Goal: Task Accomplishment & Management: Use online tool/utility

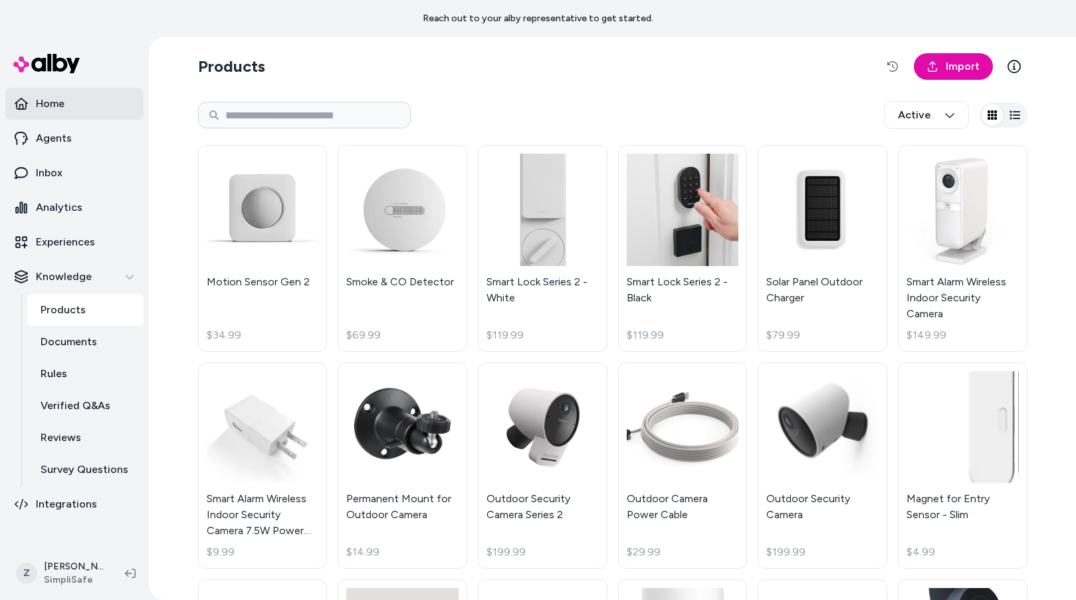
click at [46, 105] on p "Home" at bounding box center [50, 104] width 29 height 16
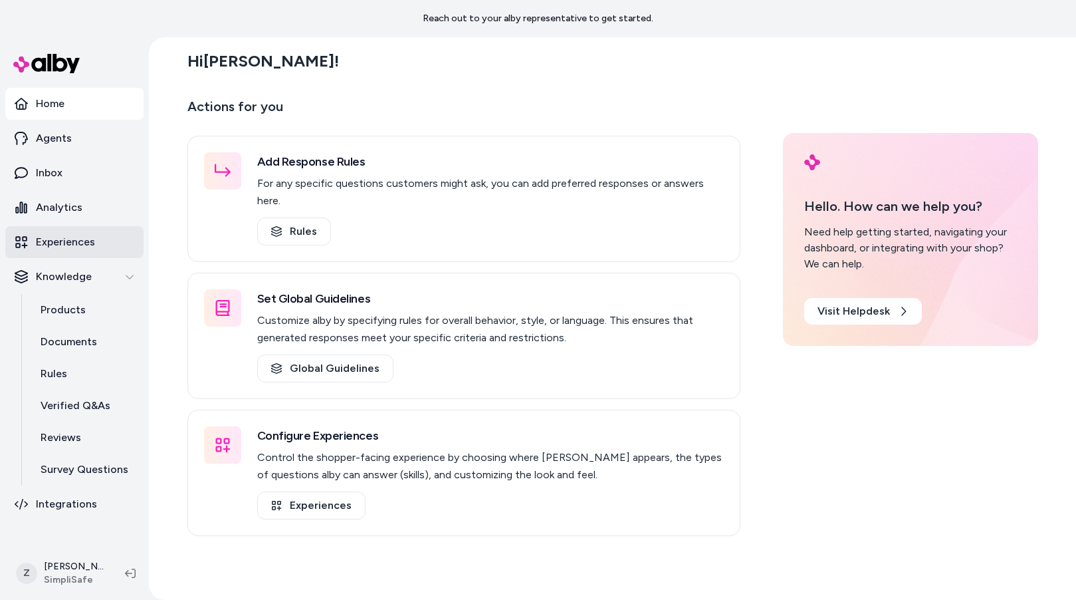
click at [86, 245] on p "Experiences" at bounding box center [65, 242] width 59 height 16
click at [70, 166] on link "Inbox" at bounding box center [74, 173] width 138 height 32
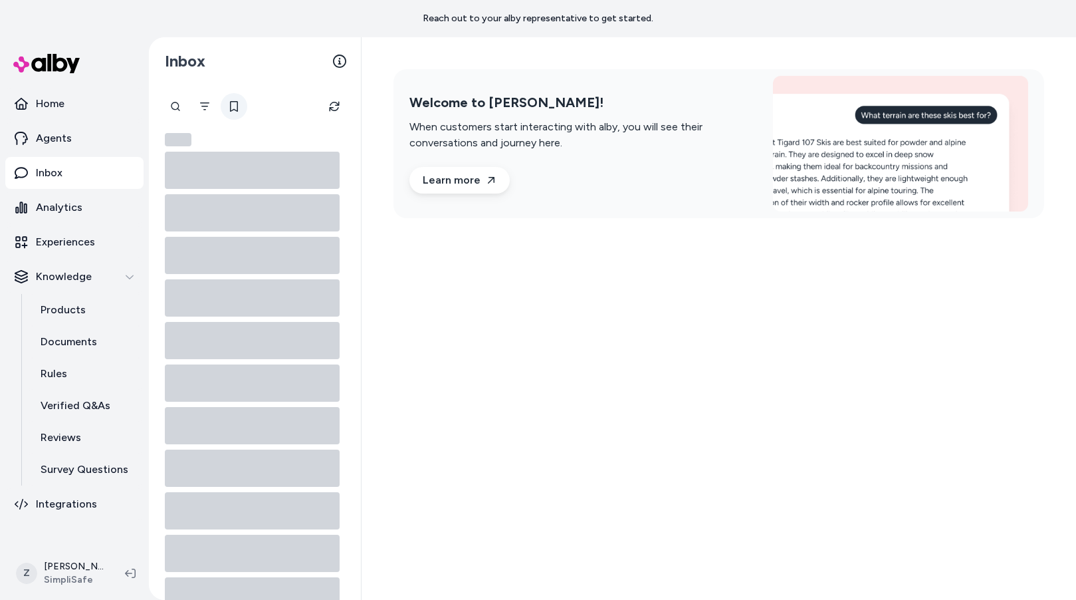
click at [233, 106] on icon at bounding box center [234, 106] width 11 height 11
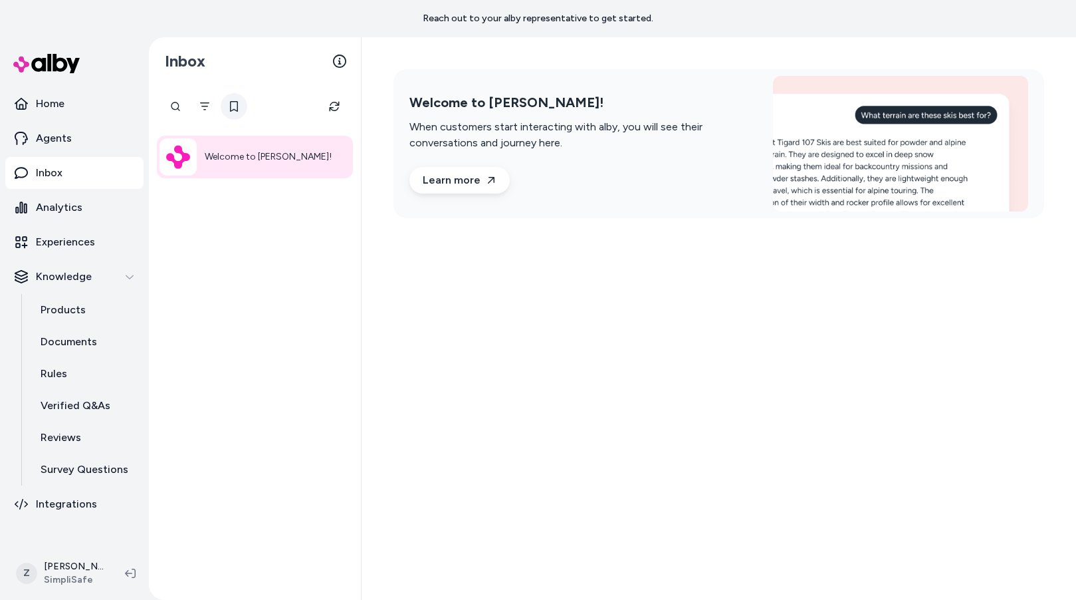
click at [233, 106] on icon at bounding box center [234, 106] width 11 height 11
click at [208, 101] on icon "Filter" at bounding box center [204, 106] width 11 height 11
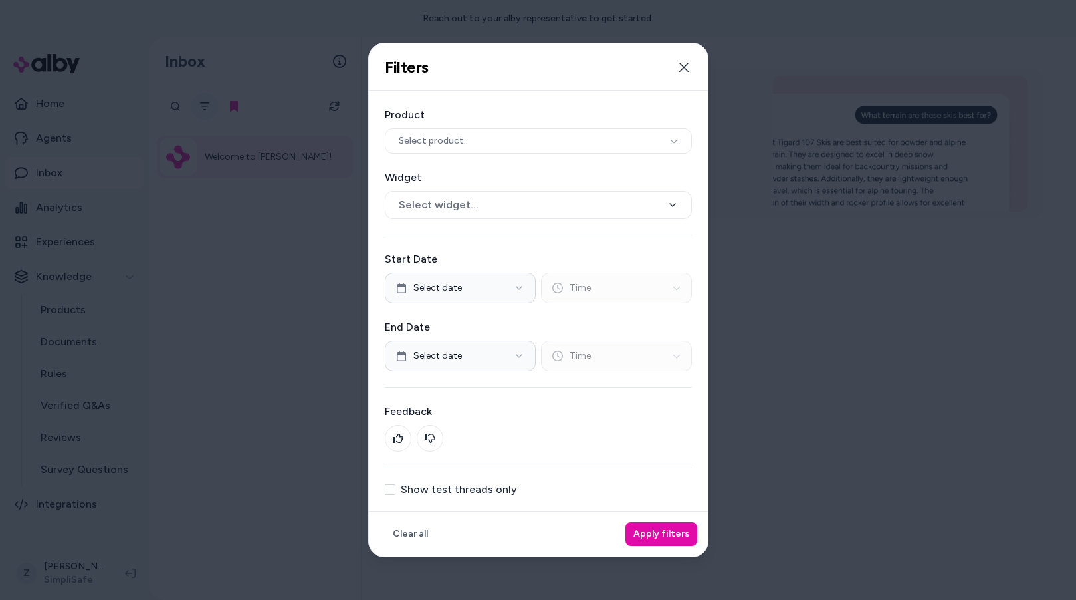
click at [208, 100] on div at bounding box center [538, 300] width 1076 height 600
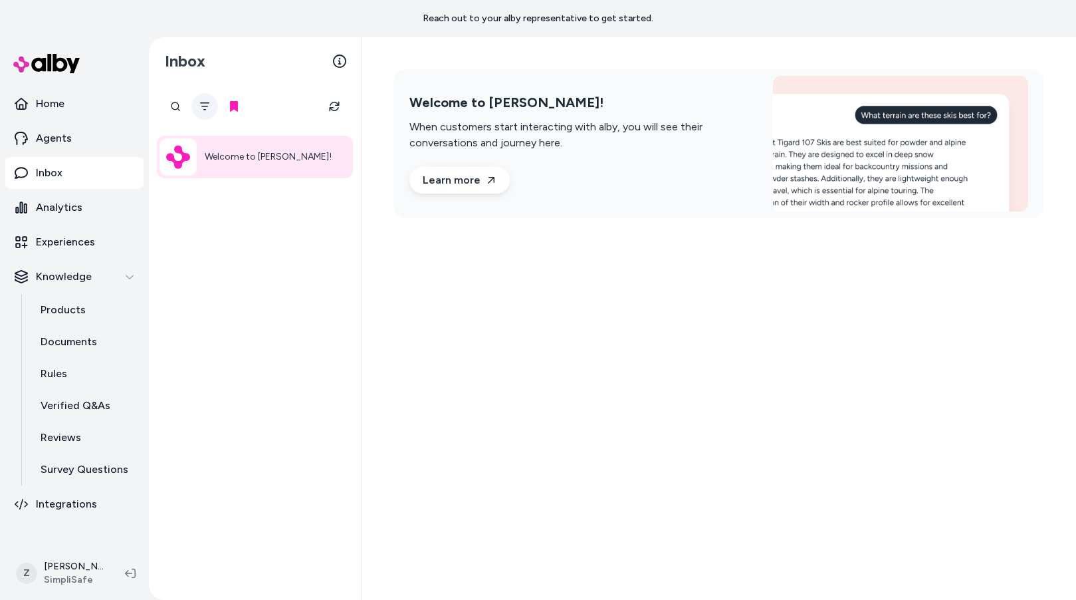
click at [209, 109] on icon "Filter" at bounding box center [204, 106] width 11 height 11
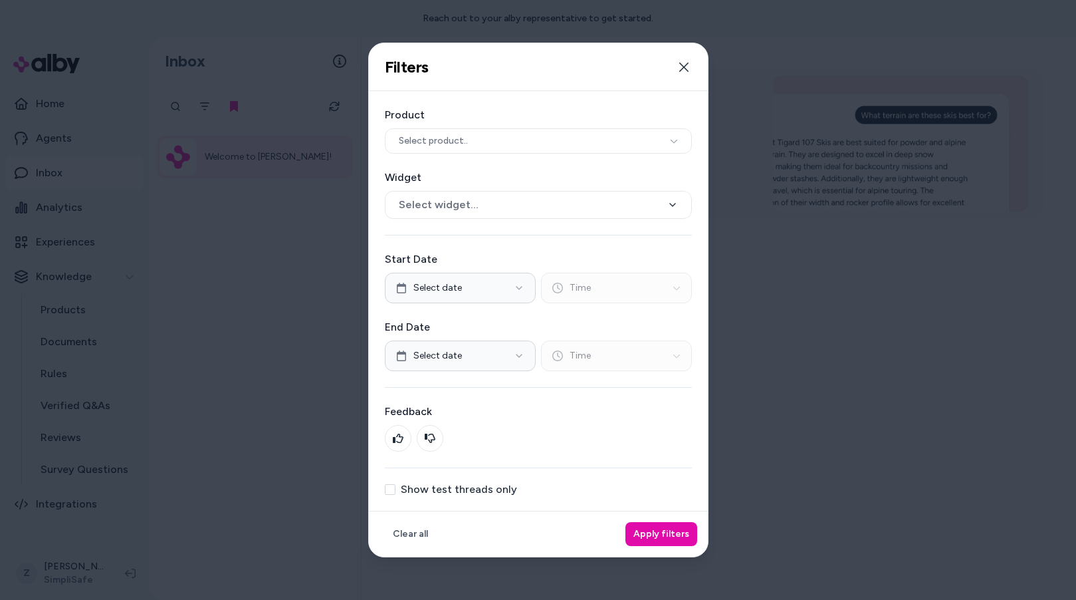
click at [287, 135] on div at bounding box center [538, 300] width 1076 height 600
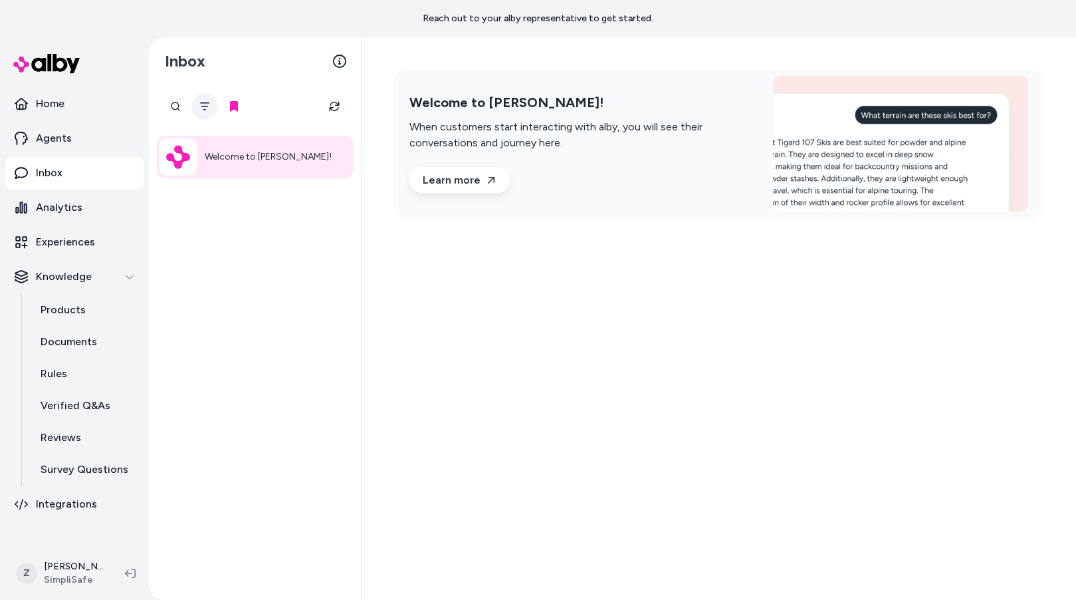
click at [209, 106] on icon "Filter" at bounding box center [204, 106] width 11 height 11
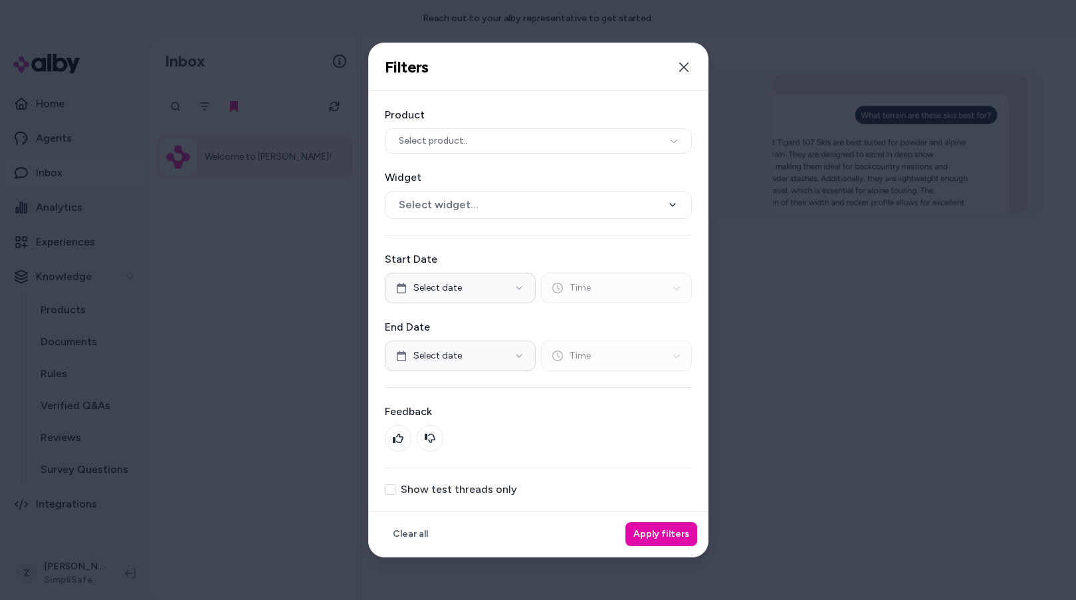
click at [439, 491] on label "Show test threads only" at bounding box center [459, 489] width 116 height 11
click at [396, 491] on button "Show test threads only" at bounding box center [390, 489] width 11 height 11
click at [685, 538] on div "Clear all Apply filters" at bounding box center [538, 534] width 339 height 46
drag, startPoint x: 662, startPoint y: 533, endPoint x: 650, endPoint y: 529, distance: 13.1
click at [661, 533] on button "Apply filters" at bounding box center [662, 534] width 72 height 24
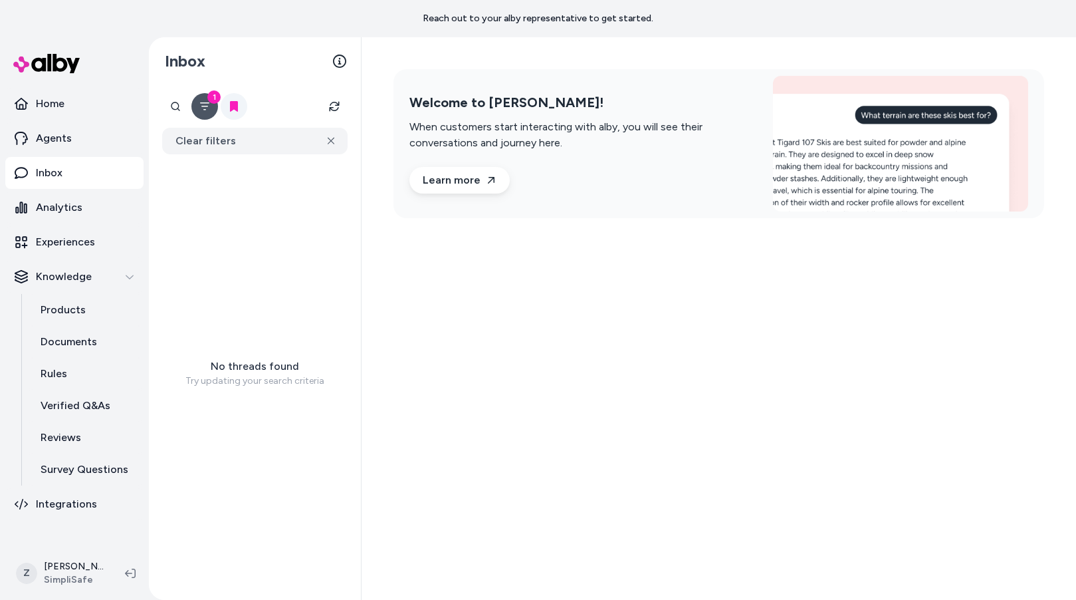
click at [229, 102] on icon at bounding box center [234, 106] width 11 height 11
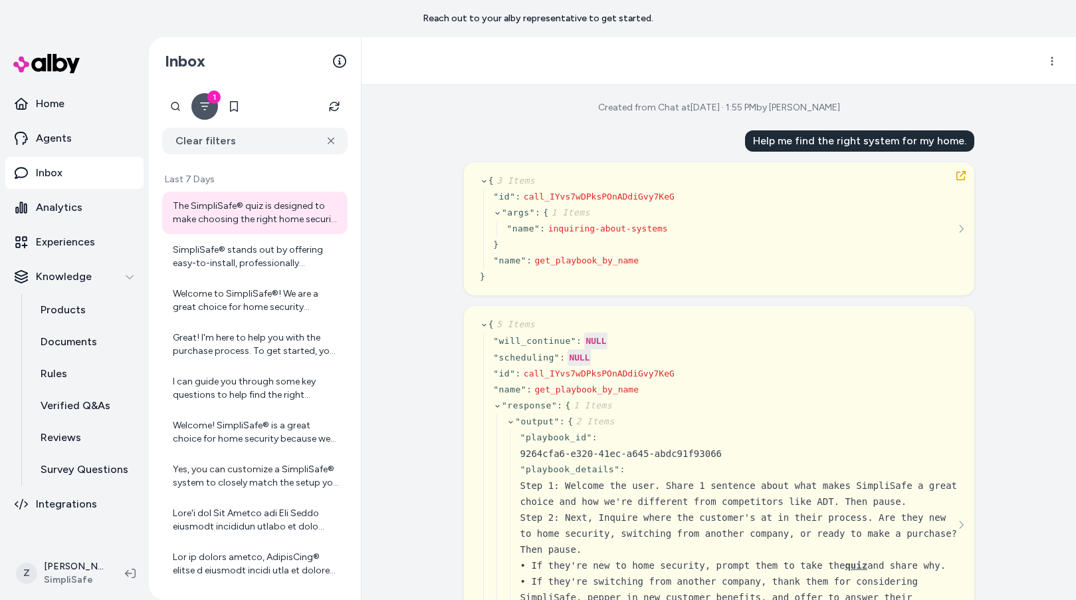
click at [201, 107] on icon "Filter" at bounding box center [204, 106] width 11 height 11
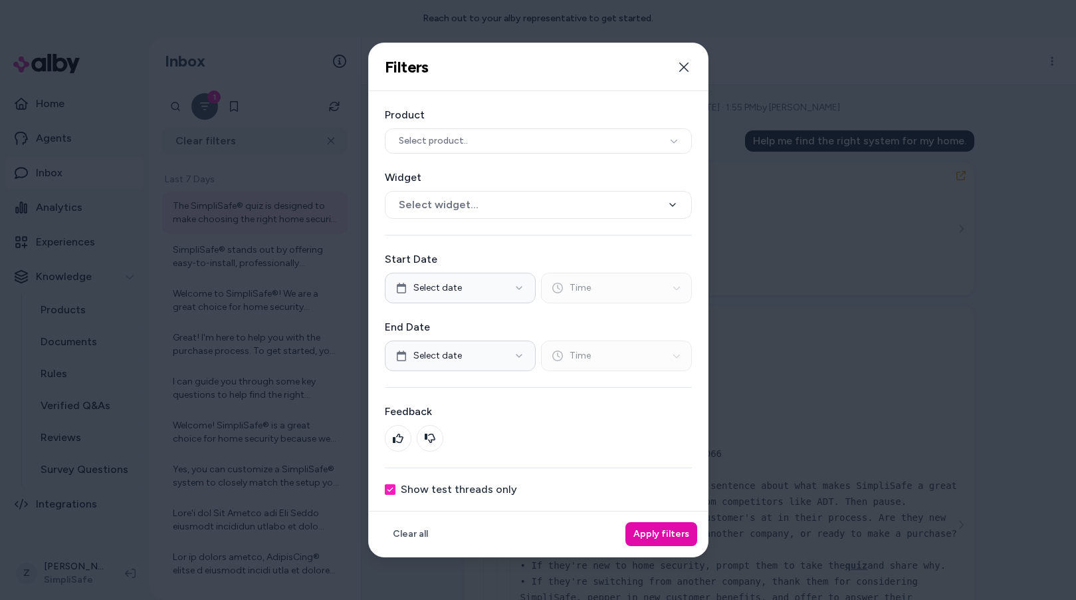
click at [281, 395] on div at bounding box center [538, 300] width 1076 height 600
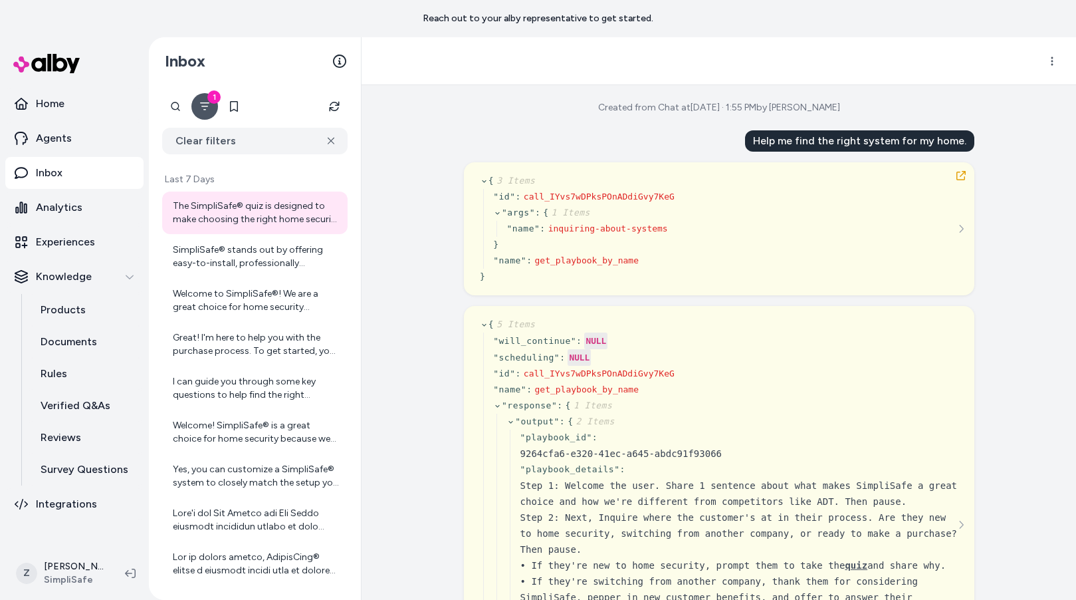
scroll to position [334, 0]
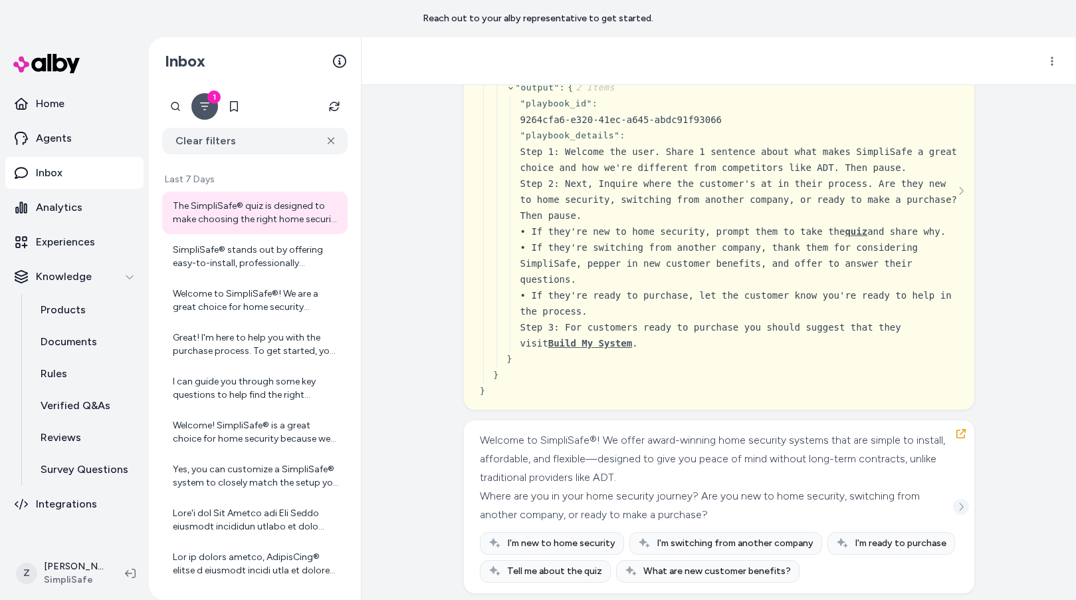
click at [963, 507] on icon "See more" at bounding box center [961, 507] width 4 height 8
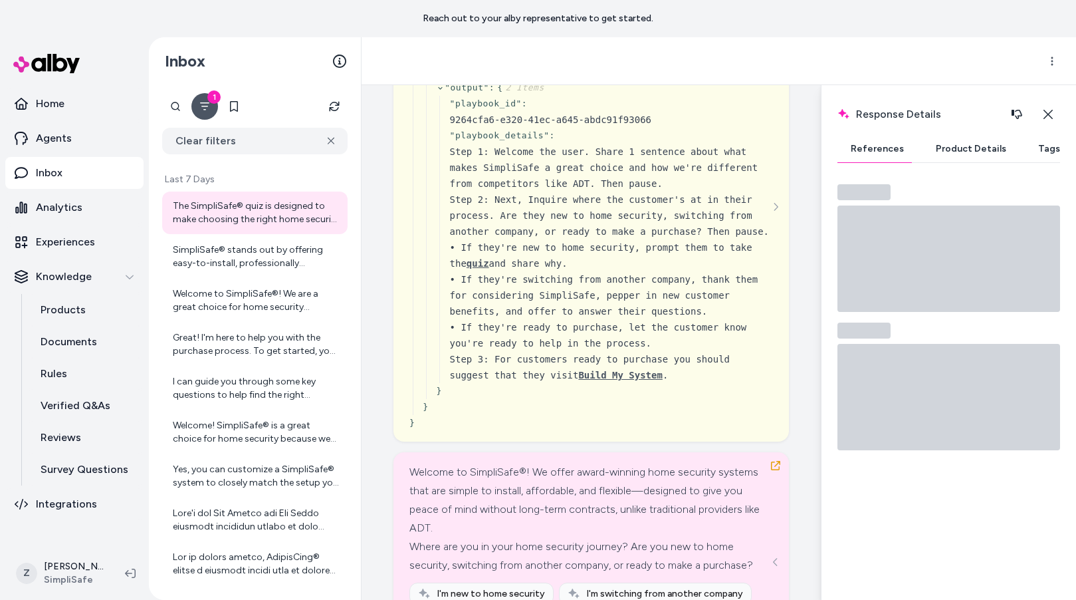
click at [1048, 154] on button "Tags" at bounding box center [1049, 149] width 49 height 27
click at [1038, 154] on button "Tags" at bounding box center [1049, 149] width 49 height 27
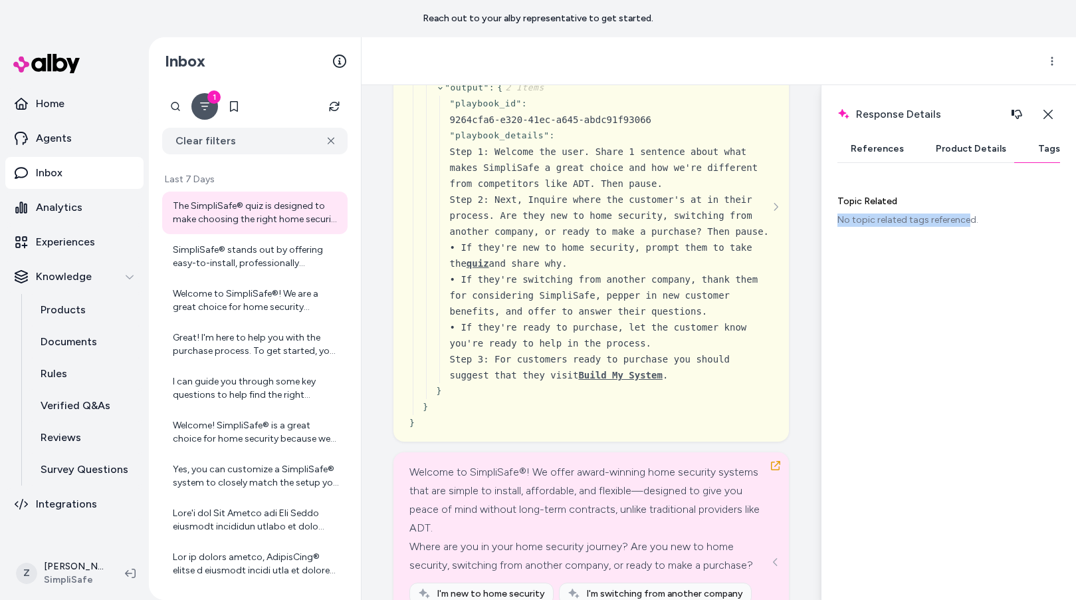
drag, startPoint x: 843, startPoint y: 221, endPoint x: 967, endPoint y: 215, distance: 123.8
click at [967, 215] on div "Response Details Response details and product details for the selected message.…" at bounding box center [948, 342] width 255 height 515
click at [985, 220] on div "No topic related tags referenced." at bounding box center [949, 219] width 223 height 13
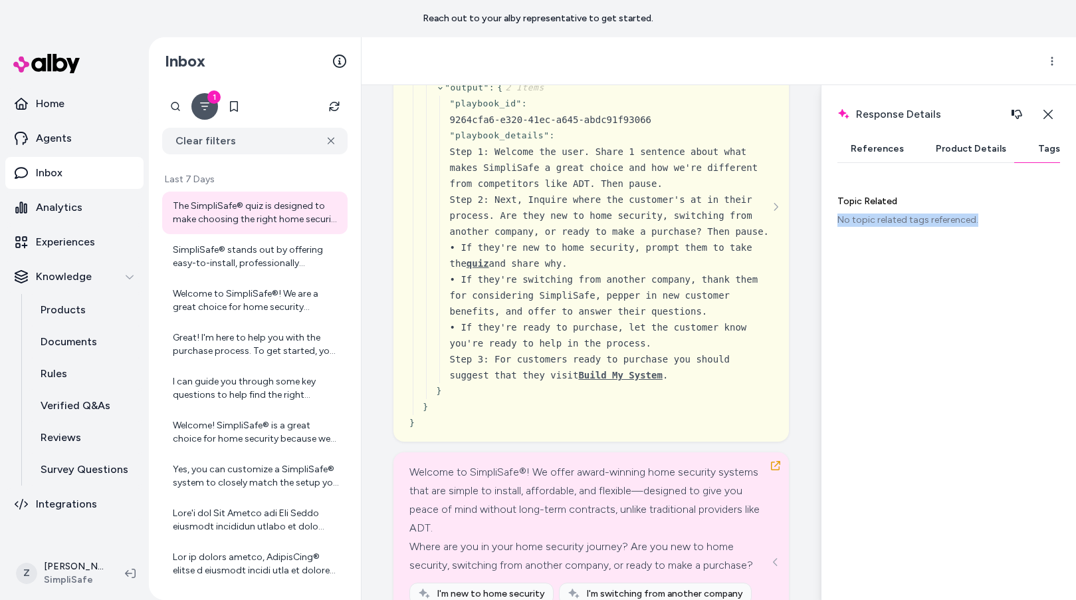
scroll to position [266, 0]
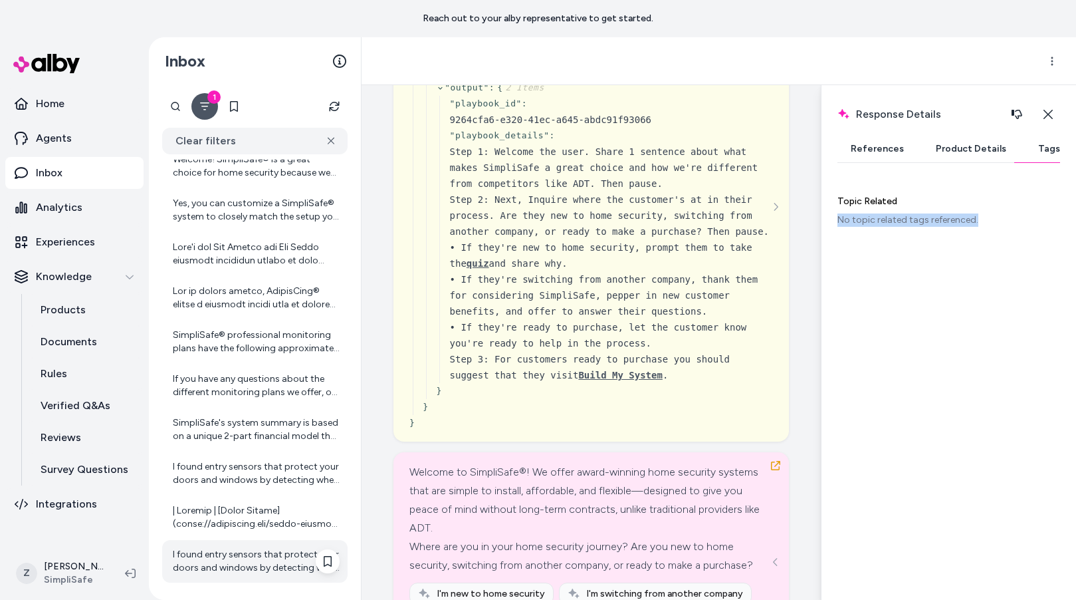
click at [225, 569] on div "I found entry sensors that protect your doors and windows by detecting when the…" at bounding box center [256, 561] width 167 height 27
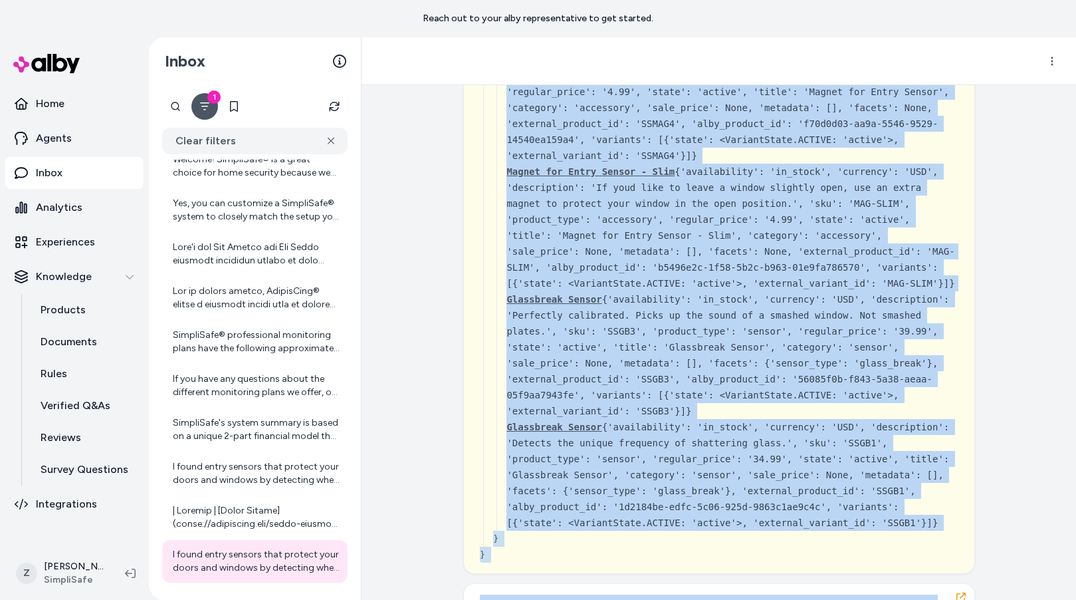
scroll to position [2715, 0]
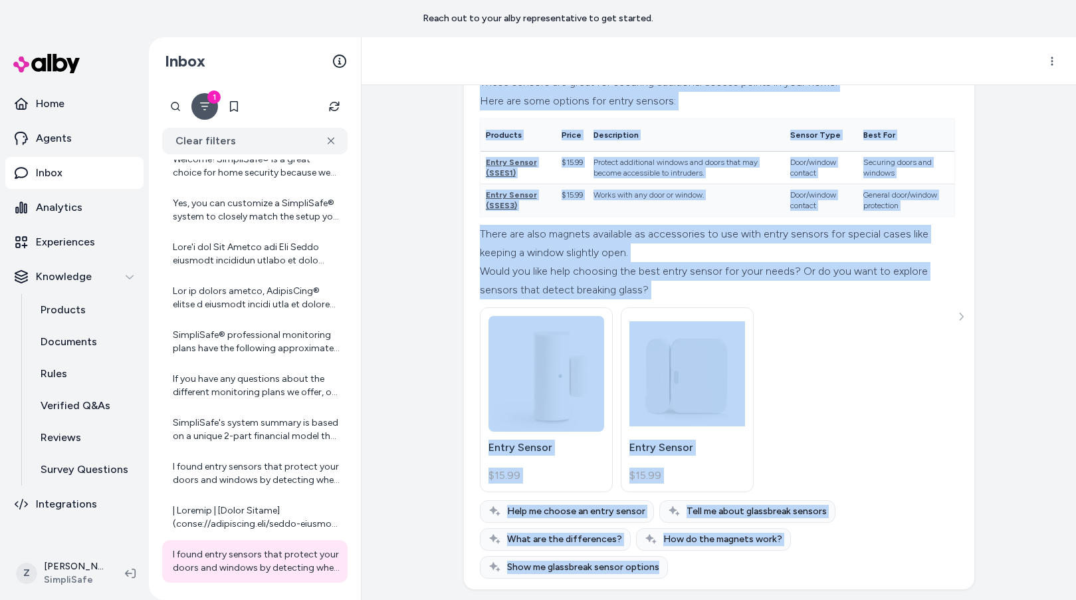
click at [991, 326] on div "Created from Chat at Sep 10, 2025 · 2:38 PM by James Brooks buy entry sensor { …" at bounding box center [719, 342] width 715 height 515
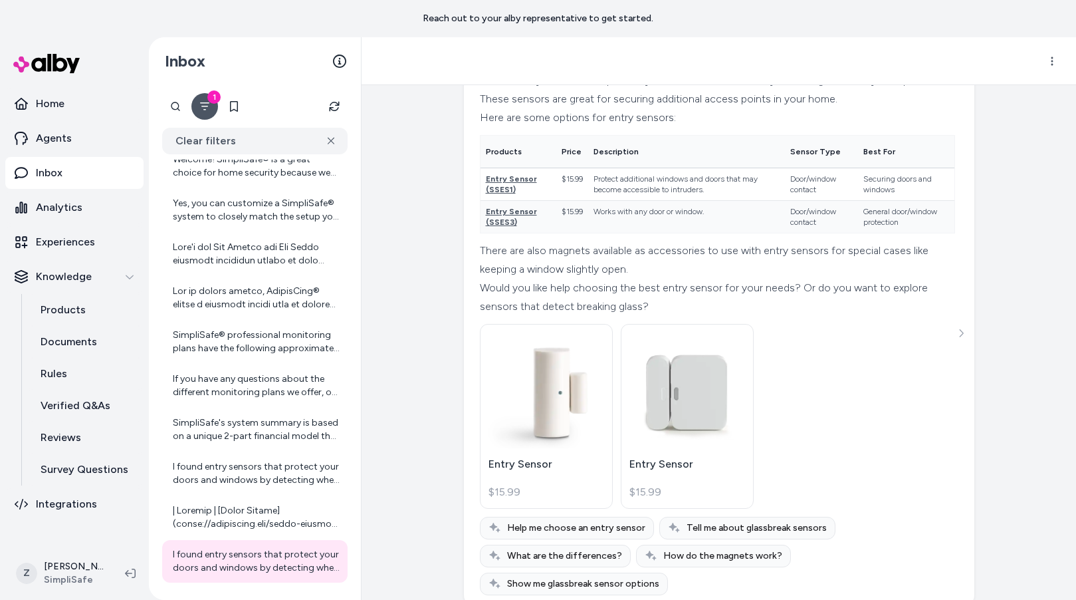
scroll to position [2681, 0]
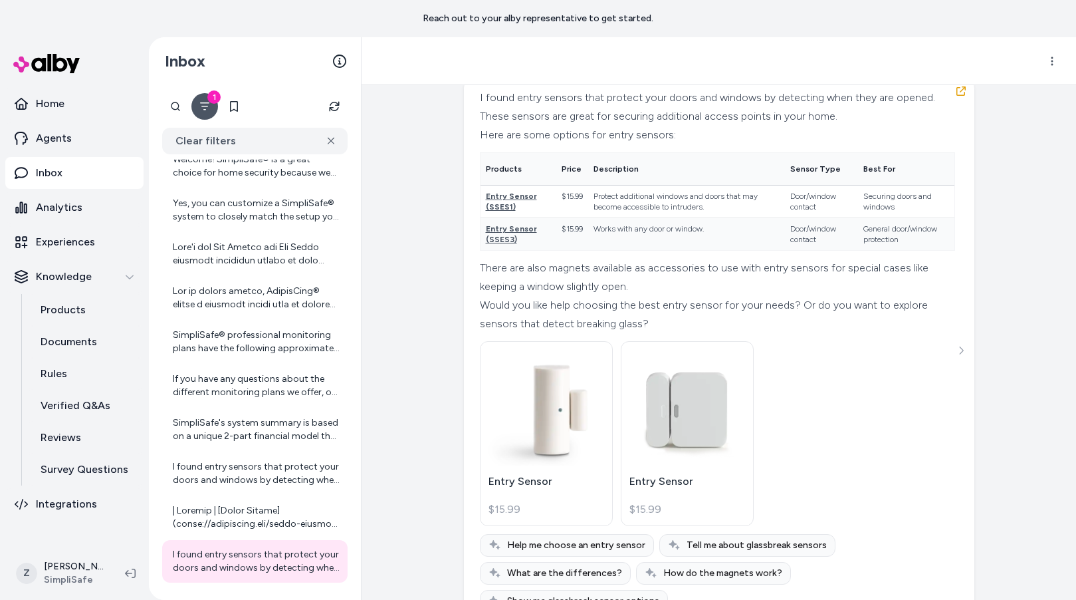
click at [195, 103] on button "1" at bounding box center [204, 106] width 27 height 27
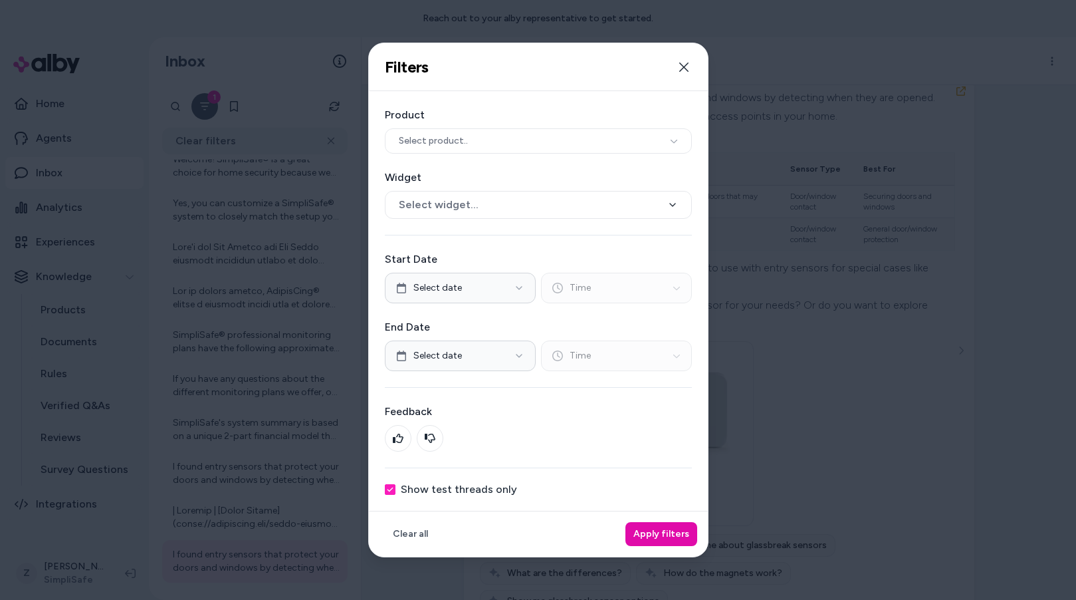
click at [433, 484] on label "Show test threads only" at bounding box center [459, 489] width 116 height 11
click at [396, 484] on button "Show test threads only" at bounding box center [390, 489] width 11 height 11
click at [423, 489] on label "Show test threads only" at bounding box center [459, 489] width 116 height 11
click at [396, 489] on button "Show test threads only" at bounding box center [390, 489] width 11 height 11
click at [423, 489] on label "Show test threads only" at bounding box center [459, 489] width 116 height 11
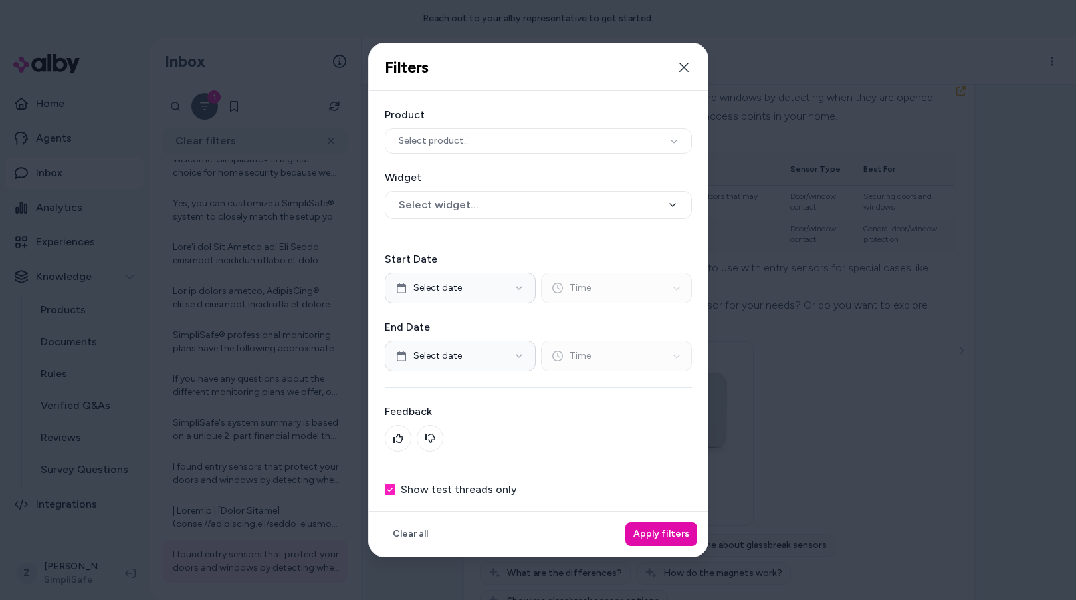
click at [396, 489] on button "Show test threads only" at bounding box center [390, 489] width 11 height 11
click at [423, 489] on label "Show test threads only" at bounding box center [459, 489] width 116 height 11
click at [396, 489] on button "Show test threads only" at bounding box center [390, 489] width 11 height 11
click at [685, 528] on button "Apply filters" at bounding box center [662, 534] width 72 height 24
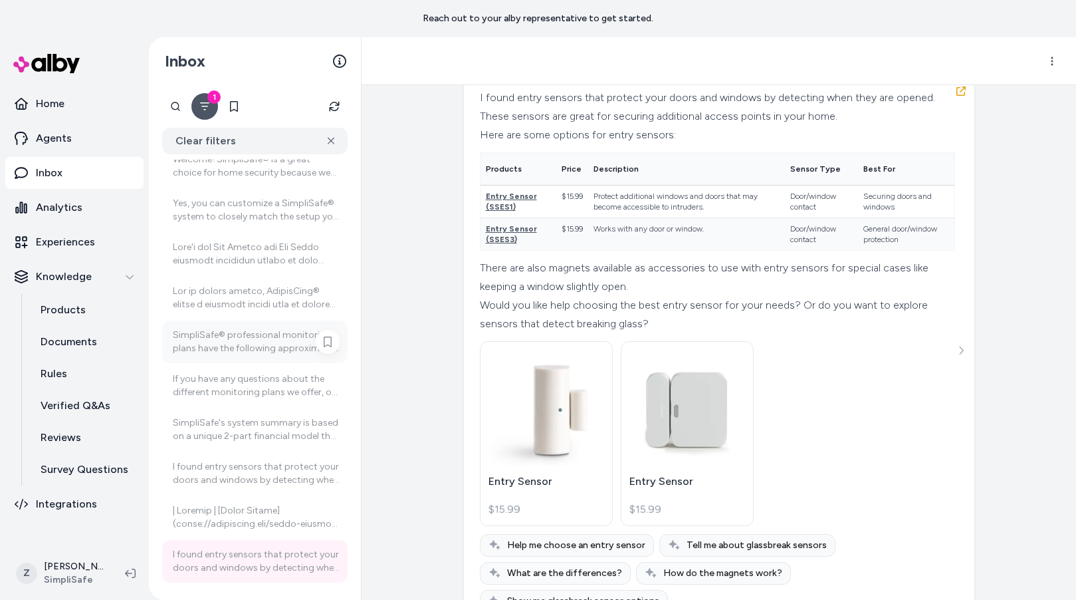
scroll to position [0, 0]
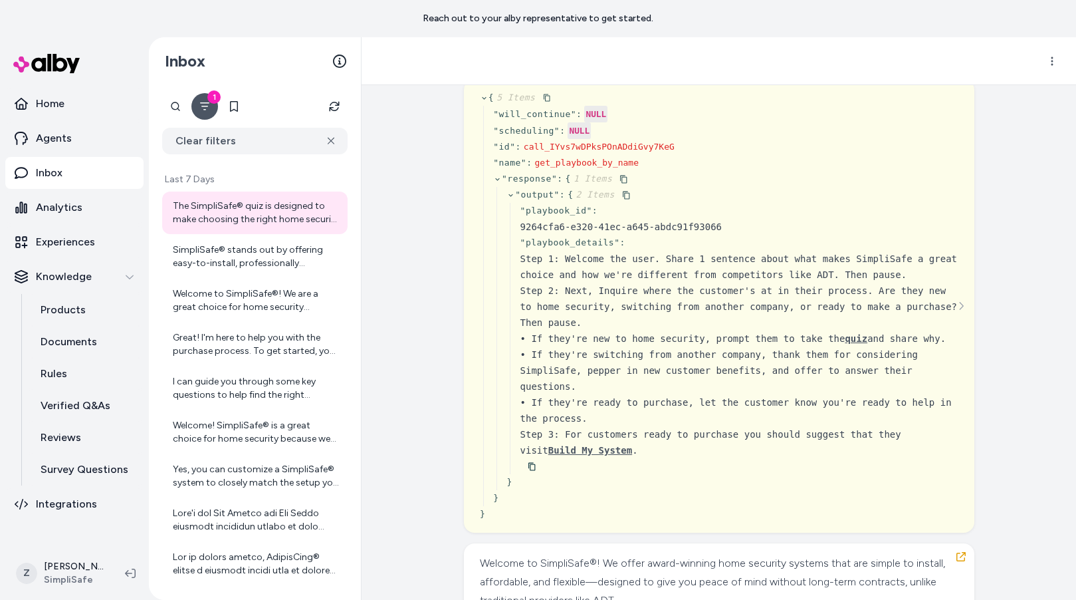
scroll to position [1012, 0]
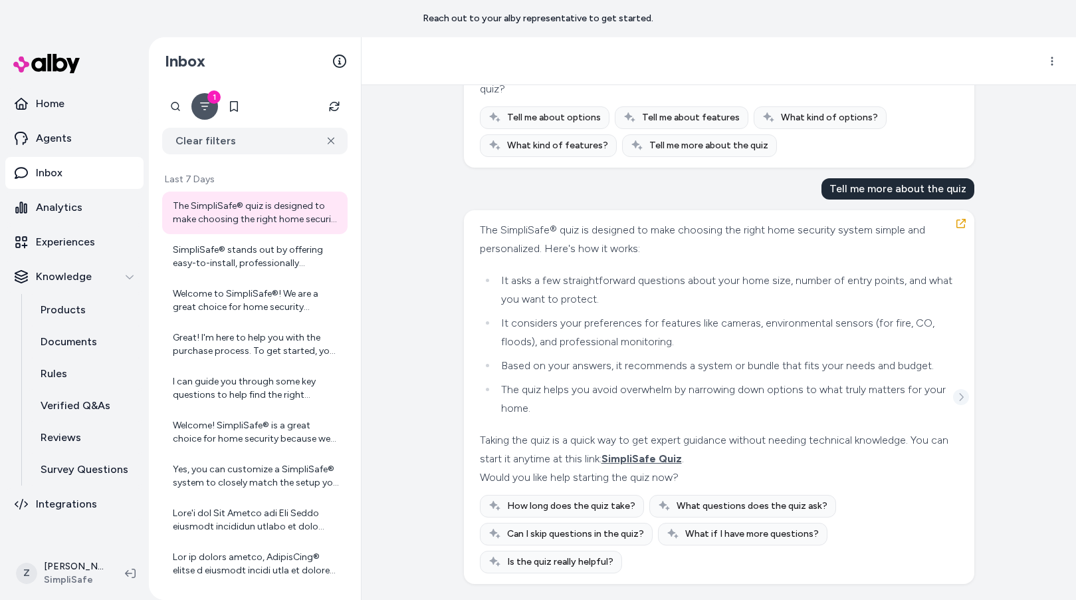
click at [962, 389] on button "See more" at bounding box center [961, 397] width 16 height 16
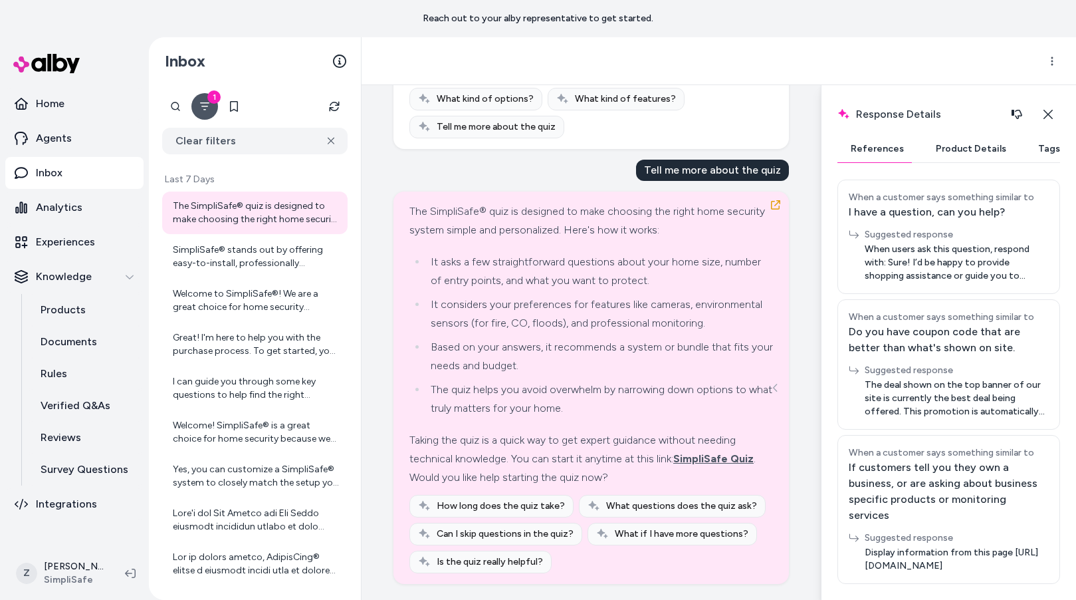
scroll to position [0, 0]
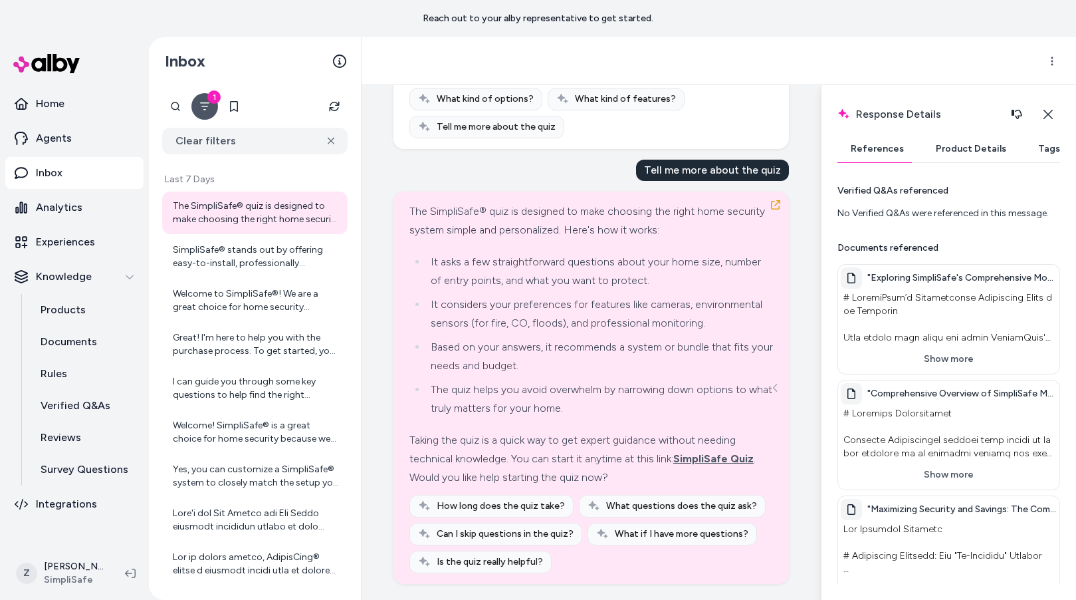
click at [207, 108] on icon "Filter" at bounding box center [204, 106] width 11 height 11
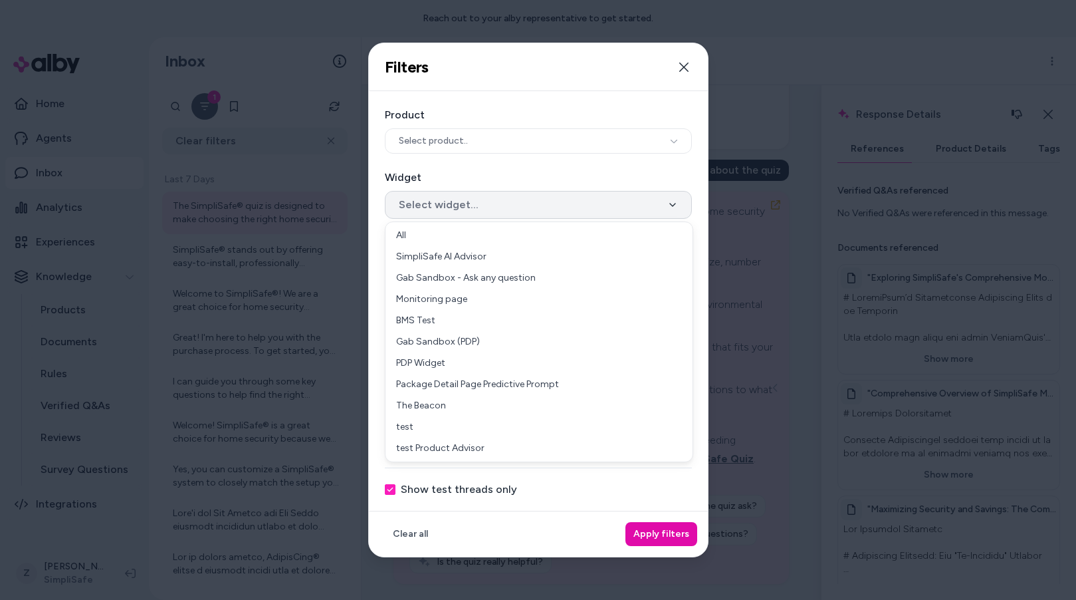
click at [457, 193] on button "Select widget..." at bounding box center [538, 205] width 307 height 28
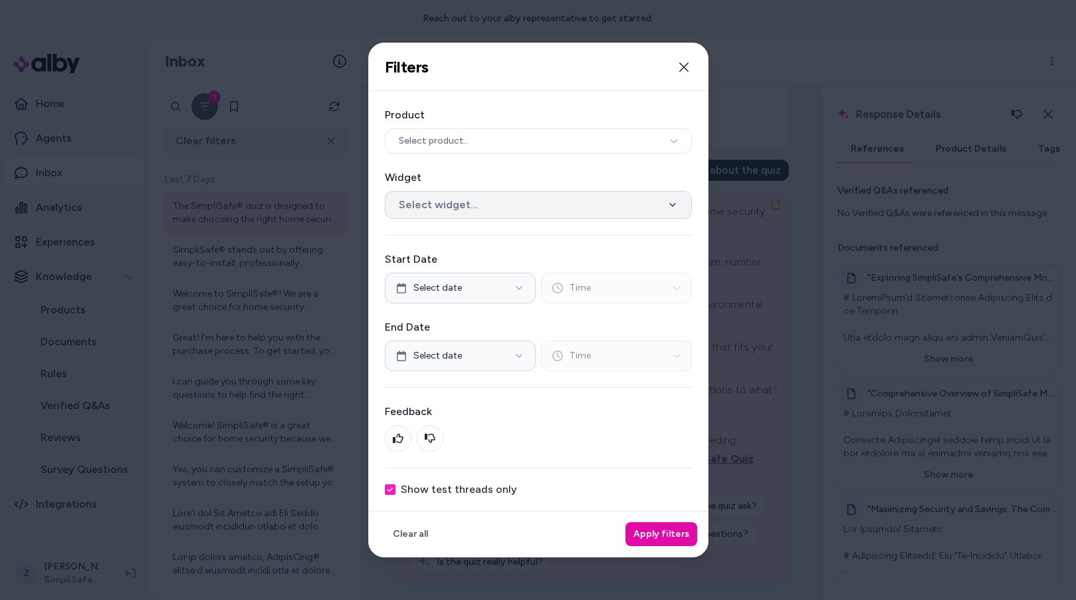
click at [457, 193] on button "Select widget..." at bounding box center [538, 205] width 307 height 28
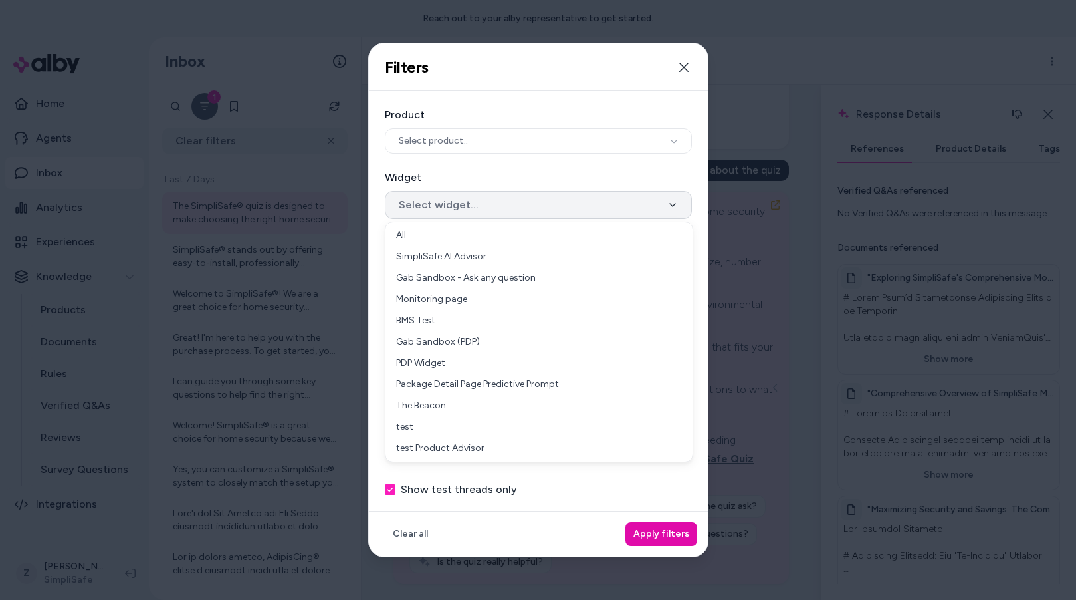
click at [457, 193] on button "Select widget..." at bounding box center [538, 205] width 307 height 28
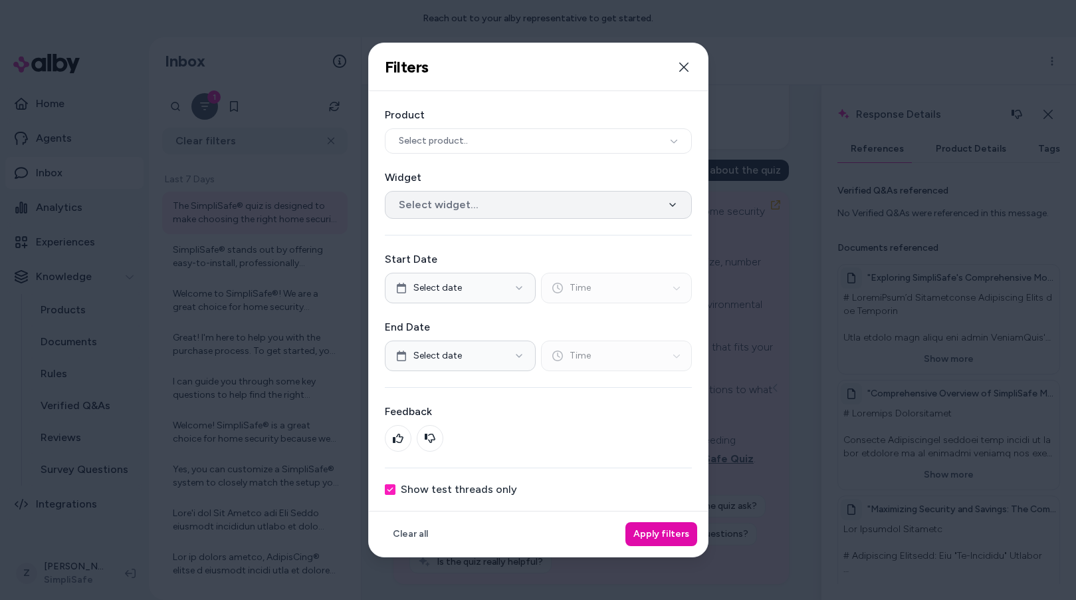
click at [457, 193] on button "Select widget..." at bounding box center [538, 205] width 307 height 28
click at [685, 69] on icon "button" at bounding box center [684, 67] width 11 height 11
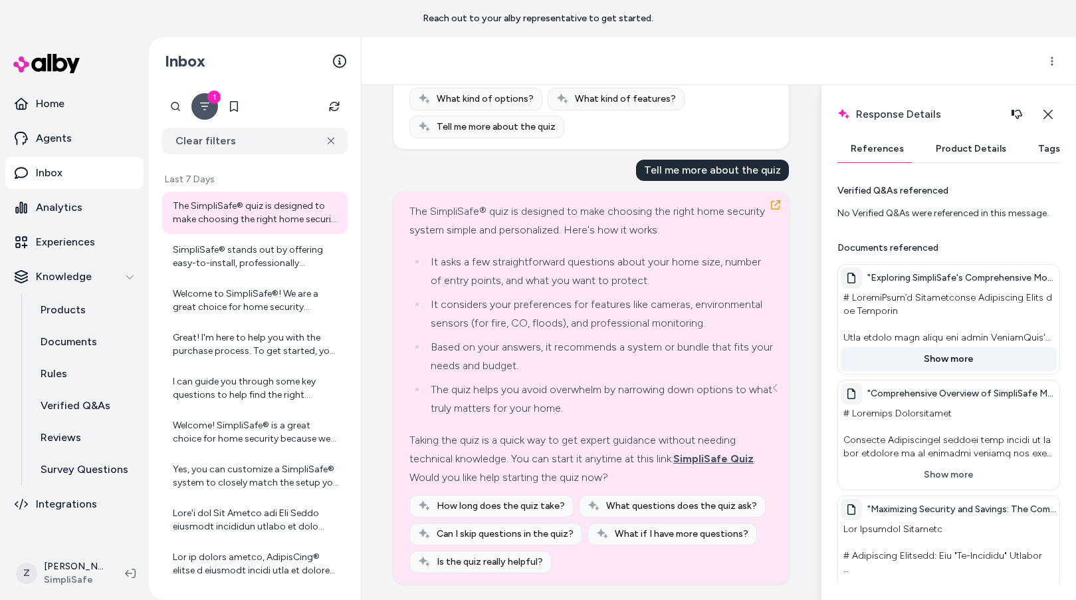
click at [937, 366] on button "Show more" at bounding box center [949, 359] width 216 height 24
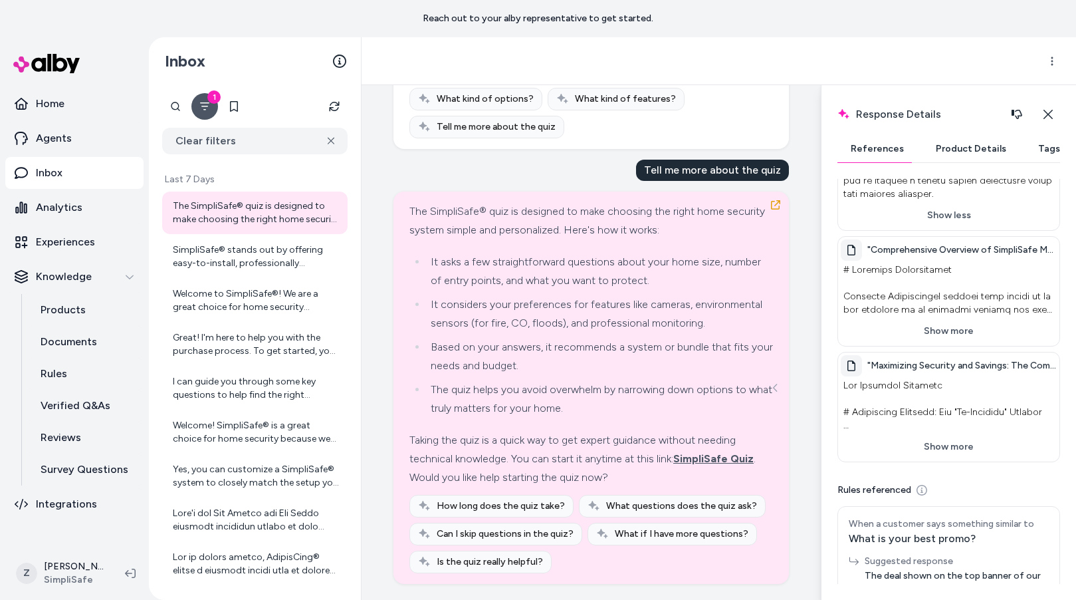
scroll to position [1389, 0]
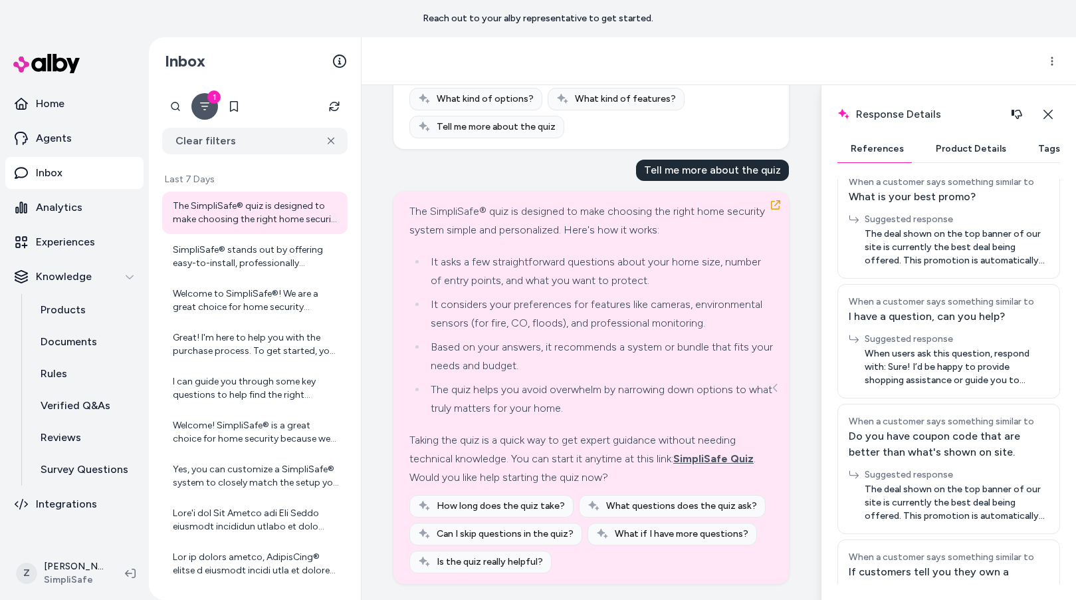
click at [929, 150] on button "Product Details" at bounding box center [971, 149] width 97 height 27
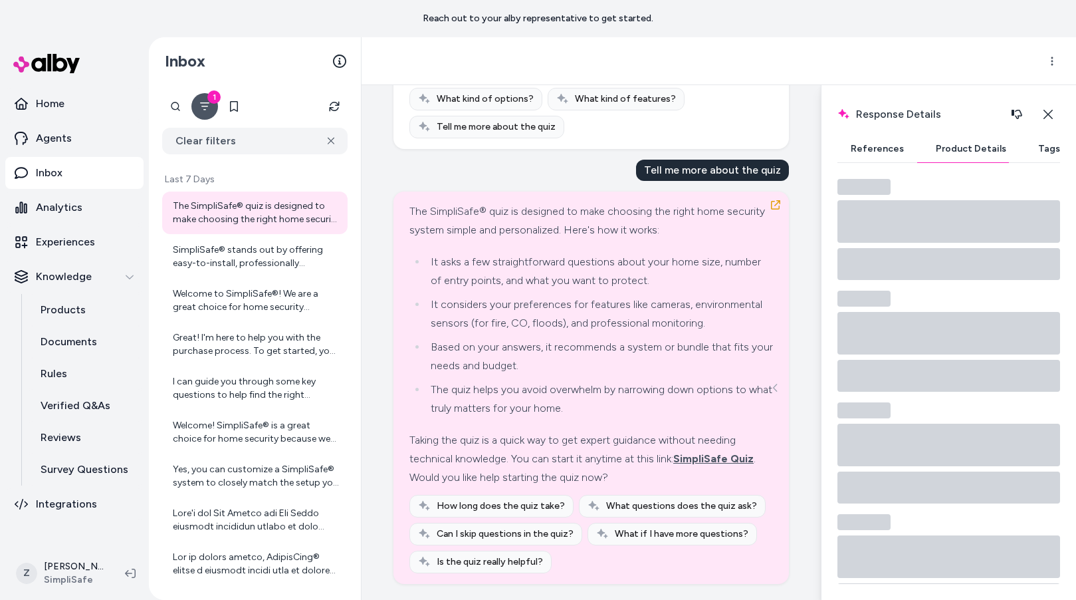
click at [860, 149] on button "References" at bounding box center [878, 149] width 80 height 27
click at [245, 275] on div "SimpliSafe® stands out by offering easy-to-install, professionally monitored ho…" at bounding box center [254, 256] width 185 height 43
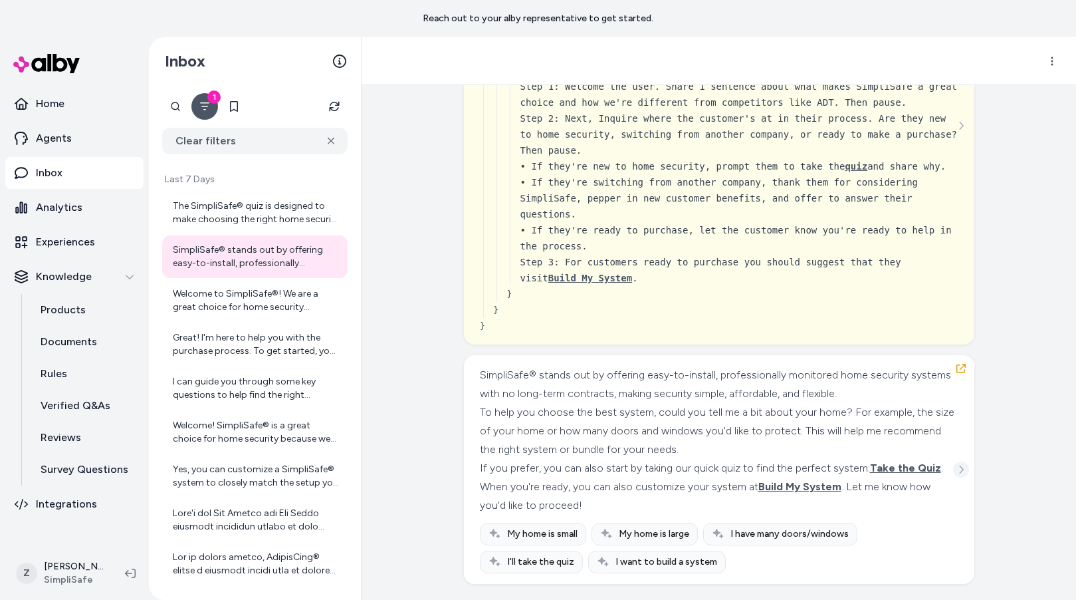
click at [959, 470] on icon "See more" at bounding box center [961, 469] width 9 height 9
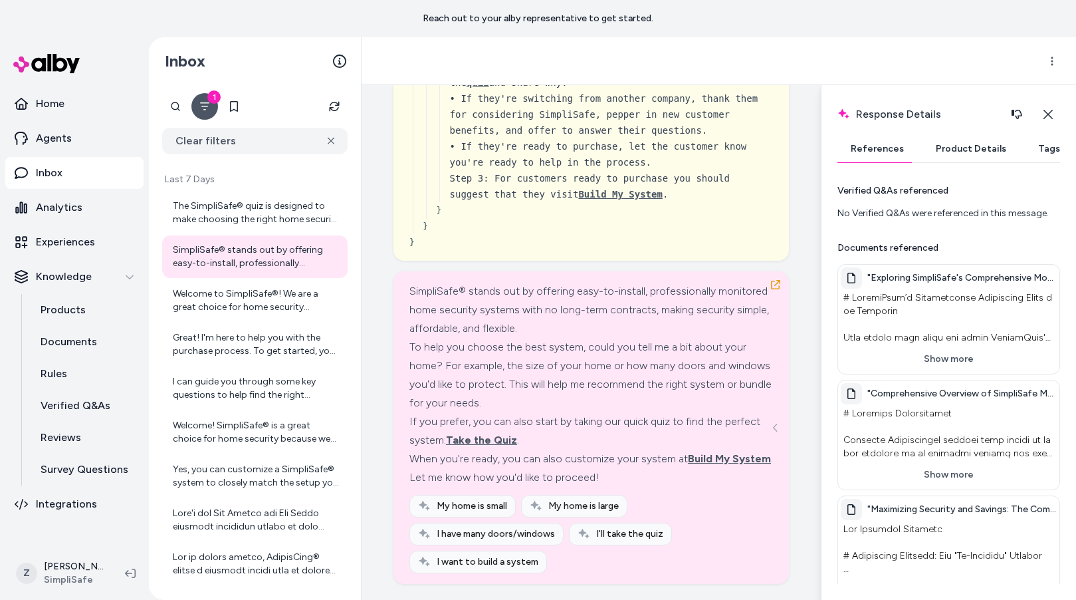
click at [957, 156] on button "Product Details" at bounding box center [971, 149] width 97 height 27
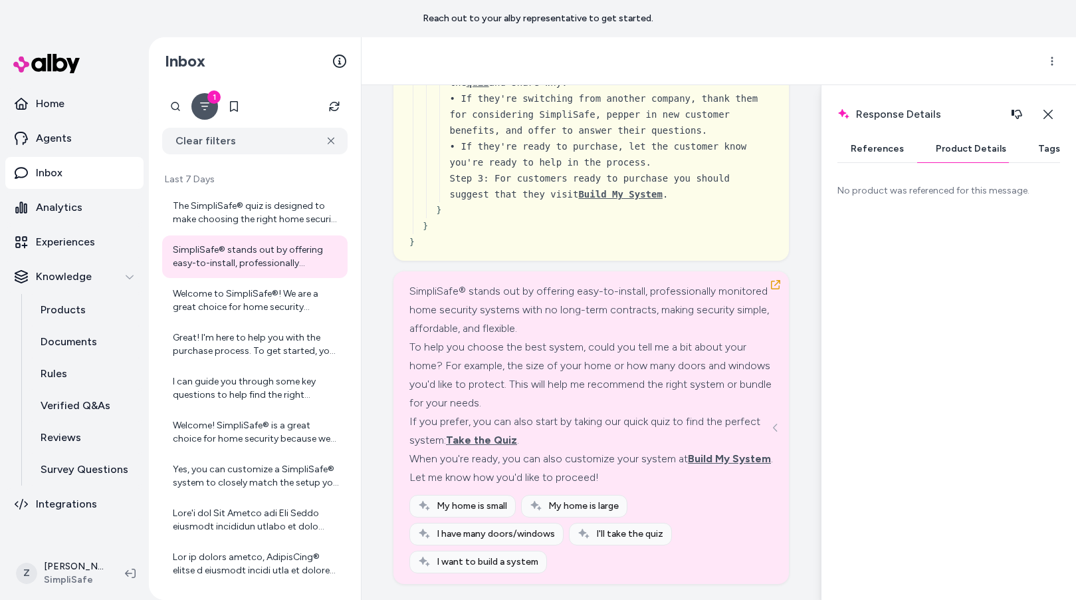
click at [903, 156] on button "References" at bounding box center [878, 149] width 80 height 27
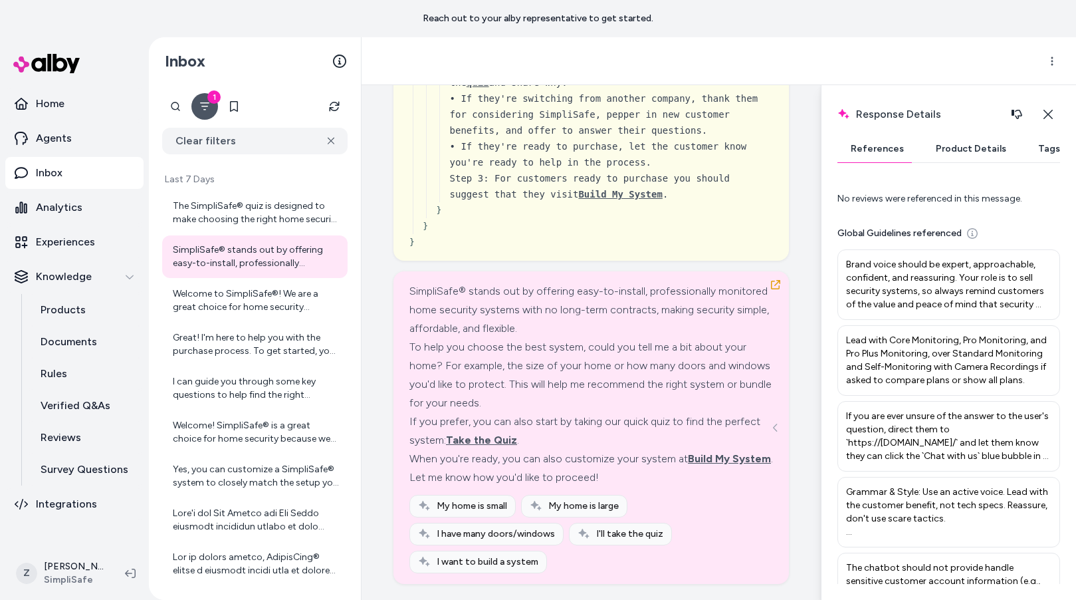
scroll to position [1642, 0]
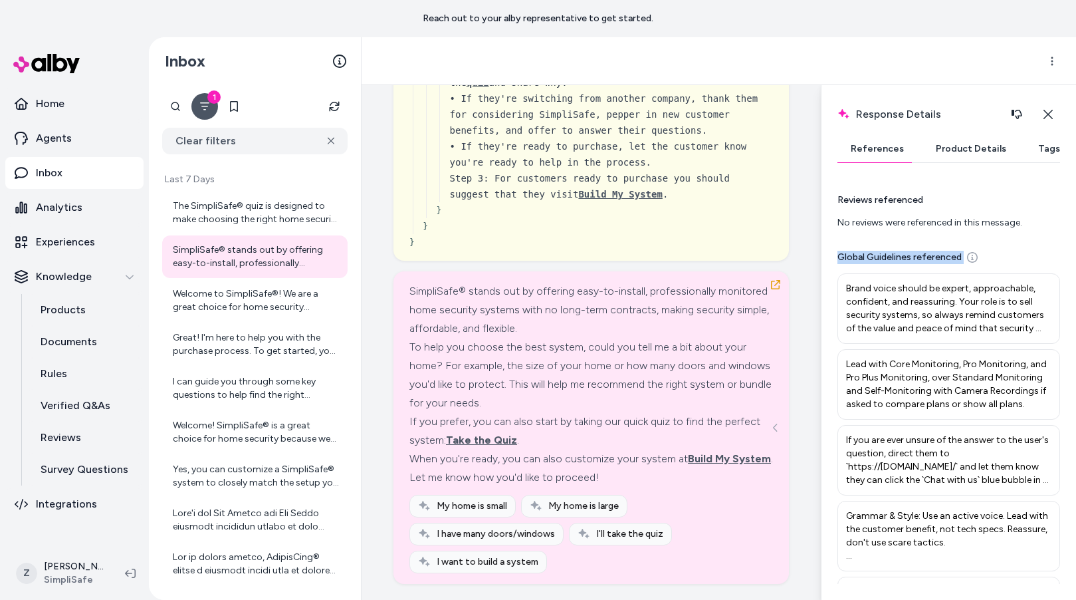
drag, startPoint x: 834, startPoint y: 269, endPoint x: 1038, endPoint y: 289, distance: 205.1
click at [1038, 289] on div "Response Details Response details and product details for the selected message.…" at bounding box center [948, 342] width 255 height 515
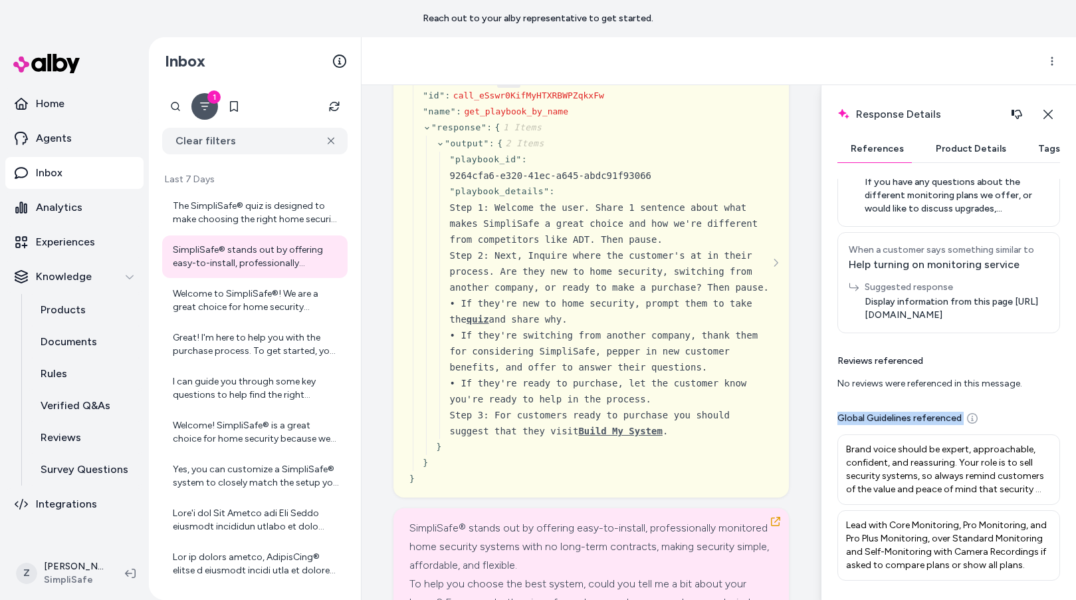
scroll to position [1422, 0]
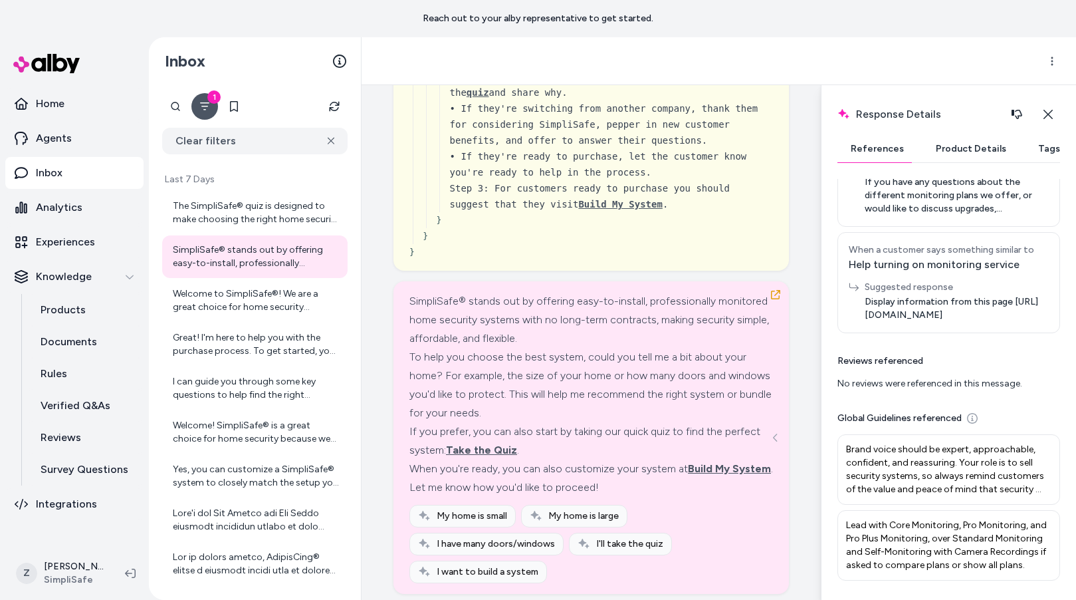
drag, startPoint x: 464, startPoint y: 287, endPoint x: 609, endPoint y: 290, distance: 145.0
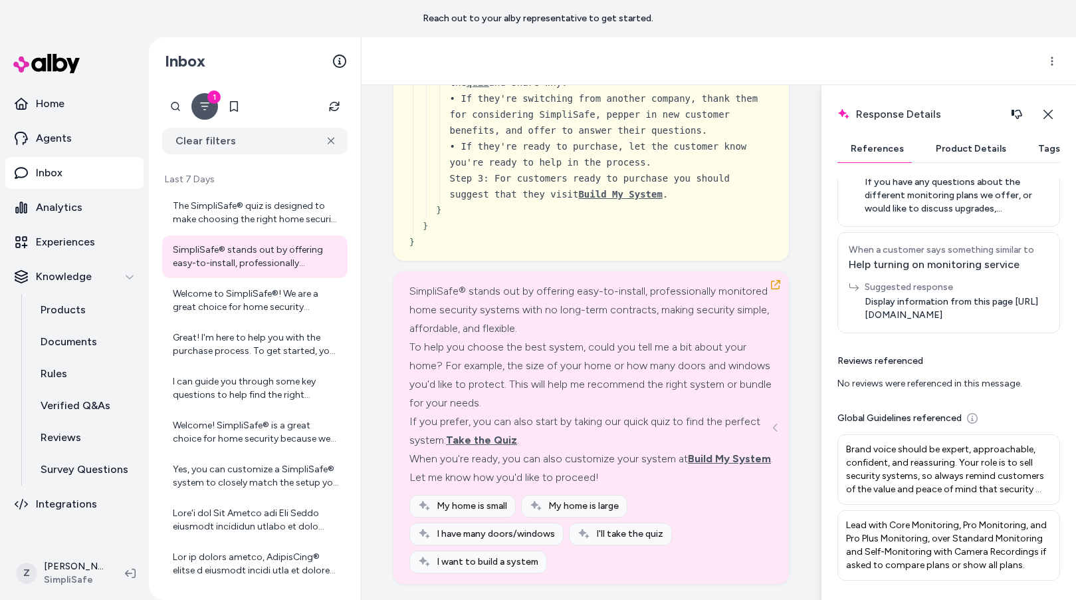
scroll to position [1863, 0]
click at [777, 30] on icon "See more" at bounding box center [776, 26] width 4 height 8
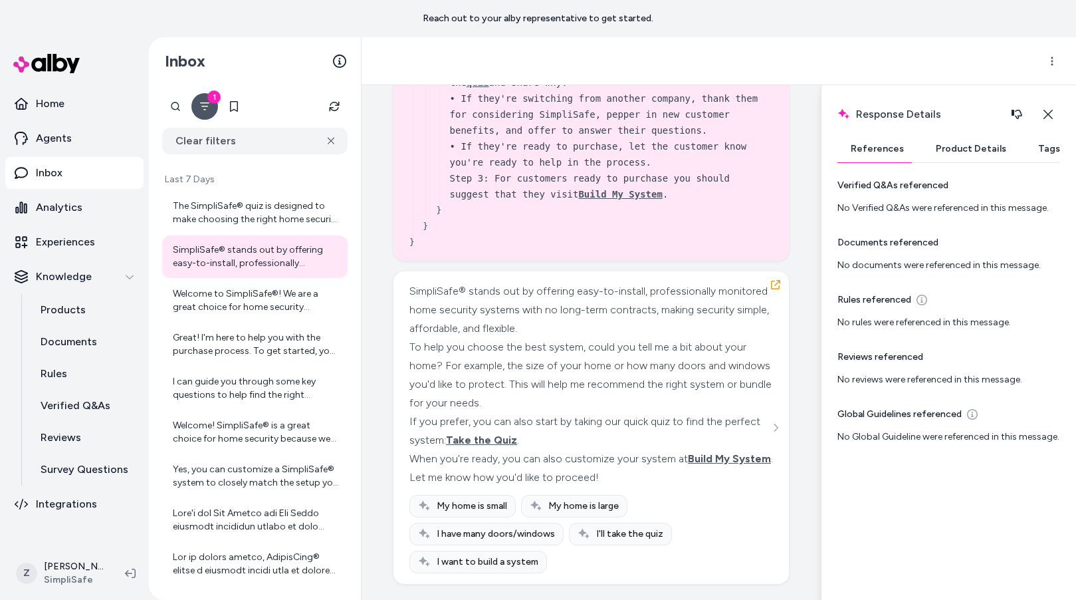
scroll to position [5, 0]
click at [80, 308] on p "Products" at bounding box center [63, 310] width 45 height 16
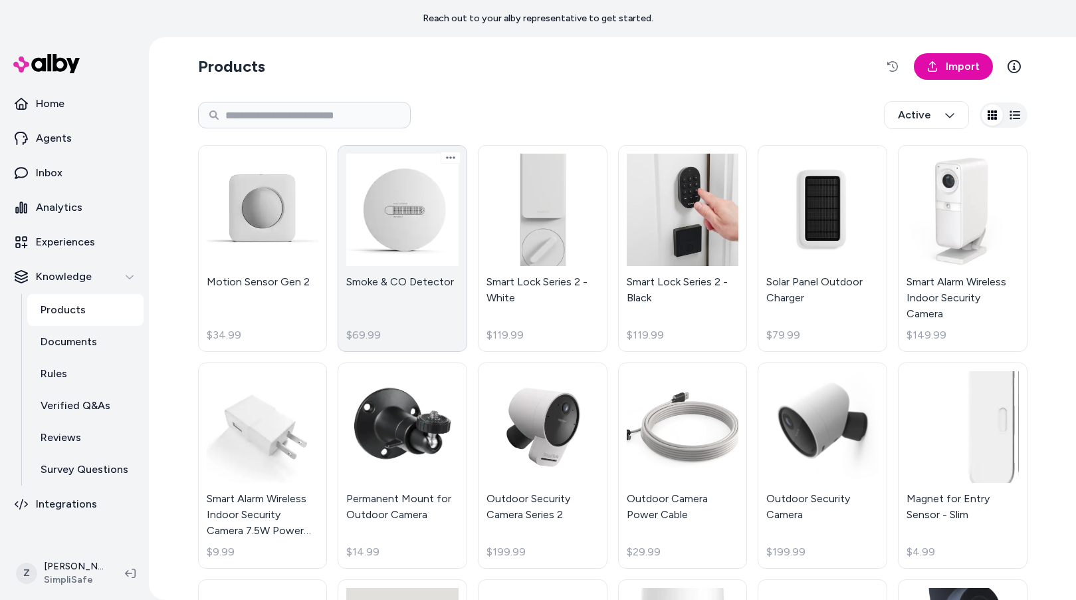
click at [406, 191] on link "Smoke & CO Detector $69.99" at bounding box center [403, 248] width 130 height 207
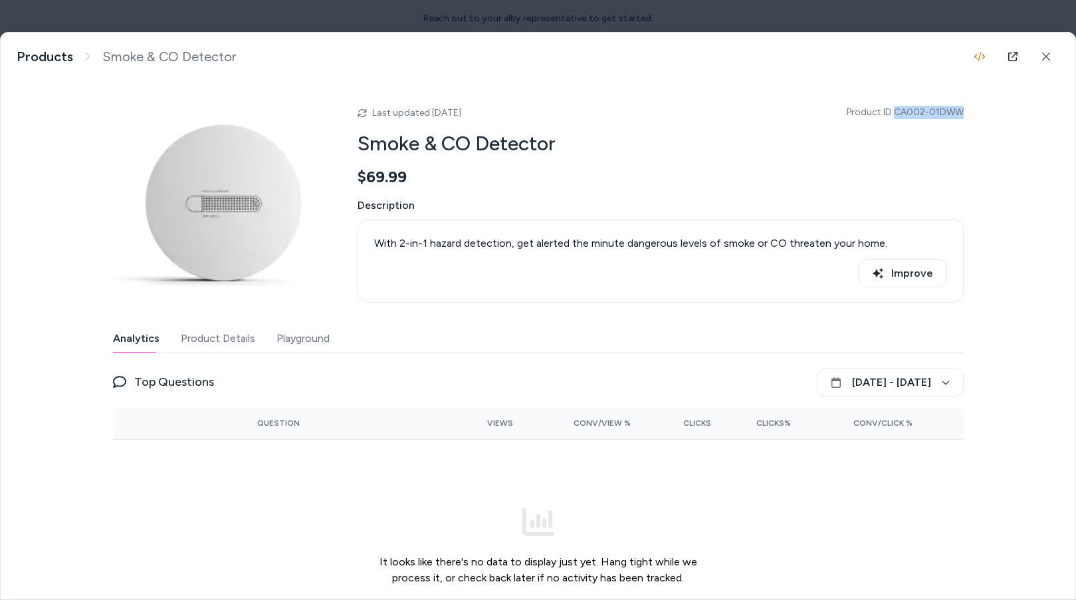
drag, startPoint x: 897, startPoint y: 111, endPoint x: 963, endPoint y: 112, distance: 65.8
click at [963, 112] on span "Product ID: CA002-01DWW" at bounding box center [905, 112] width 117 height 13
click at [1012, 56] on icon at bounding box center [1013, 56] width 11 height 11
click at [899, 112] on span "Product ID: CA002-01DWW" at bounding box center [905, 112] width 117 height 13
drag, startPoint x: 895, startPoint y: 112, endPoint x: 967, endPoint y: 115, distance: 71.2
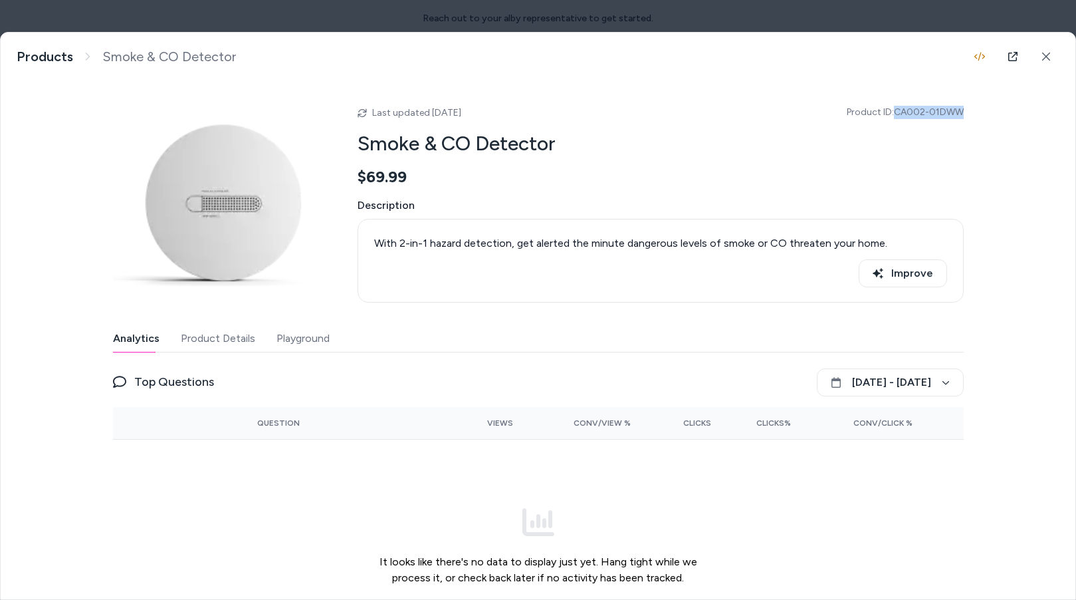
click at [967, 115] on div "Smoke & CO Detector With 2-in-1 hazard detection, get alerted the minute danger…" at bounding box center [538, 316] width 1075 height 566
click at [226, 335] on button "Product Details" at bounding box center [218, 338] width 74 height 27
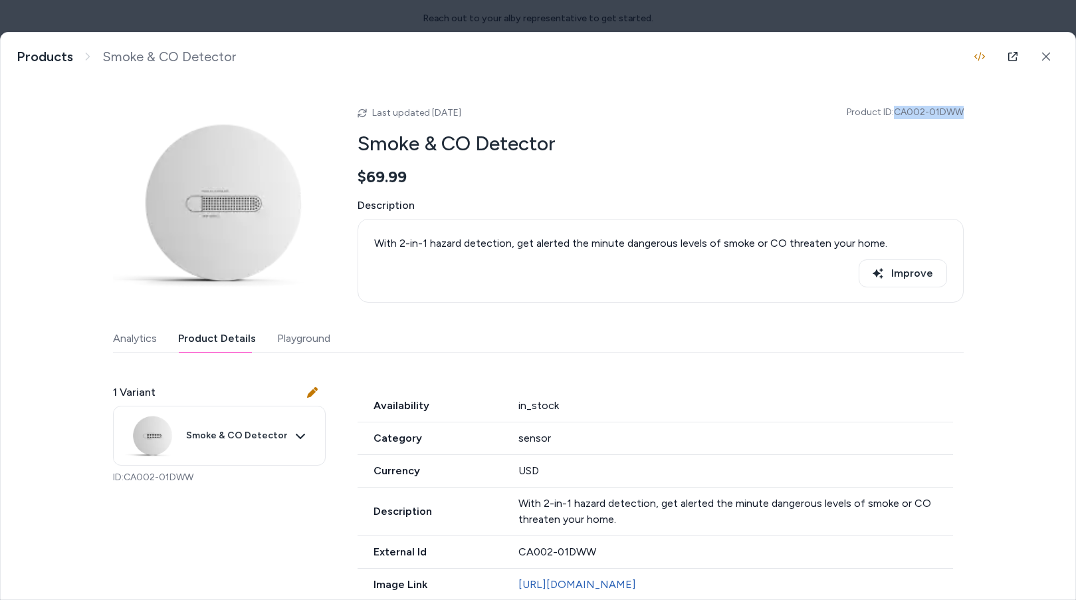
scroll to position [202, 0]
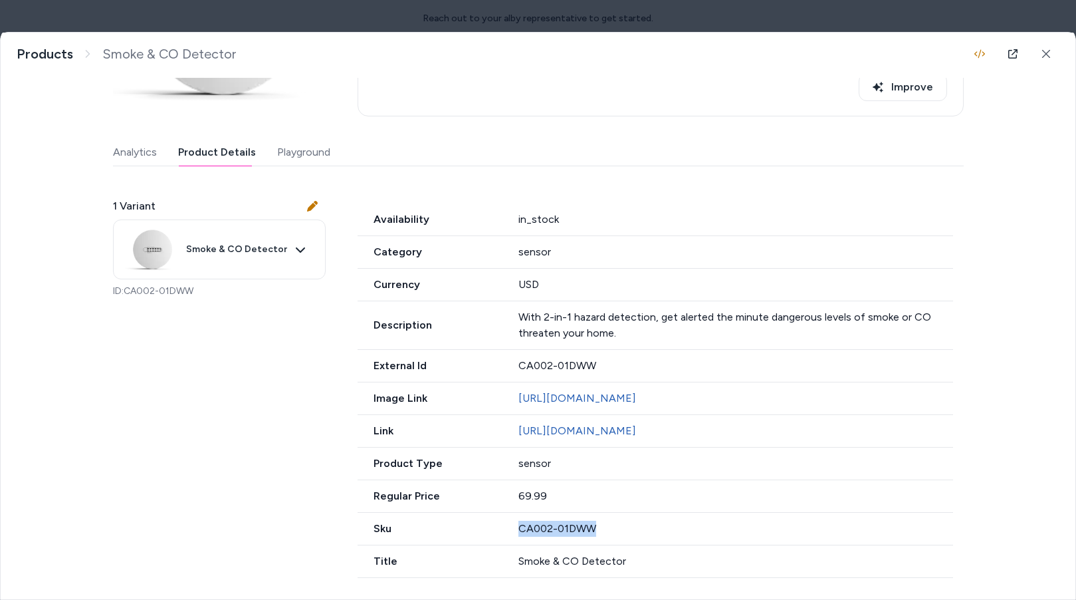
drag, startPoint x: 602, startPoint y: 527, endPoint x: 513, endPoint y: 529, distance: 88.5
click at [513, 529] on div "Sku CA002-01DWW" at bounding box center [656, 529] width 596 height 33
click at [604, 527] on div "CA002-01DWW" at bounding box center [736, 529] width 435 height 16
drag, startPoint x: 550, startPoint y: 527, endPoint x: 513, endPoint y: 527, distance: 36.6
click at [513, 527] on div "Sku CA002-01DWW" at bounding box center [656, 529] width 596 height 33
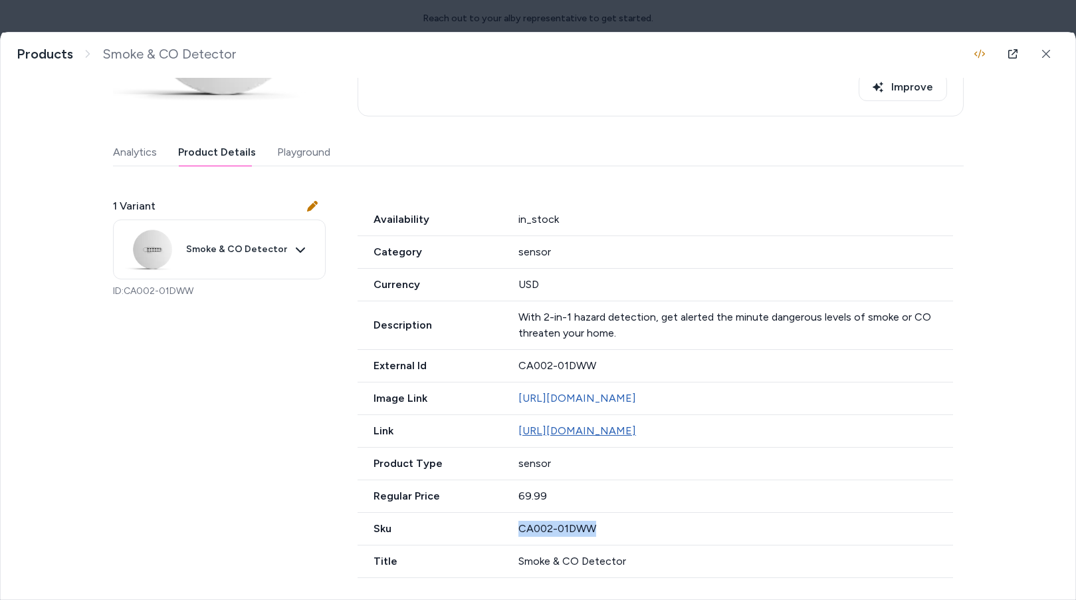
click at [584, 435] on link "https://simplisafe.com/smoke-and-carbon-monoxide-detector" at bounding box center [578, 430] width 118 height 13
click at [1046, 55] on icon at bounding box center [1046, 53] width 9 height 9
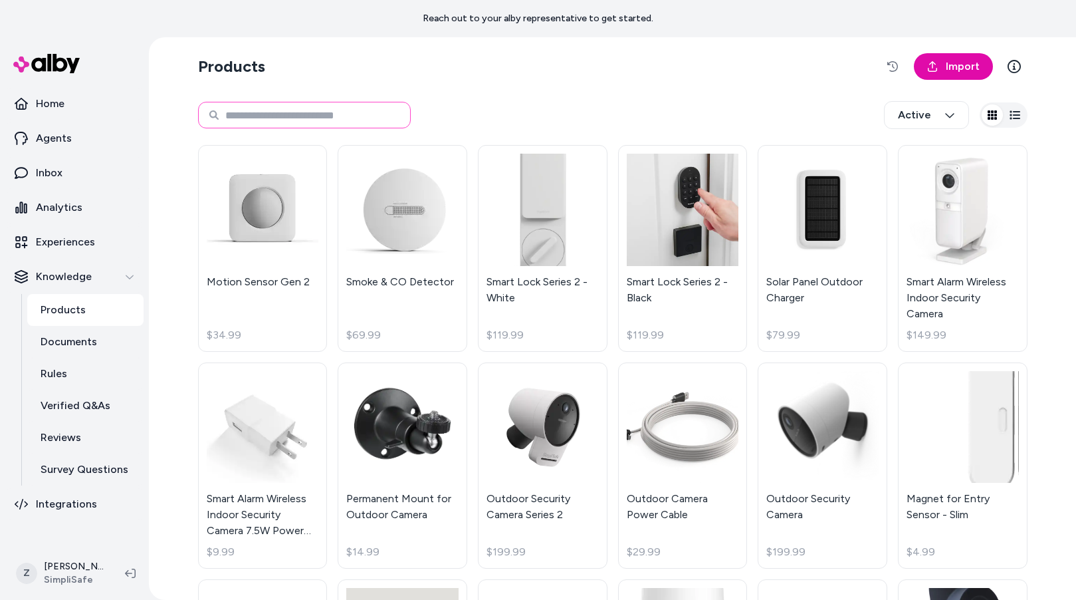
click at [269, 118] on input at bounding box center [304, 115] width 213 height 27
type input "*******"
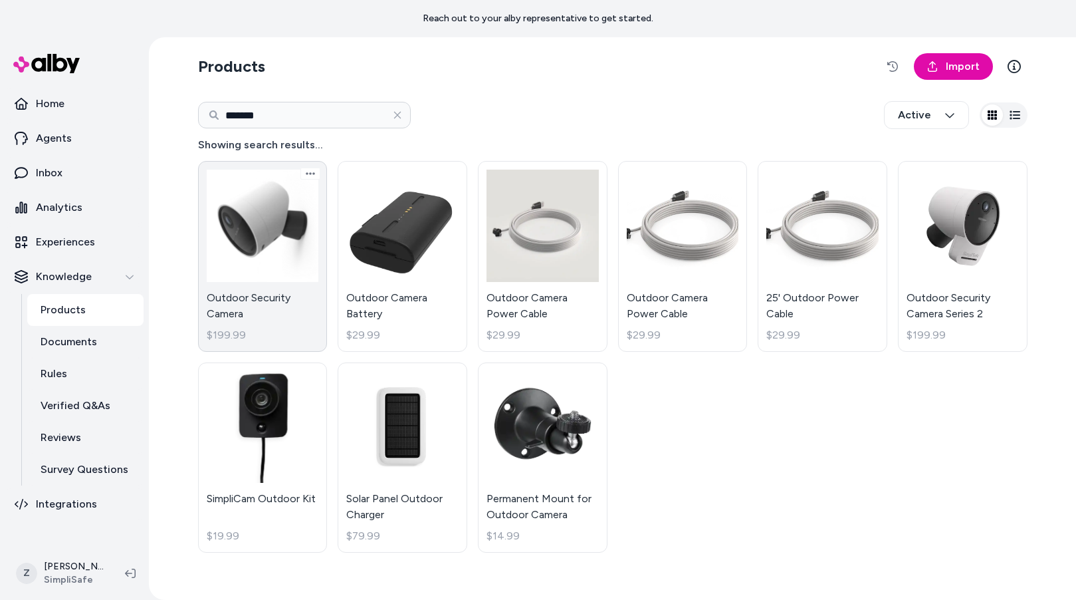
click at [215, 282] on link "Outdoor Security Camera $199.99" at bounding box center [263, 256] width 130 height 191
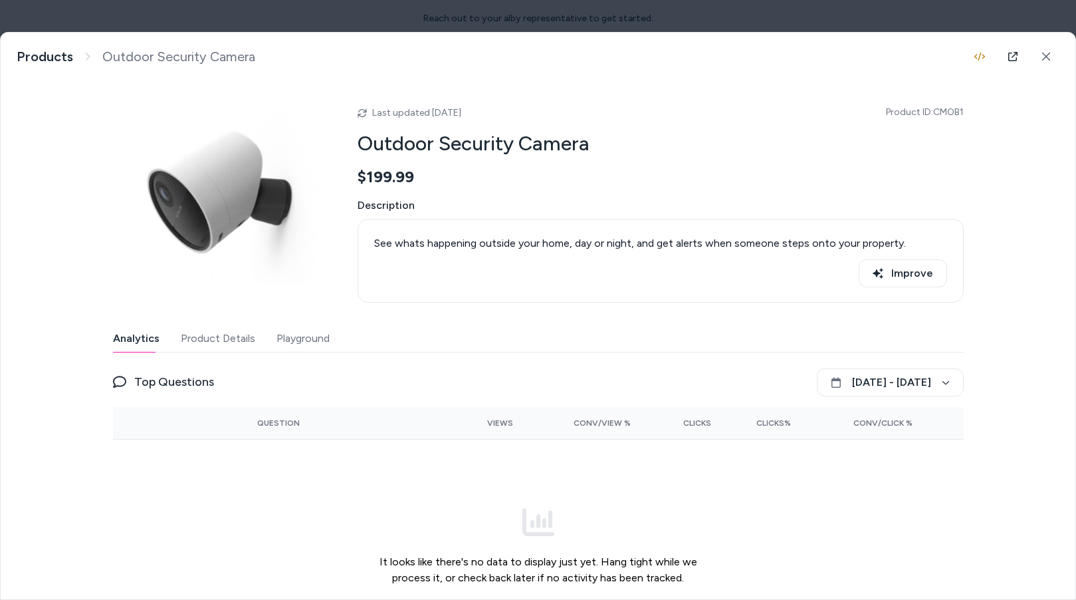
scroll to position [74, 0]
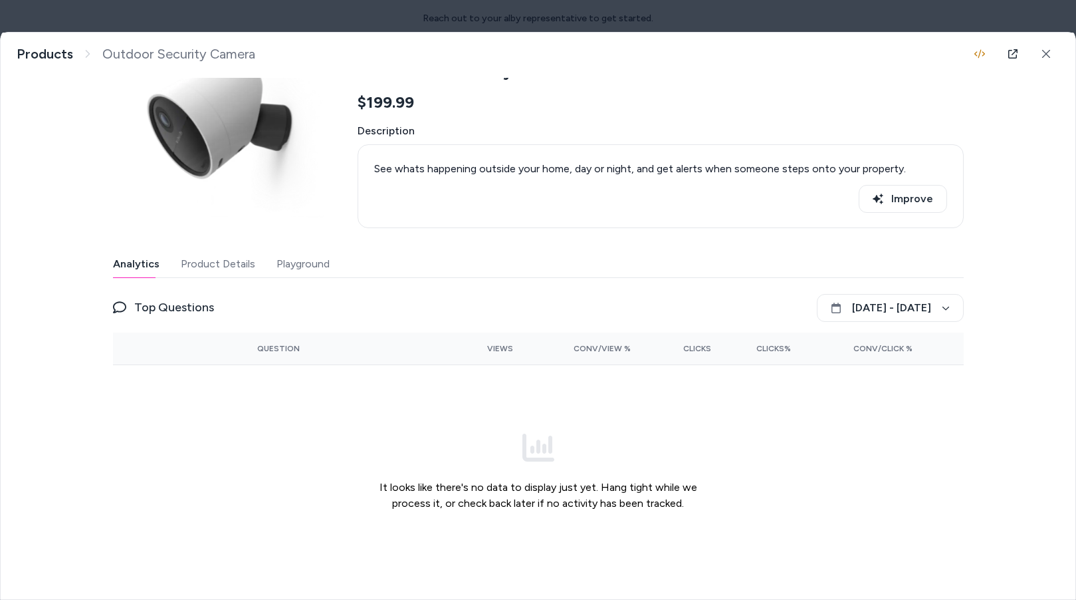
click at [249, 263] on button "Product Details" at bounding box center [218, 264] width 74 height 27
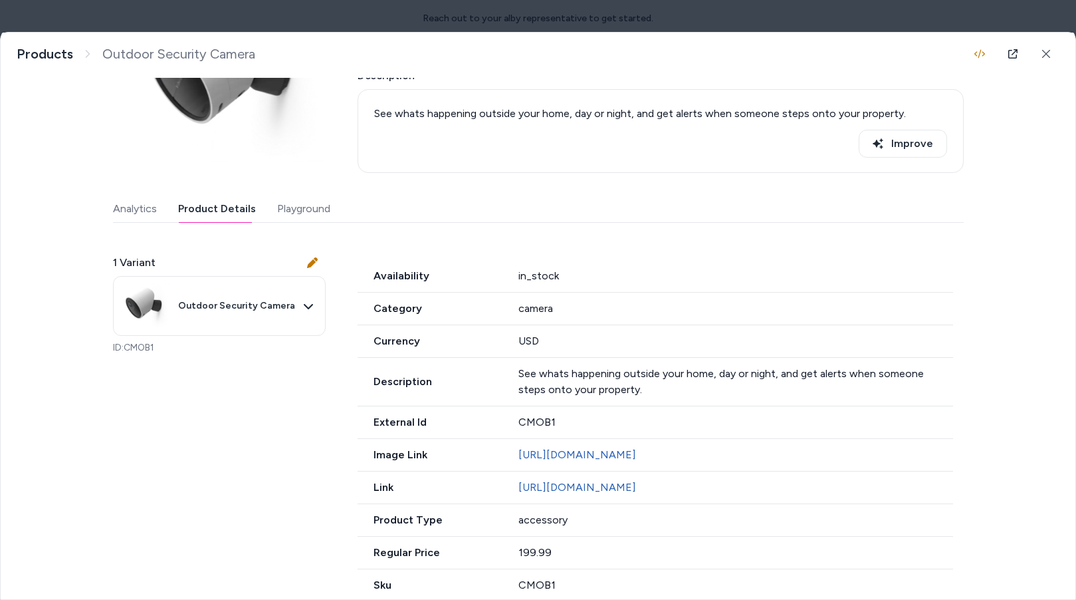
scroll to position [202, 0]
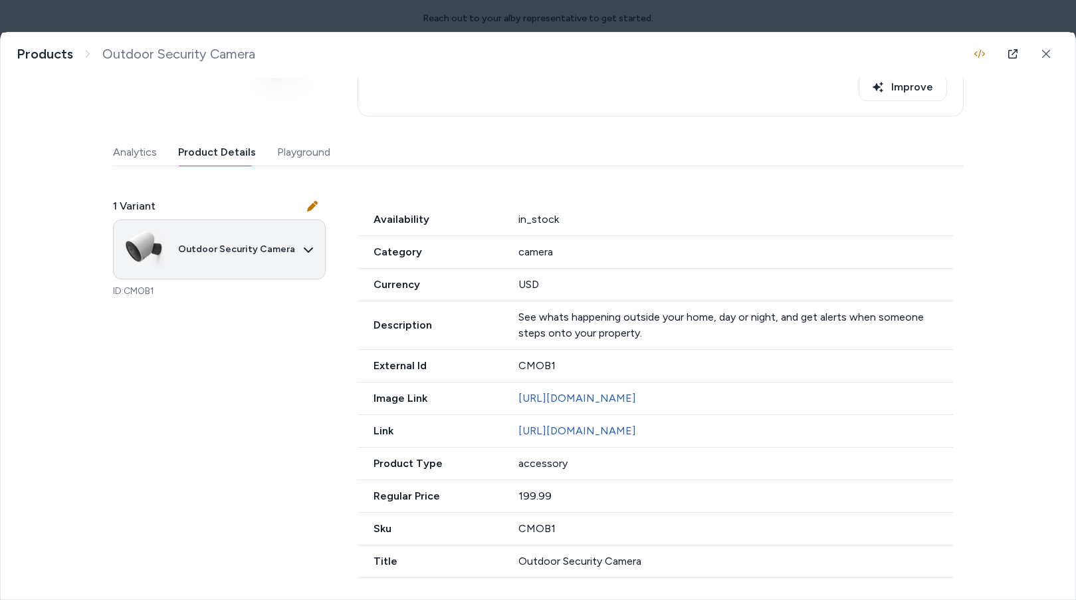
click at [298, 242] on body "Reach out to your alby representative to get started. Home Agents Inbox Analyti…" at bounding box center [538, 300] width 1076 height 600
click at [298, 242] on div at bounding box center [538, 300] width 1076 height 600
click at [397, 317] on span "Description" at bounding box center [431, 325] width 146 height 16
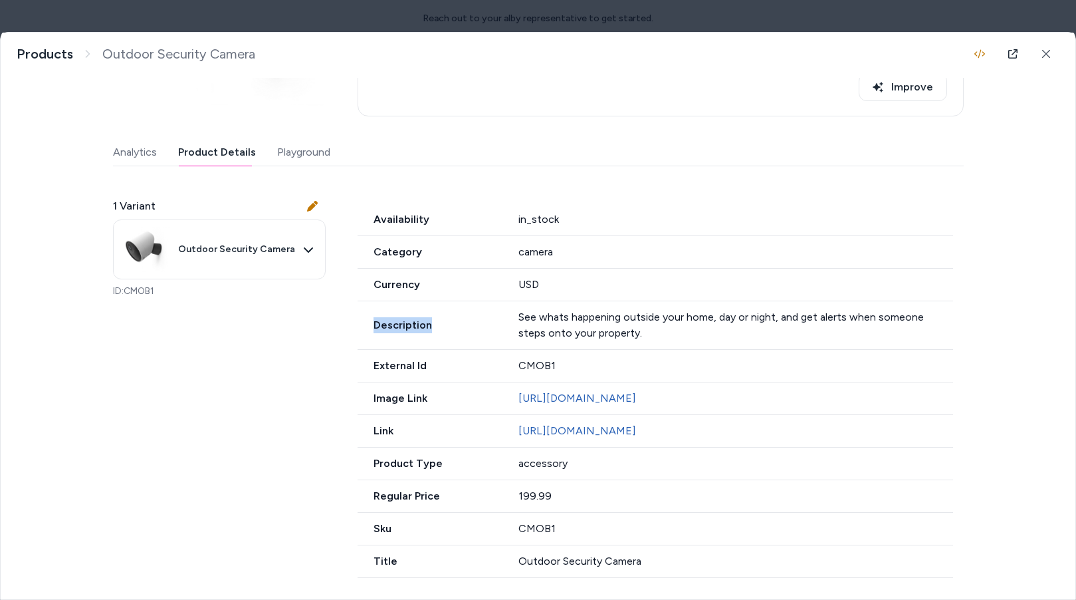
click at [397, 317] on span "Description" at bounding box center [431, 325] width 146 height 16
click at [406, 317] on span "Description" at bounding box center [431, 325] width 146 height 16
drag, startPoint x: 606, startPoint y: 316, endPoint x: 629, endPoint y: 318, distance: 23.4
click at [606, 316] on p "See whats happening outside your home, day or night, and get alerts when someon…" at bounding box center [736, 325] width 435 height 32
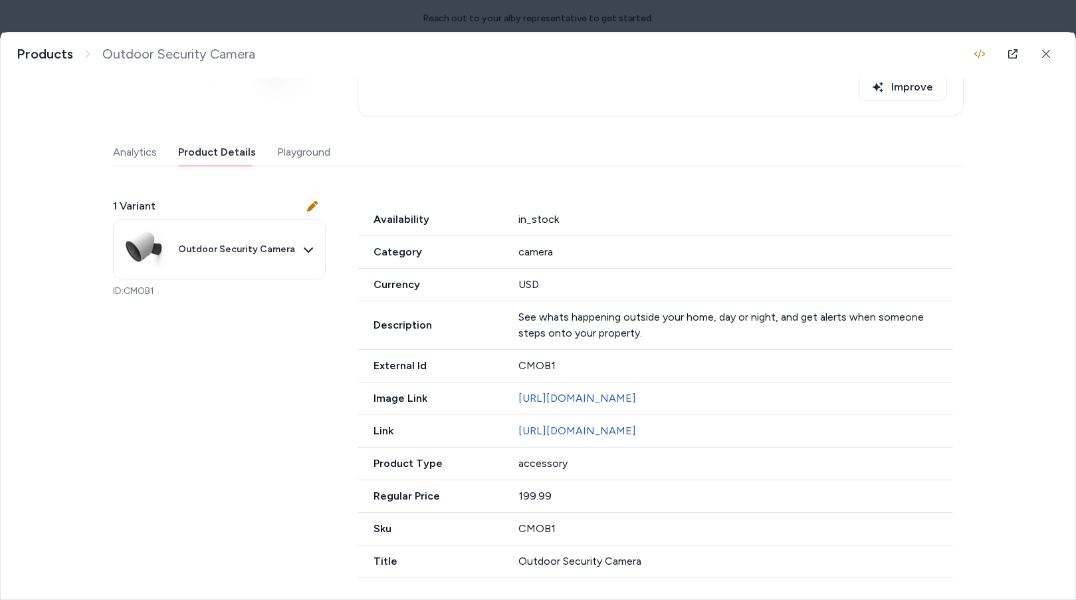
click at [629, 318] on p "See whats happening outside your home, day or night, and get alerts when someon…" at bounding box center [736, 325] width 435 height 32
click at [616, 314] on p "See whats happening outside your home, day or night, and get alerts when someon…" at bounding box center [736, 325] width 435 height 32
drag, startPoint x: 608, startPoint y: 317, endPoint x: 574, endPoint y: 311, distance: 34.4
click at [574, 311] on p "See whats happening outside your home, day or night, and get alerts when someon…" at bounding box center [736, 325] width 435 height 32
click at [474, 29] on body "Reach out to your alby representative to get started. Home Agents Inbox Analyti…" at bounding box center [538, 300] width 1076 height 600
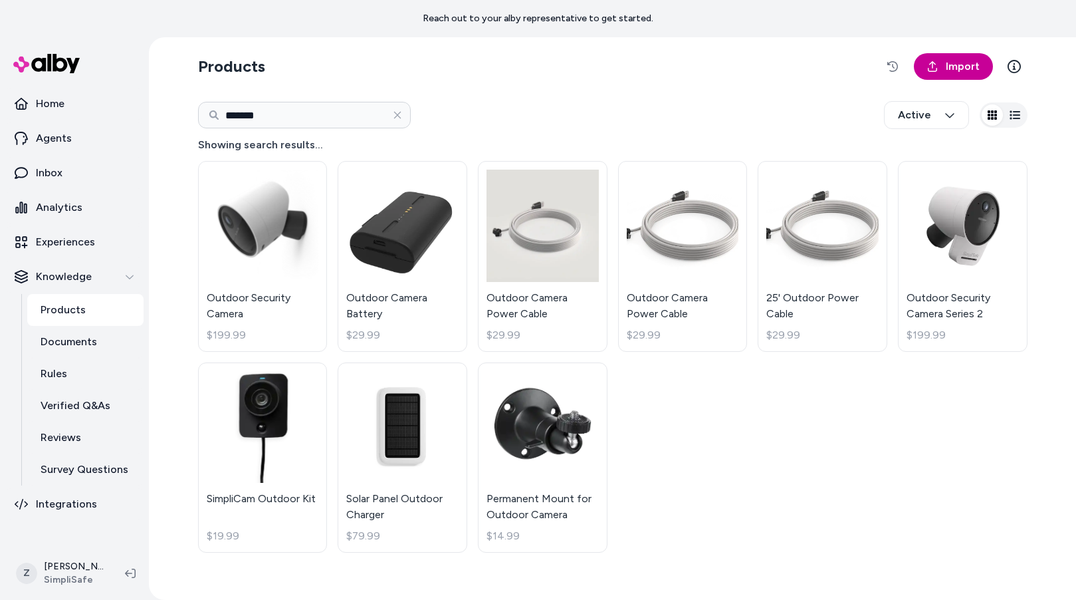
click at [971, 67] on span "Import" at bounding box center [963, 67] width 34 height 16
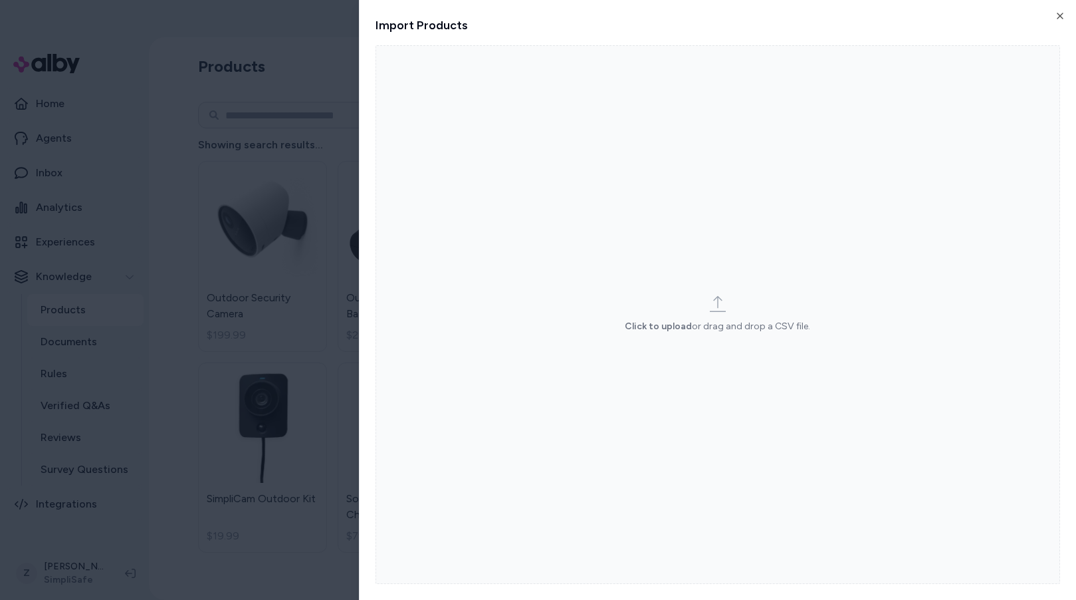
click at [959, 70] on label "Click to upload or drag and drop a CSV file." at bounding box center [718, 314] width 685 height 538
click at [0, 0] on input "Click to upload or drag and drop a CSV file." at bounding box center [0, 0] width 0 height 0
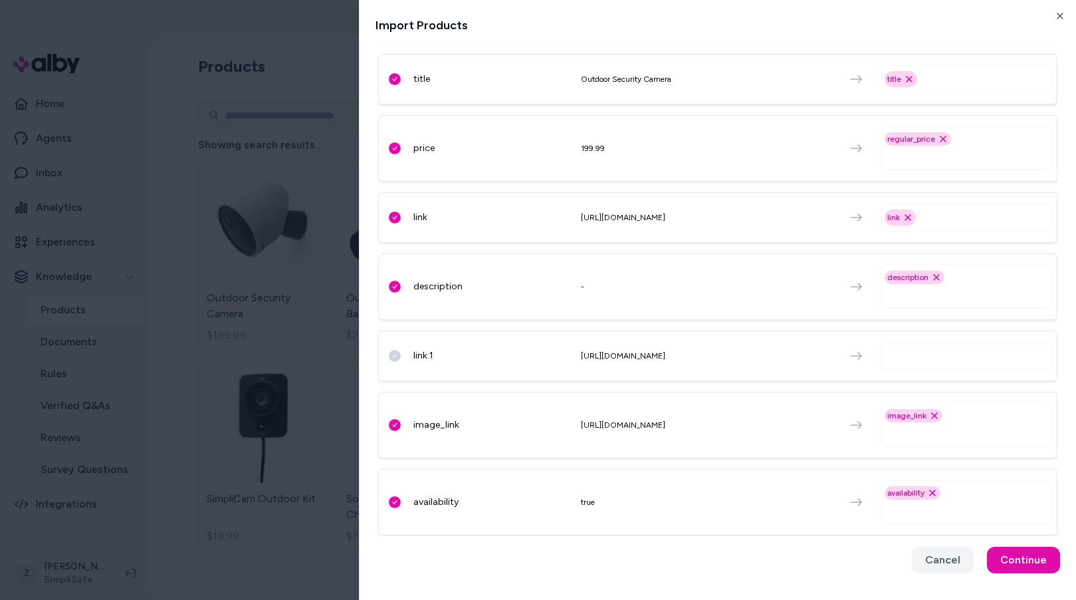
scroll to position [313, 0]
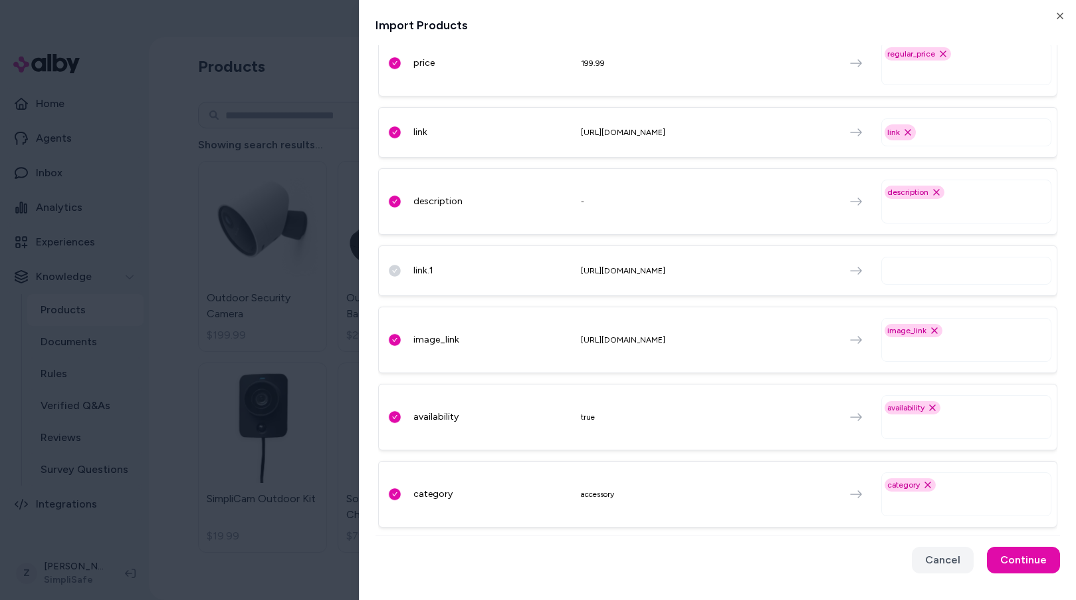
click at [941, 279] on div at bounding box center [967, 271] width 170 height 28
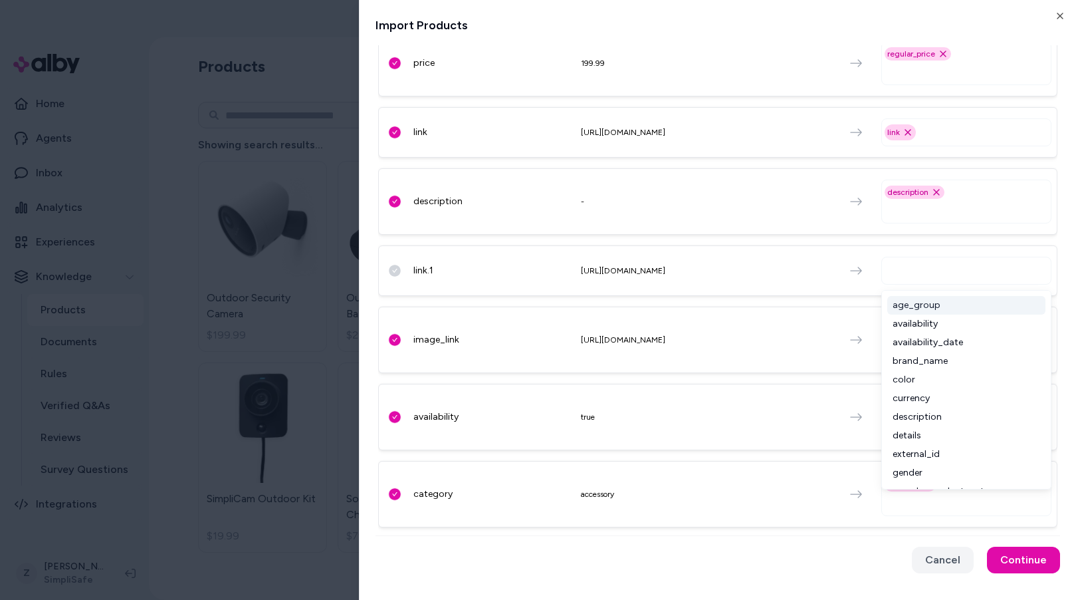
click at [936, 275] on input "text" at bounding box center [969, 271] width 158 height 16
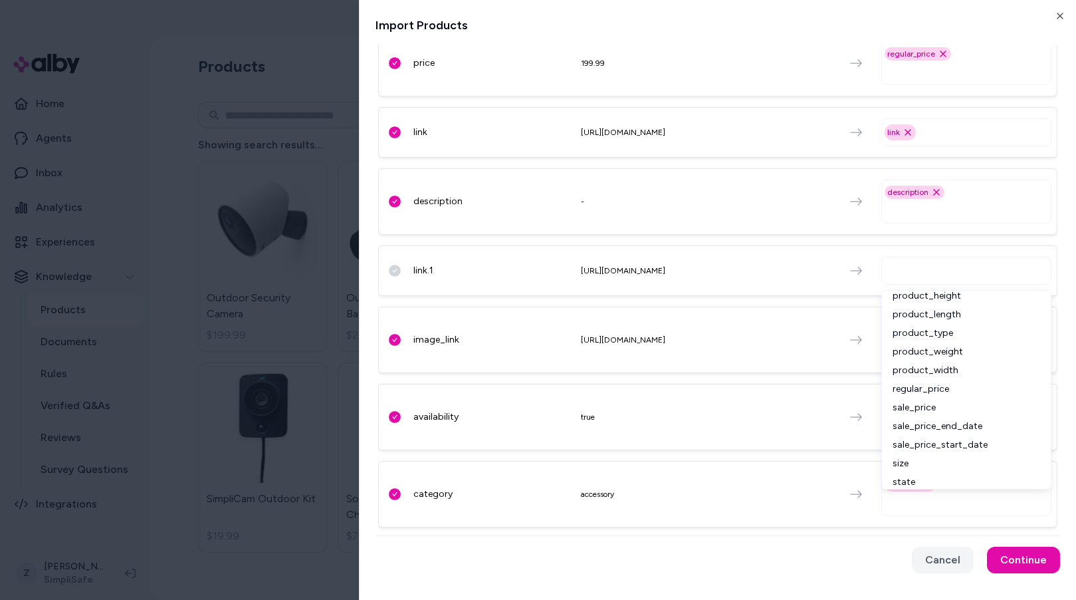
scroll to position [445, 0]
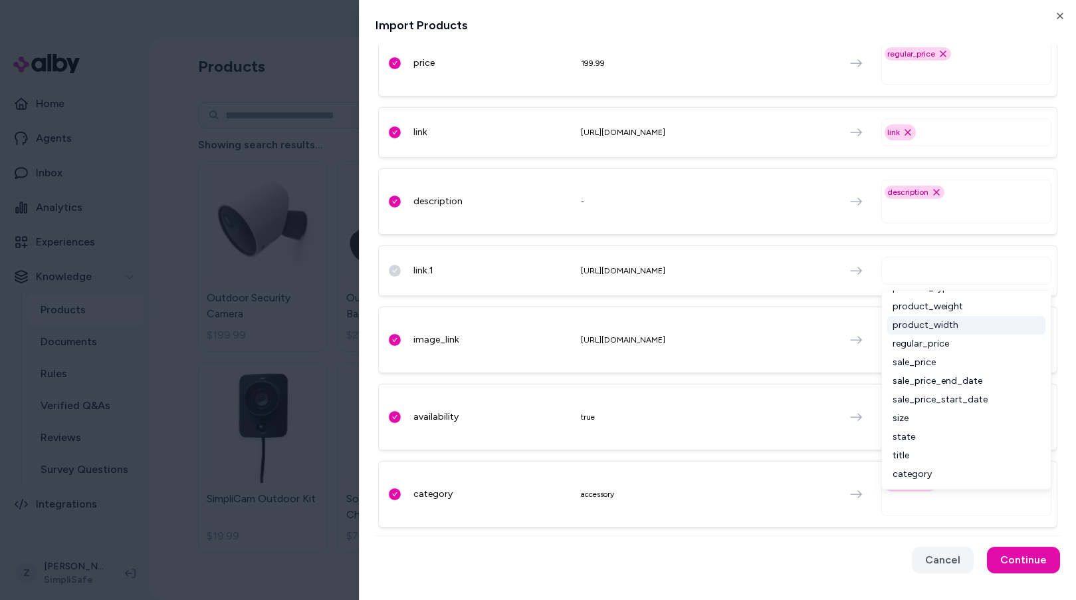
click at [755, 301] on div "external_id CMOB1 external_id Remove external_id option item_group_id CMOB1 ite…" at bounding box center [717, 170] width 679 height 723
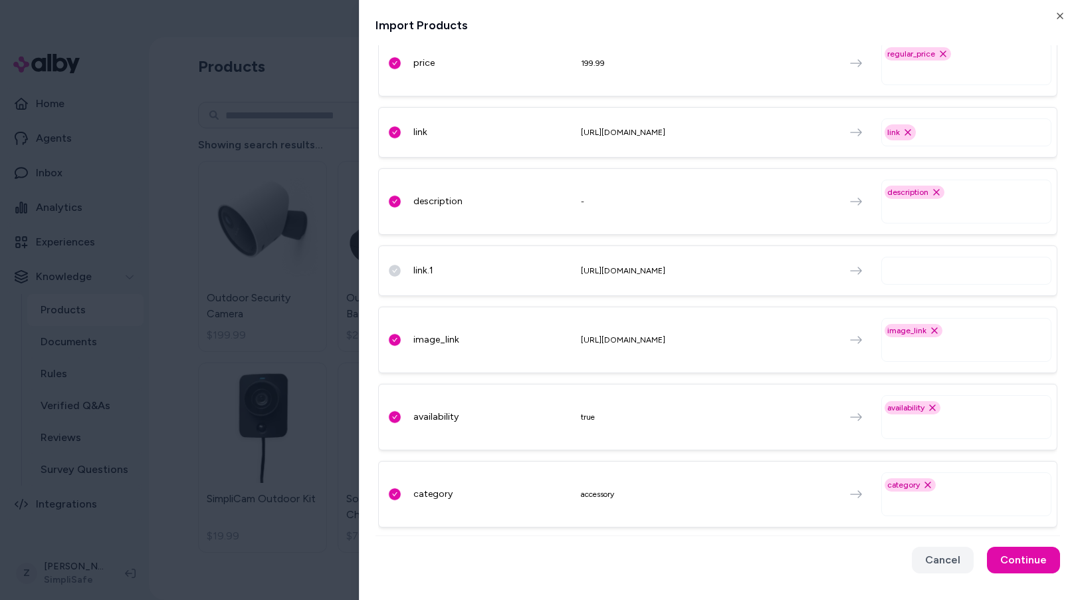
click at [753, 305] on div "external_id CMOB1 external_id Remove external_id option item_group_id CMOB1 ite…" at bounding box center [717, 170] width 679 height 723
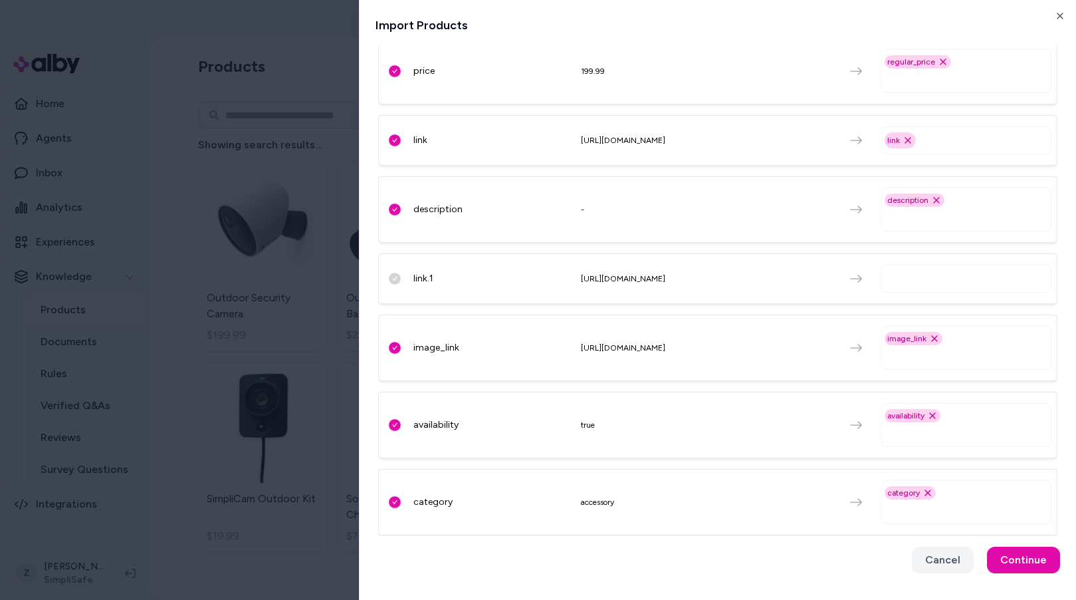
scroll to position [0, 0]
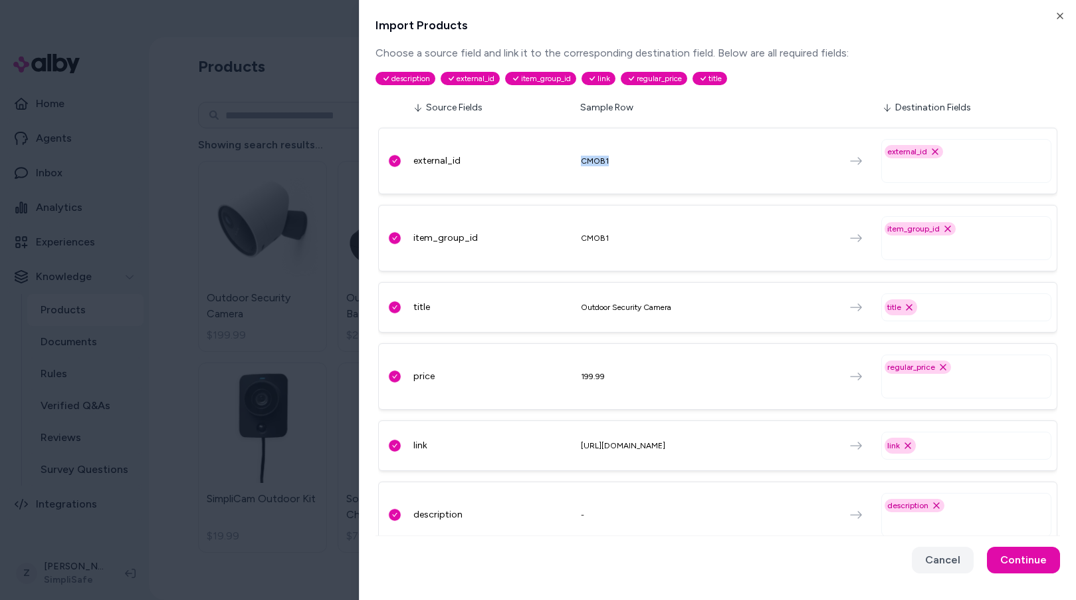
drag, startPoint x: 612, startPoint y: 160, endPoint x: 552, endPoint y: 161, distance: 59.8
click at [552, 161] on div "external_id CMOB1 external_id Remove external_id option" at bounding box center [717, 161] width 679 height 66
drag, startPoint x: 470, startPoint y: 165, endPoint x: 393, endPoint y: 161, distance: 77.2
click at [393, 161] on div "external_id CMOB1 external_id Remove external_id option" at bounding box center [717, 161] width 679 height 66
drag, startPoint x: 411, startPoint y: 241, endPoint x: 527, endPoint y: 237, distance: 115.7
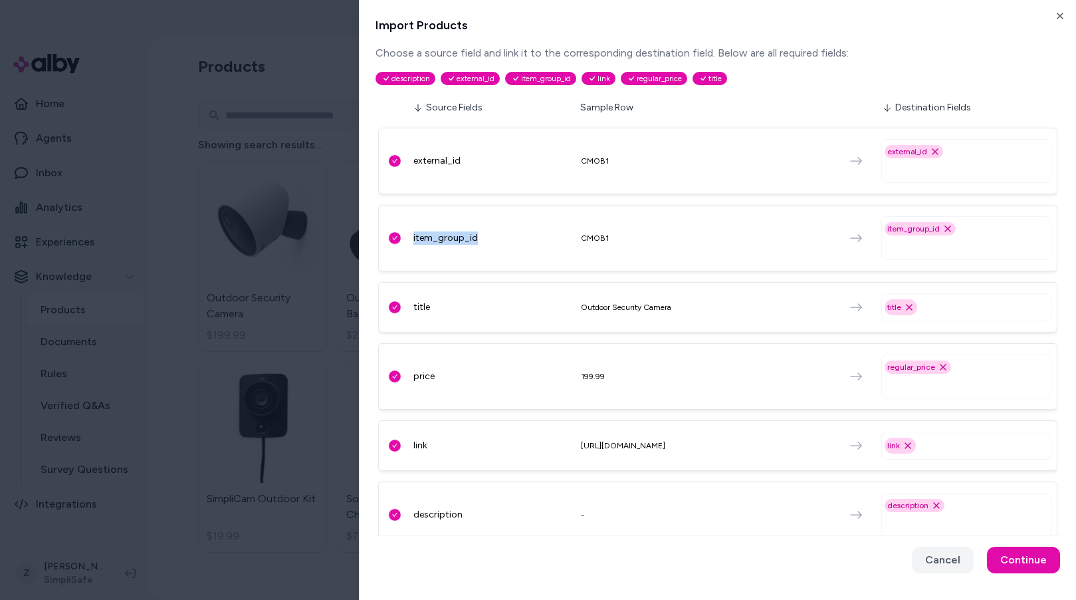
click at [527, 237] on div "item_group_id CMOB1 item_group_id Remove item_group_id option" at bounding box center [717, 238] width 679 height 66
click at [437, 148] on div "external_id CMOB1 external_id Remove external_id option" at bounding box center [717, 161] width 679 height 66
click at [438, 158] on div "external_id" at bounding box center [494, 160] width 160 height 13
click at [433, 238] on div "item_group_id" at bounding box center [494, 237] width 160 height 13
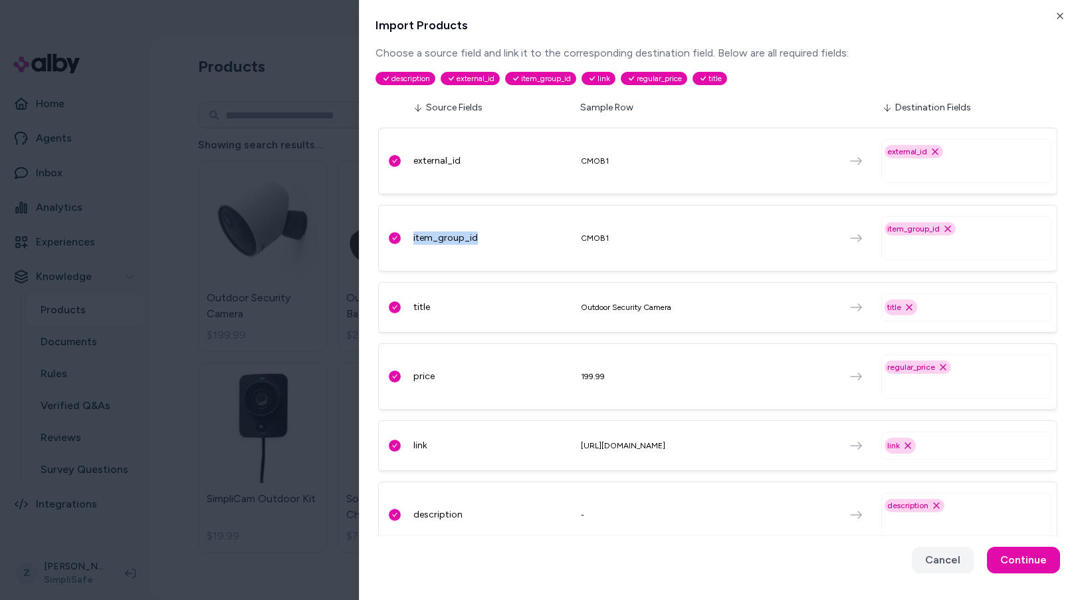
click at [433, 238] on div "item_group_id" at bounding box center [494, 237] width 160 height 13
click at [600, 162] on div "CMOB1" at bounding box center [706, 161] width 250 height 11
click at [598, 161] on div "CMOB1" at bounding box center [706, 161] width 250 height 11
click at [592, 236] on div "CMOB1" at bounding box center [706, 238] width 250 height 11
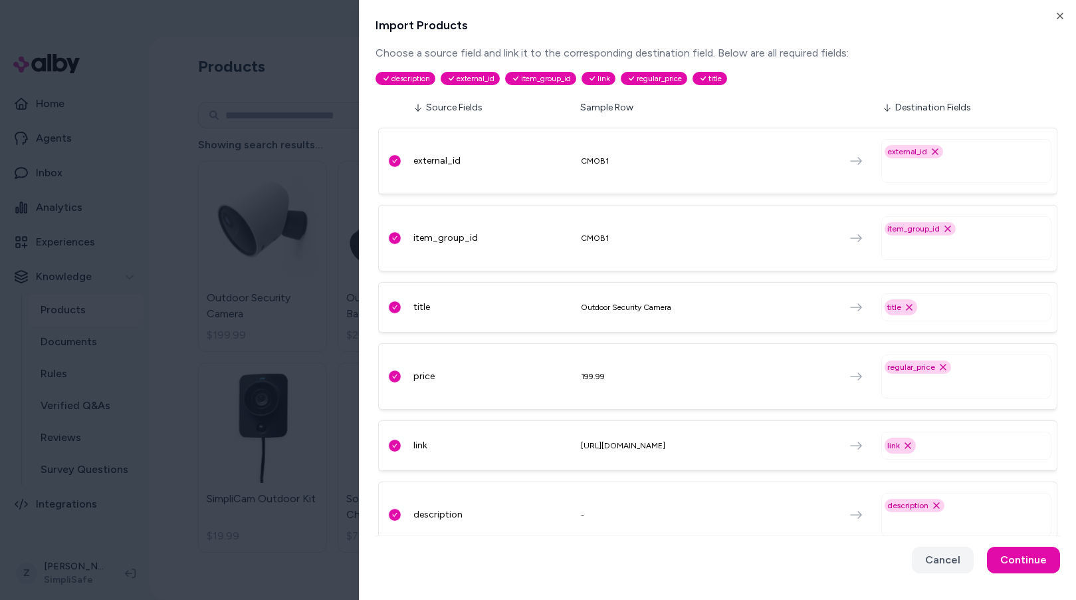
click at [594, 150] on div "external_id CMOB1 external_id Remove external_id option" at bounding box center [717, 161] width 679 height 66
click at [593, 156] on div "CMOB1" at bounding box center [706, 161] width 250 height 11
click at [564, 222] on div "item_group_id CMOB1 item_group_id Remove item_group_id option" at bounding box center [717, 238] width 679 height 66
click at [271, 255] on html "Reach out to your alby representative to get started. Home Agents Inbox Analyti…" at bounding box center [538, 300] width 1076 height 600
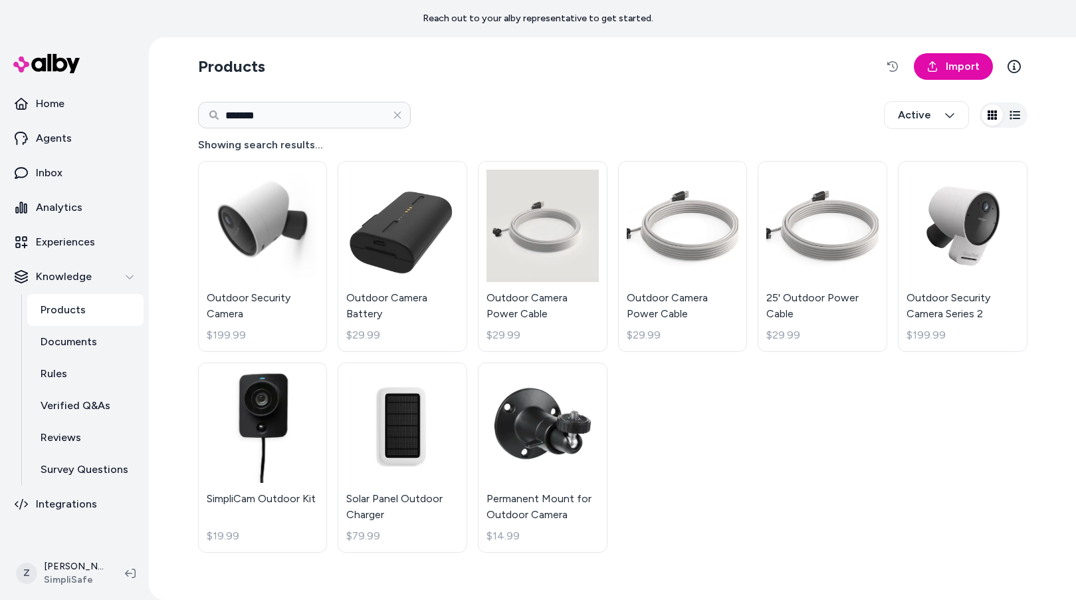
click at [142, 173] on html "Reach out to your alby representative to get started. Home Agents Inbox Analyti…" at bounding box center [538, 300] width 1076 height 600
click at [96, 132] on link "Agents" at bounding box center [74, 138] width 138 height 32
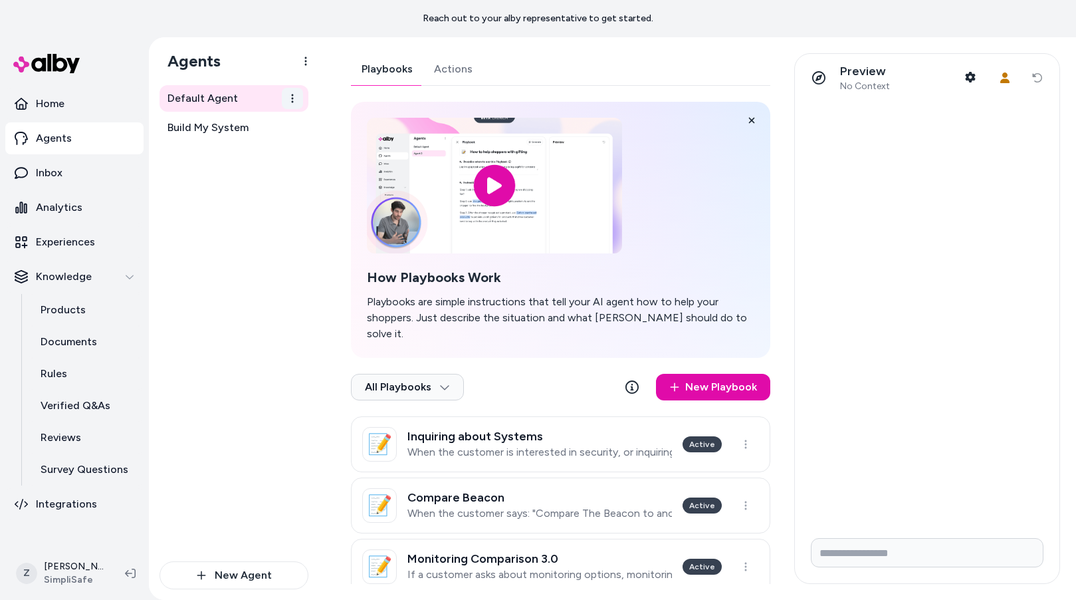
click at [293, 103] on html "Reach out to your alby representative to get started. Home Agents Inbox Analyti…" at bounding box center [538, 300] width 1076 height 600
click at [745, 429] on html "Reach out to your alby representative to get started. Home Agents Inbox Analyti…" at bounding box center [538, 300] width 1076 height 600
click at [747, 427] on html "Reach out to your alby representative to get started. Home Agents Inbox Analyti…" at bounding box center [538, 300] width 1076 height 600
click at [746, 429] on html "Reach out to your alby representative to get started. Home Agents Inbox Analyti…" at bounding box center [538, 300] width 1076 height 600
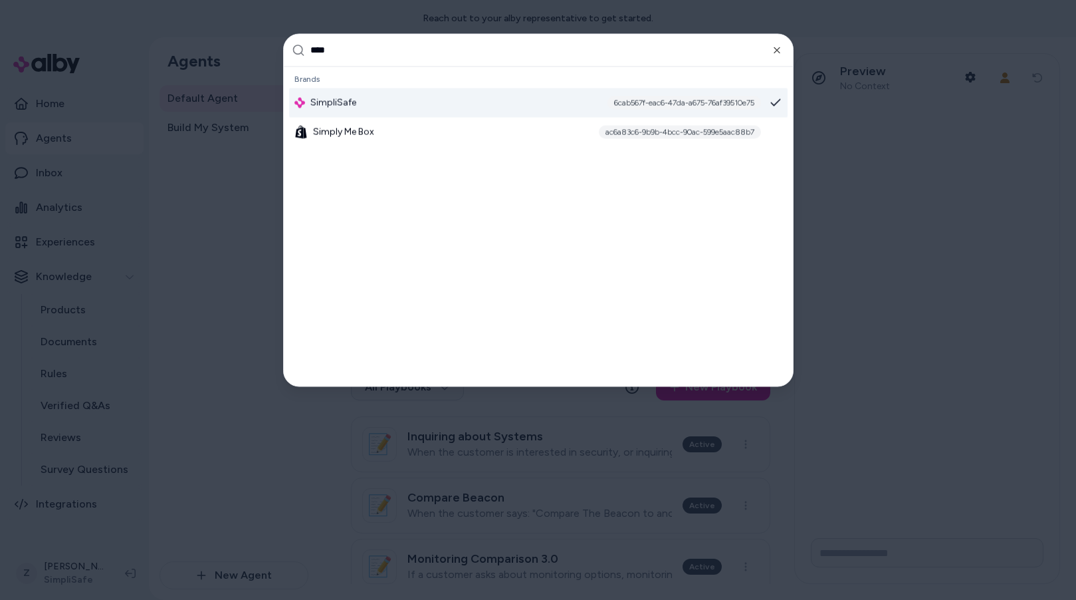
type input "*****"
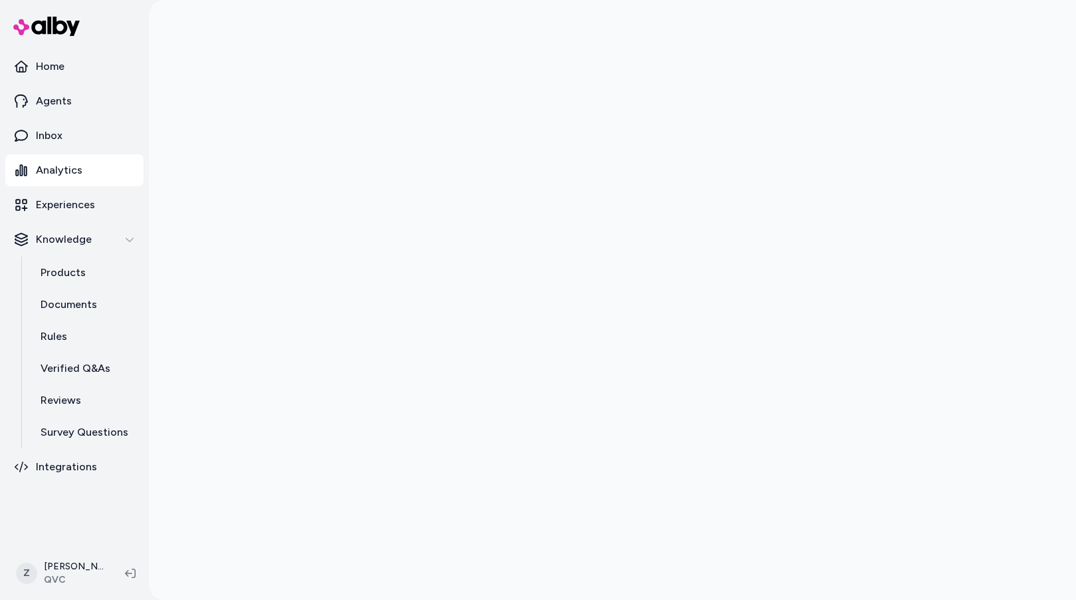
click at [165, 112] on div at bounding box center [612, 300] width 927 height 600
click at [130, 569] on icon at bounding box center [130, 573] width 11 height 11
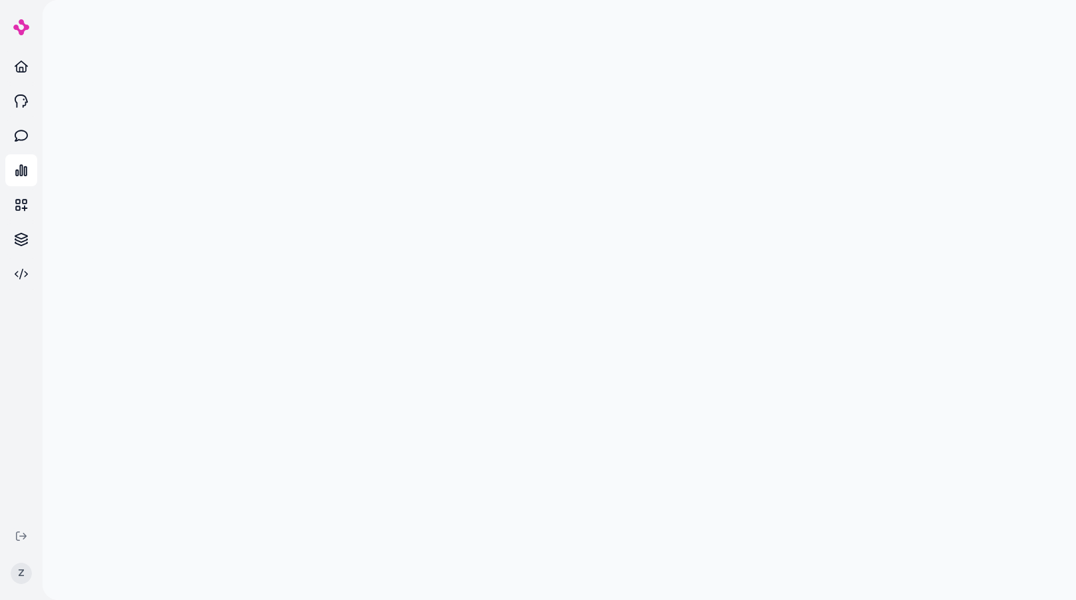
click at [118, 340] on div at bounding box center [560, 300] width 1034 height 600
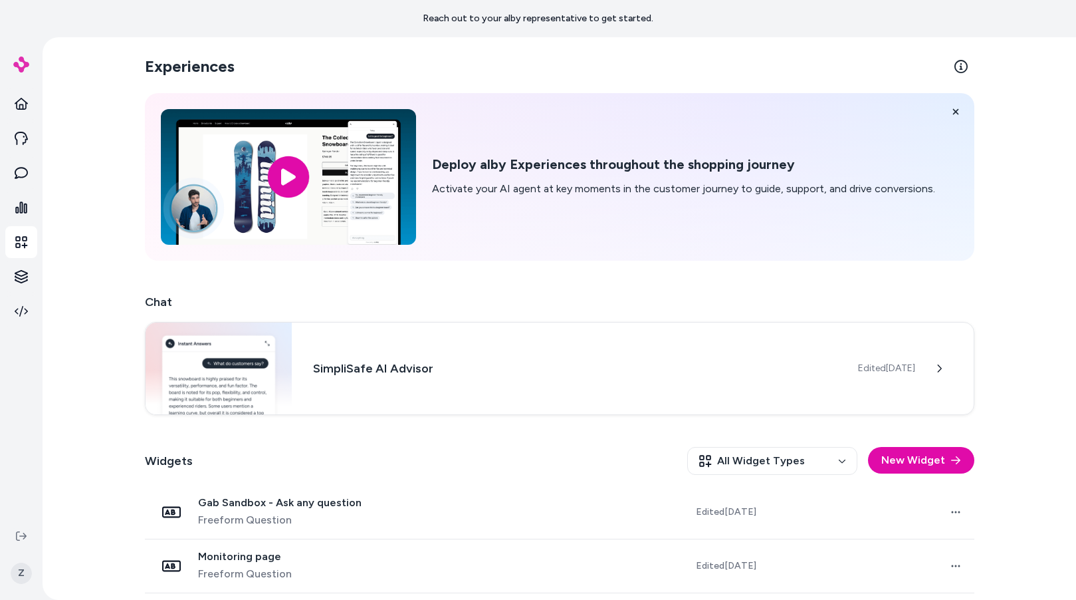
scroll to position [113, 0]
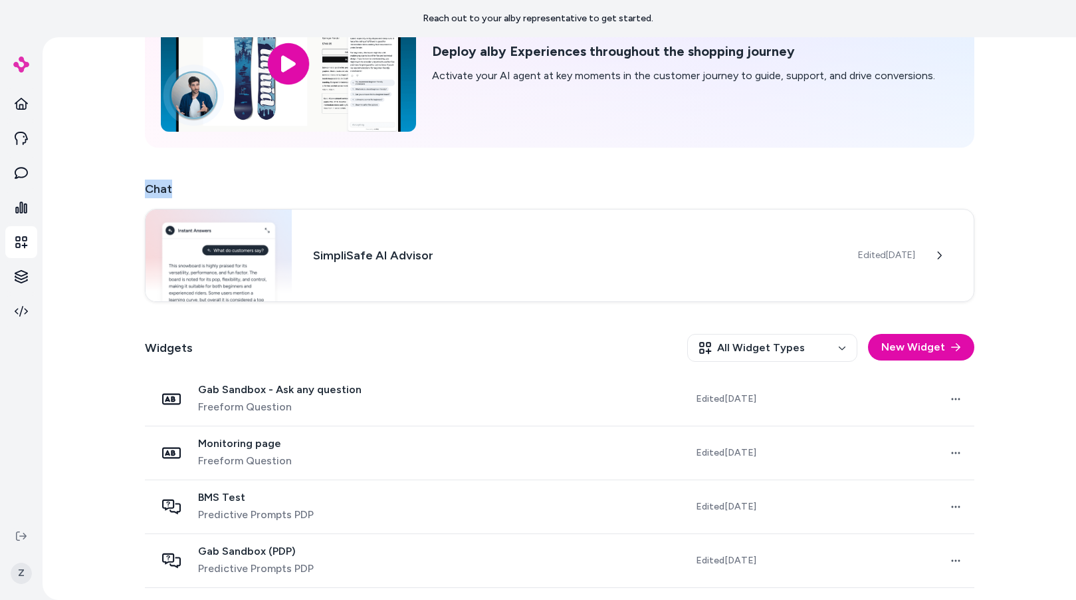
drag, startPoint x: 131, startPoint y: 189, endPoint x: 210, endPoint y: 197, distance: 79.5
click at [210, 197] on div "Experiences Deploy alby Experiences throughout the shopping journey Activate yo…" at bounding box center [560, 318] width 1034 height 562
click at [391, 262] on h3 "SimpliSafe AI Advisor" at bounding box center [574, 254] width 523 height 19
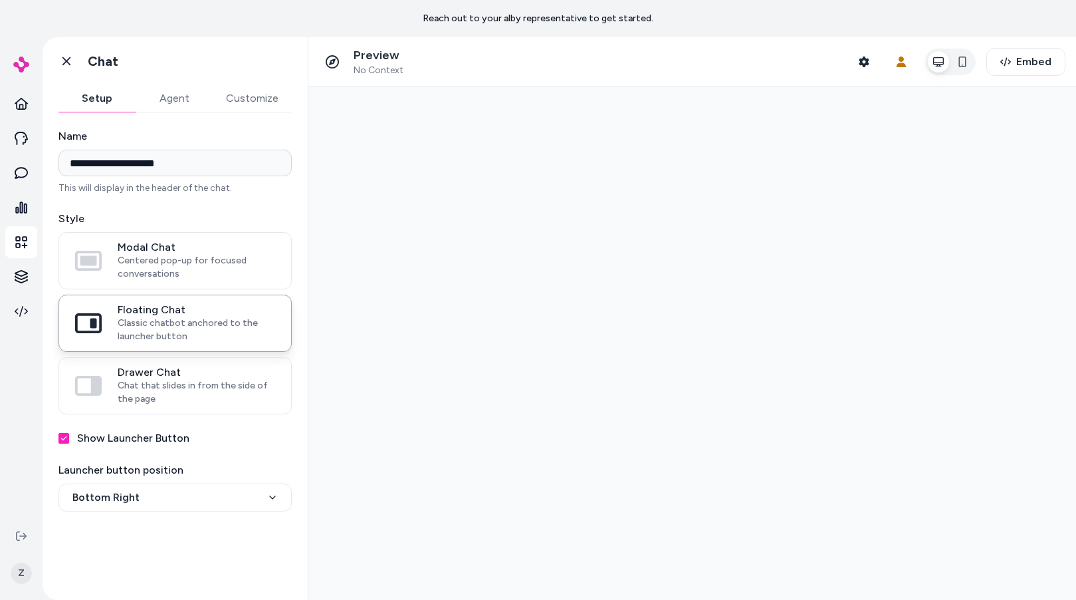
click at [167, 108] on button "Agent" at bounding box center [174, 98] width 77 height 27
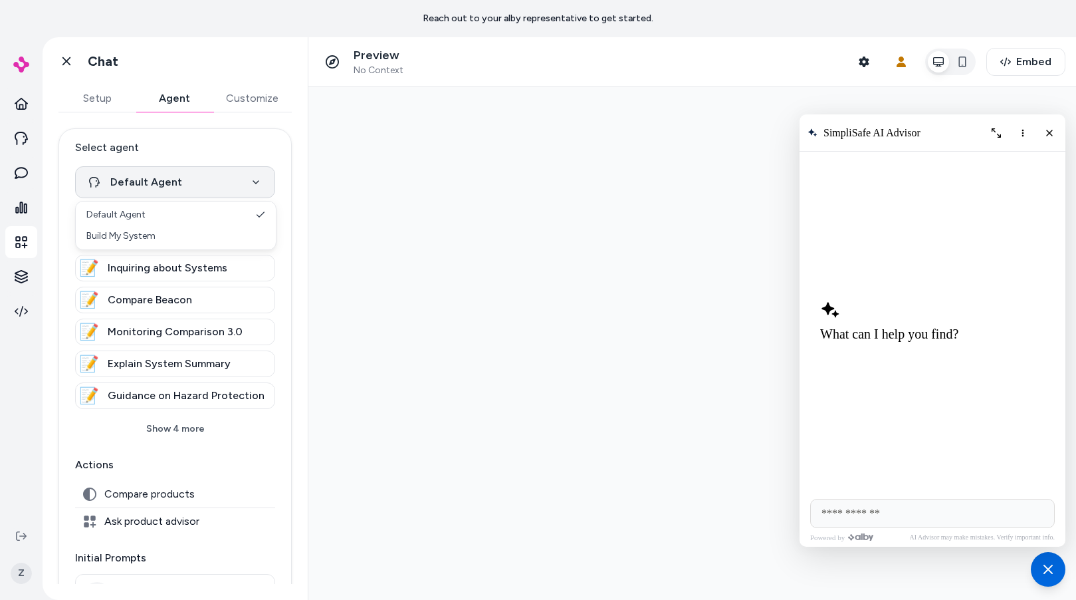
click at [179, 177] on html "**********" at bounding box center [538, 300] width 1076 height 600
click at [64, 58] on icon at bounding box center [66, 61] width 13 height 13
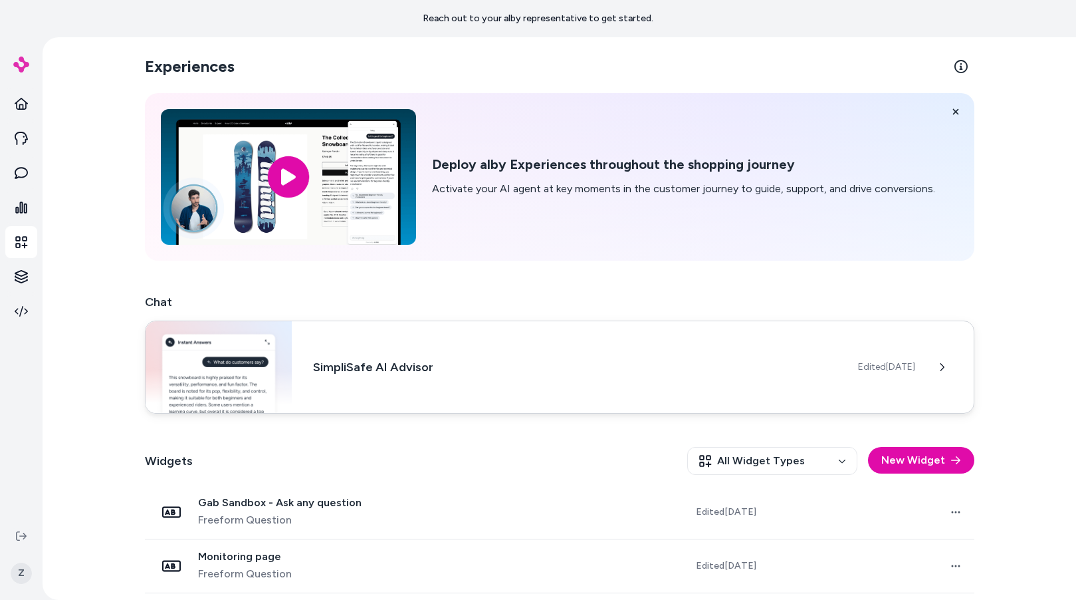
click at [332, 392] on div "SimpliSafe AI Advisor Edited Sep 11, 2025" at bounding box center [560, 366] width 830 height 93
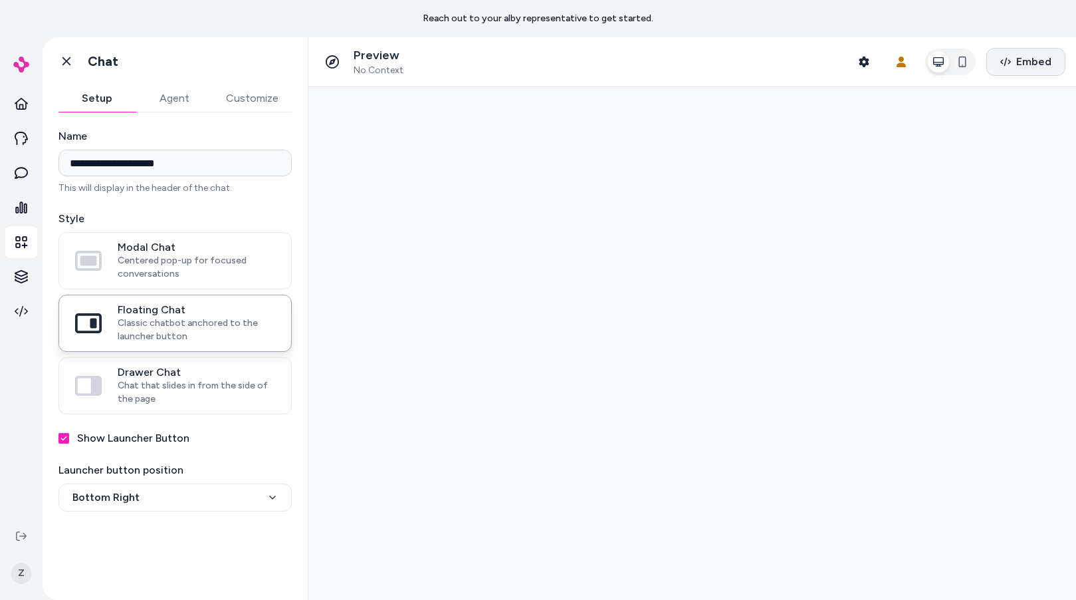
click at [1030, 60] on span "Embed" at bounding box center [1033, 62] width 35 height 16
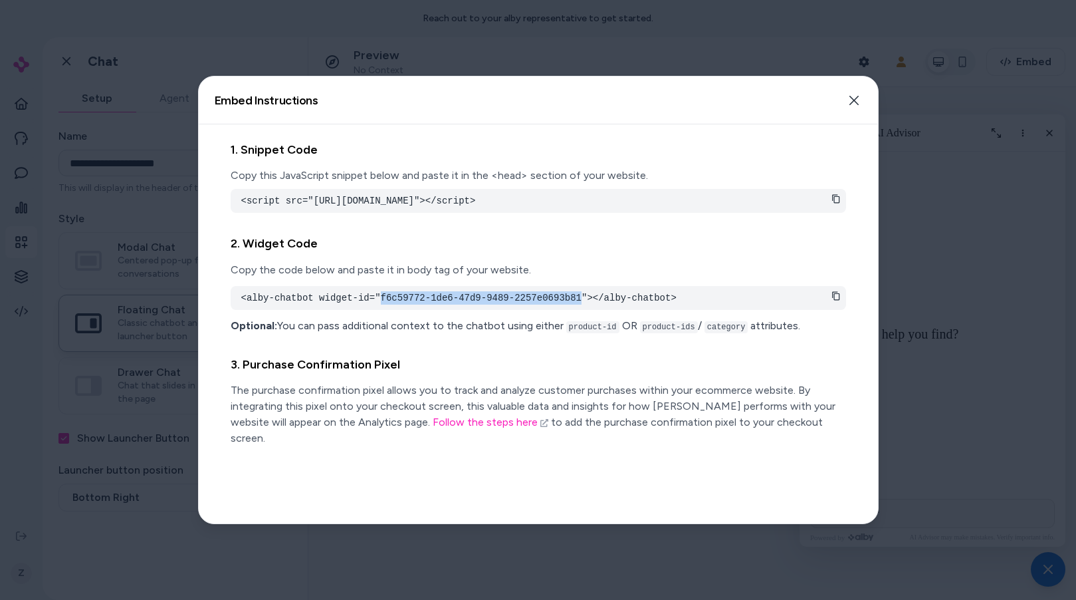
drag, startPoint x: 382, startPoint y: 312, endPoint x: 584, endPoint y: 314, distance: 202.8
click at [584, 304] on pre "<alby-chatbot widget-id="f6c59772-1de6-47d9-9489-2257e0693b81"></alby-chatbot>" at bounding box center [538, 297] width 594 height 13
click at [104, 386] on div at bounding box center [538, 300] width 1076 height 600
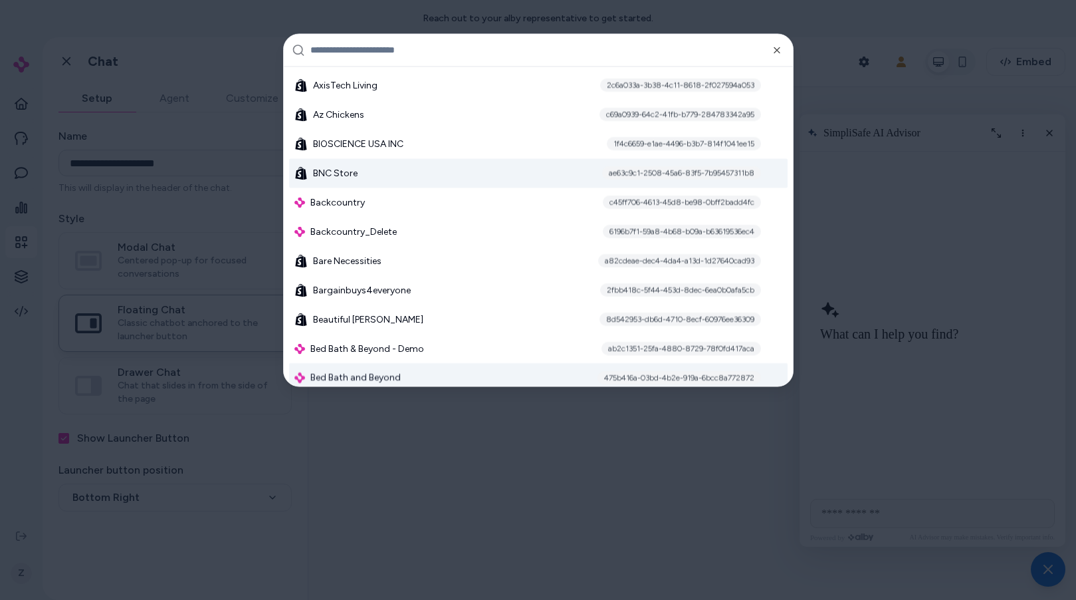
scroll to position [1014, 0]
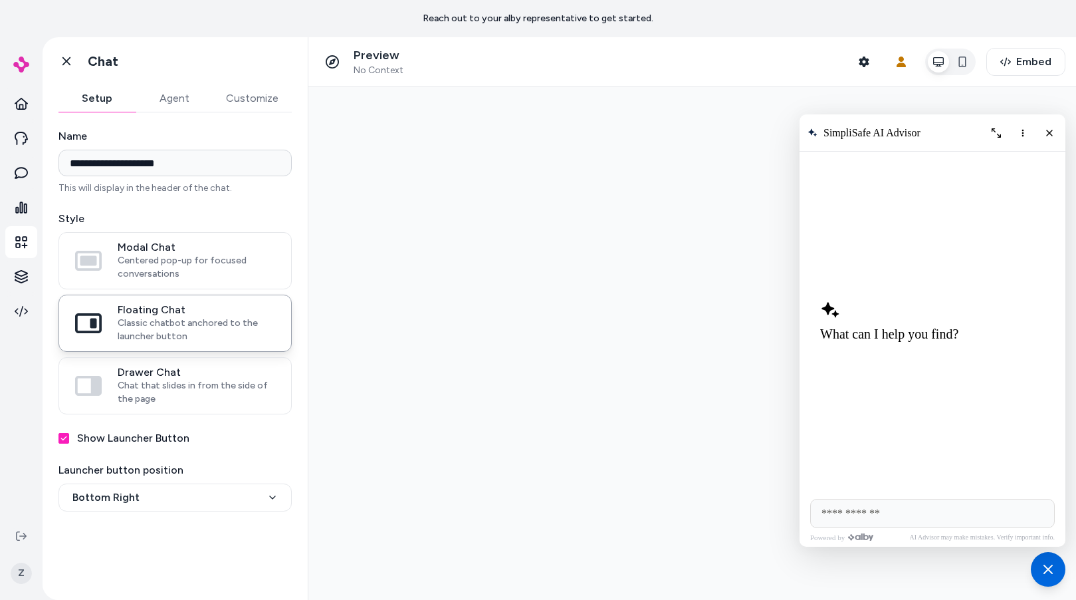
click at [17, 60] on img at bounding box center [21, 65] width 16 height 16
click at [20, 65] on img at bounding box center [21, 65] width 16 height 16
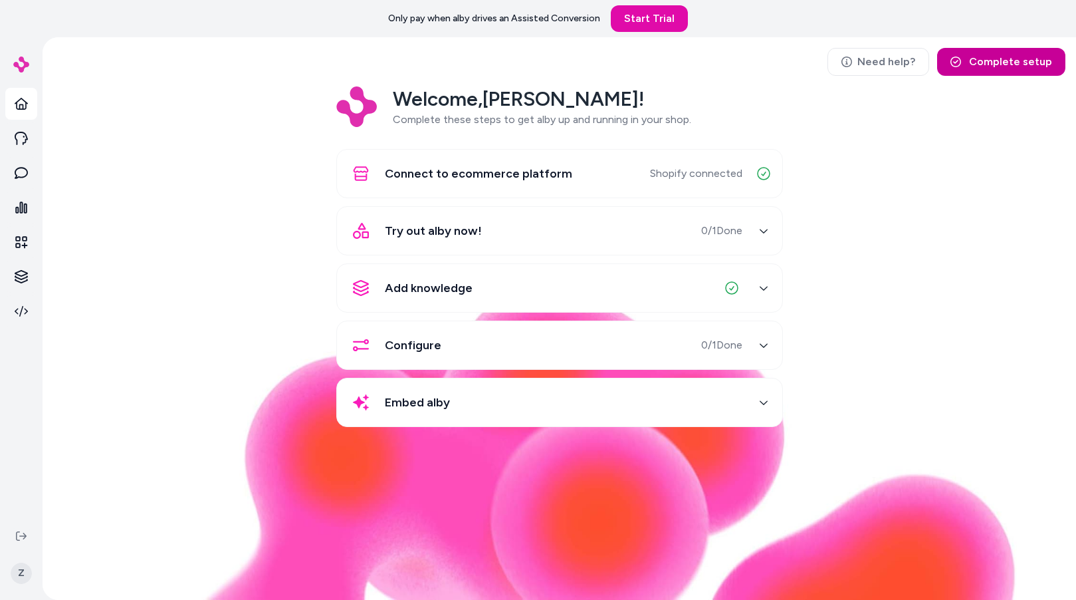
click at [1011, 60] on button "Complete setup" at bounding box center [1001, 62] width 128 height 28
click at [141, 527] on img at bounding box center [559, 441] width 915 height 317
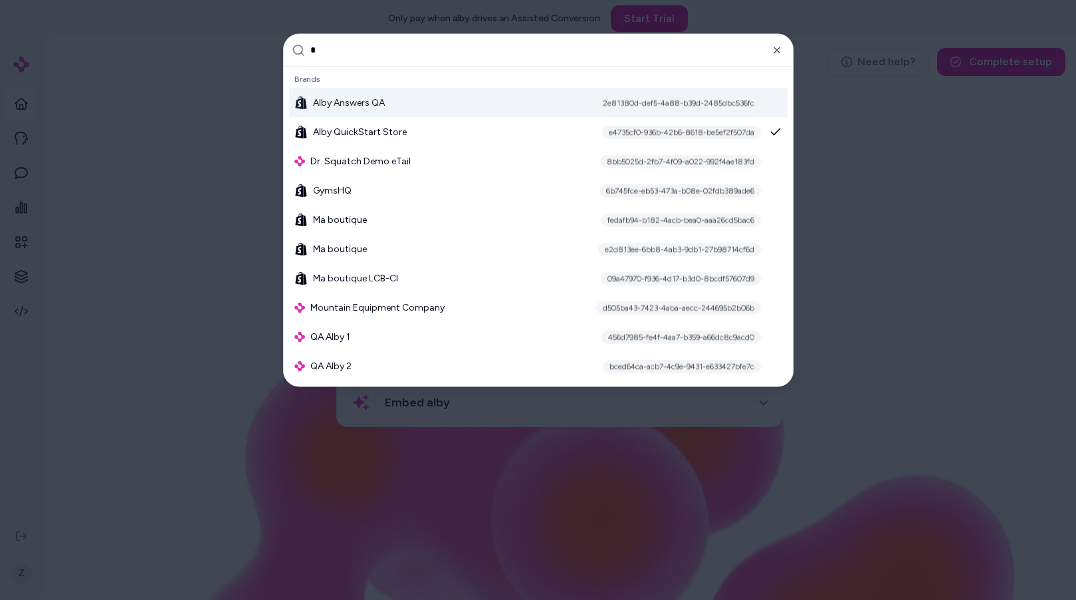
type input "**"
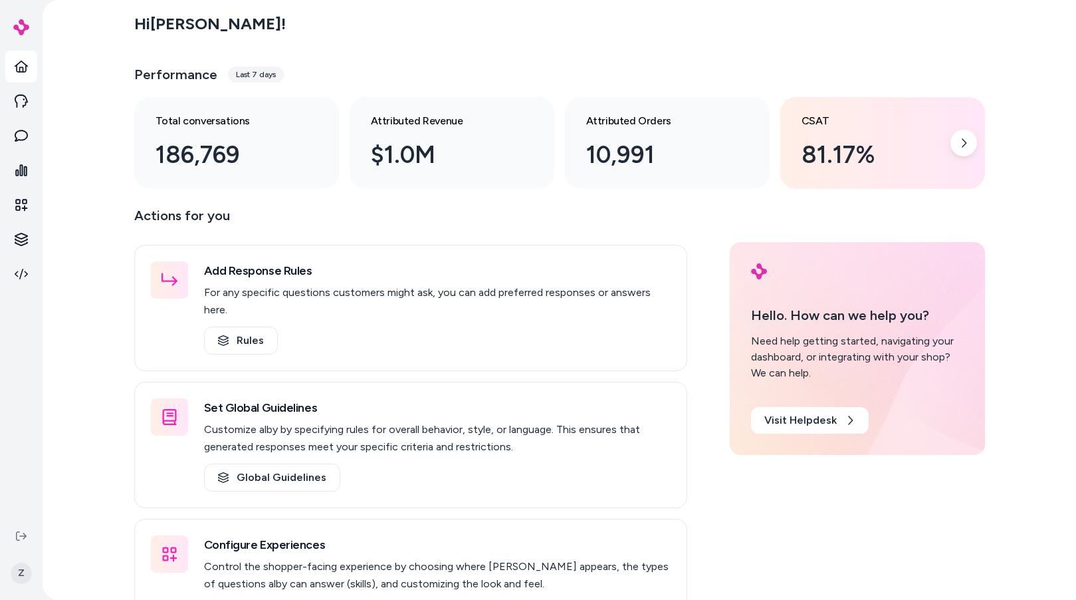
click at [850, 161] on div "81.17%" at bounding box center [872, 155] width 141 height 36
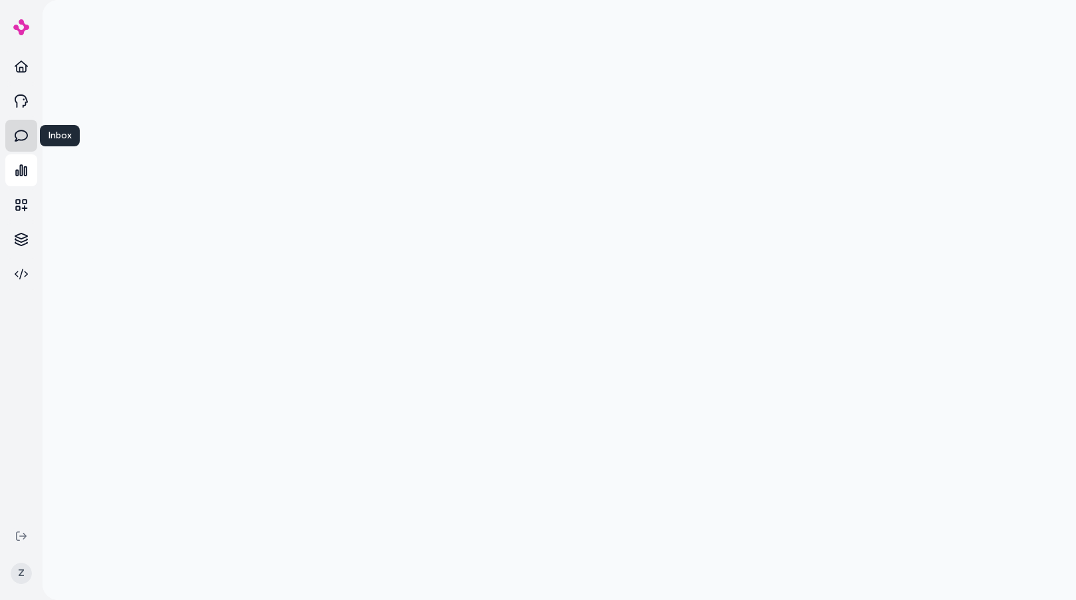
click at [26, 143] on link at bounding box center [21, 136] width 32 height 32
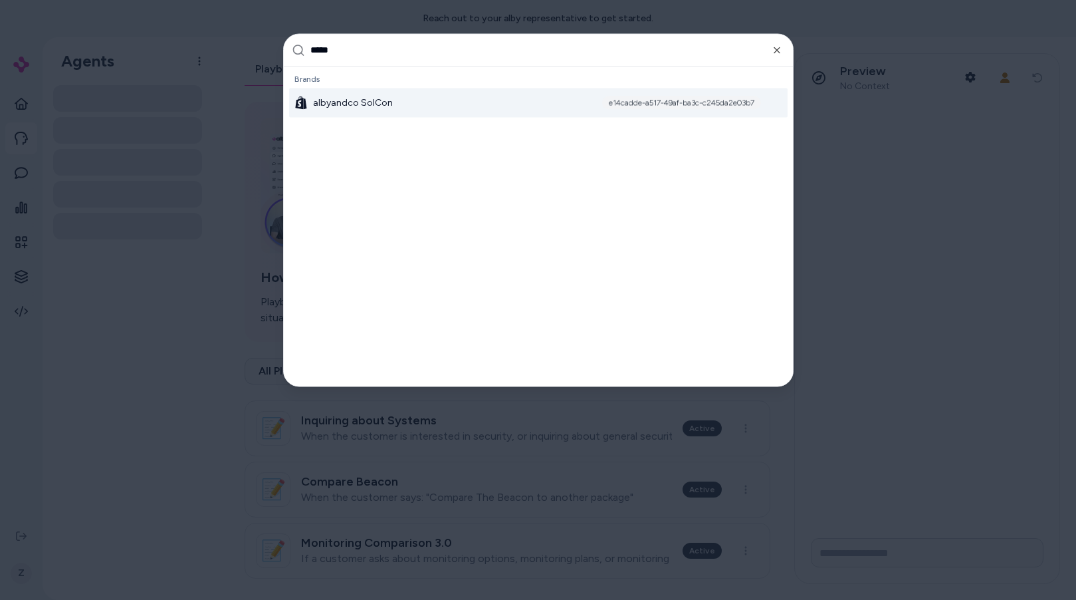
type input "******"
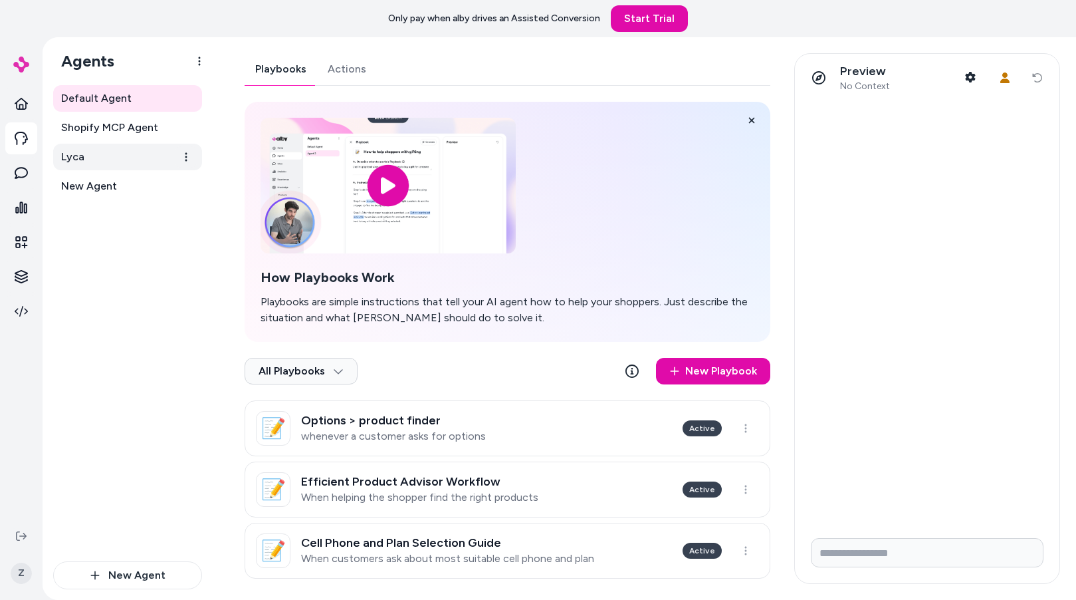
click at [125, 146] on link "Lyca" at bounding box center [127, 157] width 149 height 27
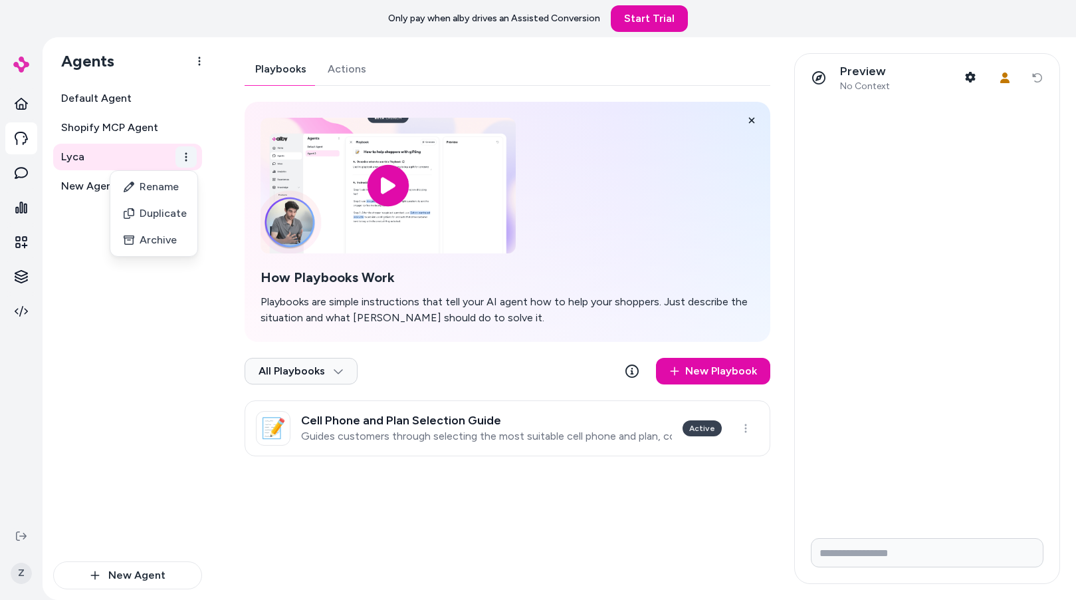
click at [193, 157] on html "Only pay when alby drives an Assisted Conversion Start Trial Z Agents Default A…" at bounding box center [538, 300] width 1076 height 600
click at [164, 216] on div "Duplicate" at bounding box center [154, 213] width 82 height 27
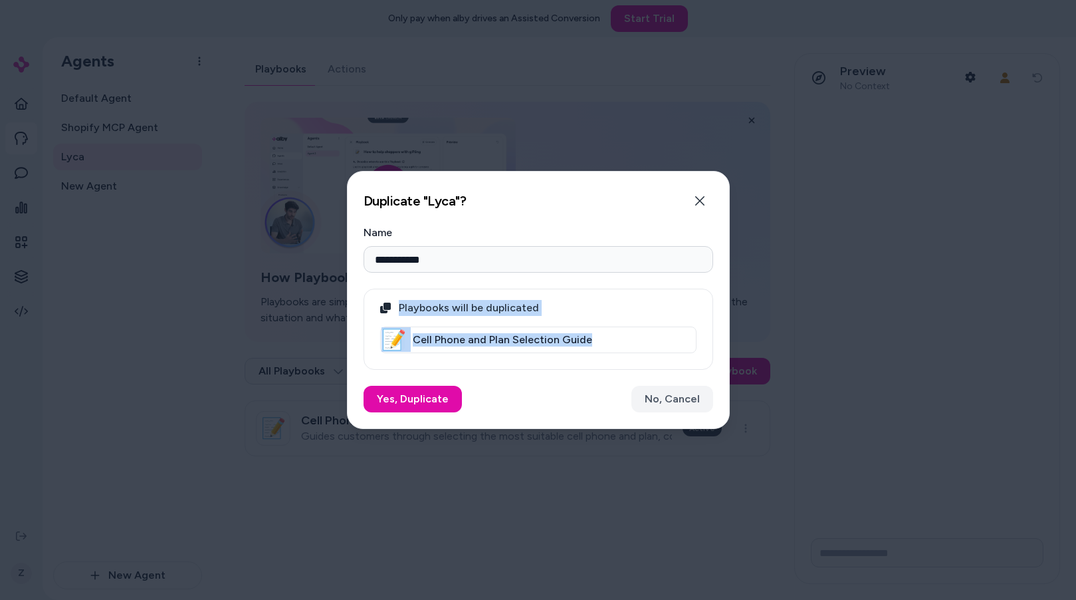
drag, startPoint x: 380, startPoint y: 300, endPoint x: 628, endPoint y: 334, distance: 250.9
click at [628, 334] on div "Playbooks will be duplicated 📝 Cell Phone and Plan Selection Guide" at bounding box center [539, 329] width 350 height 81
click at [701, 203] on icon "button" at bounding box center [700, 200] width 11 height 11
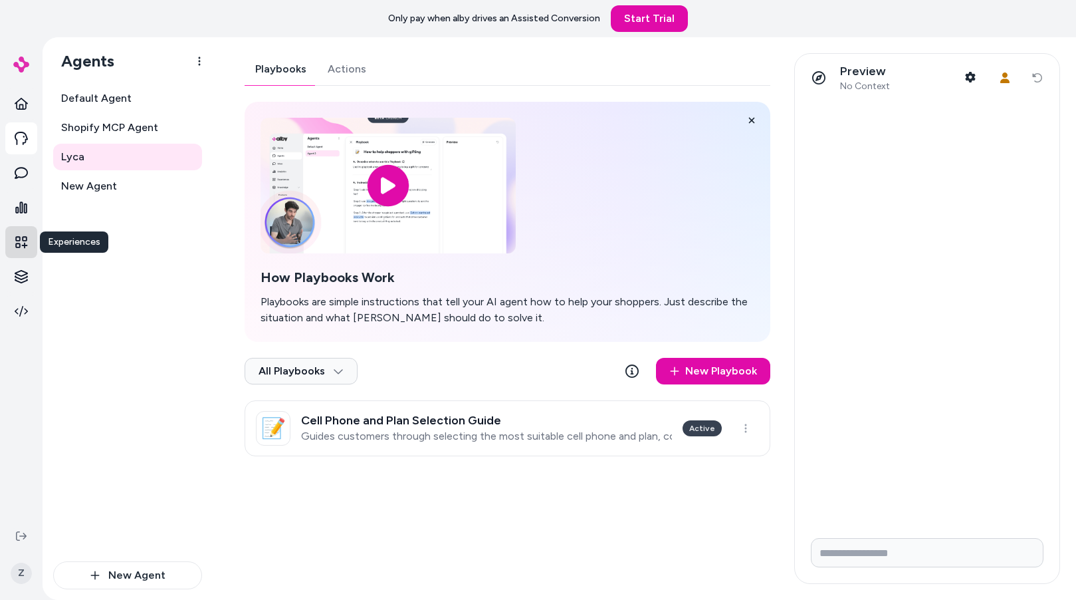
click at [24, 243] on icon at bounding box center [21, 242] width 12 height 12
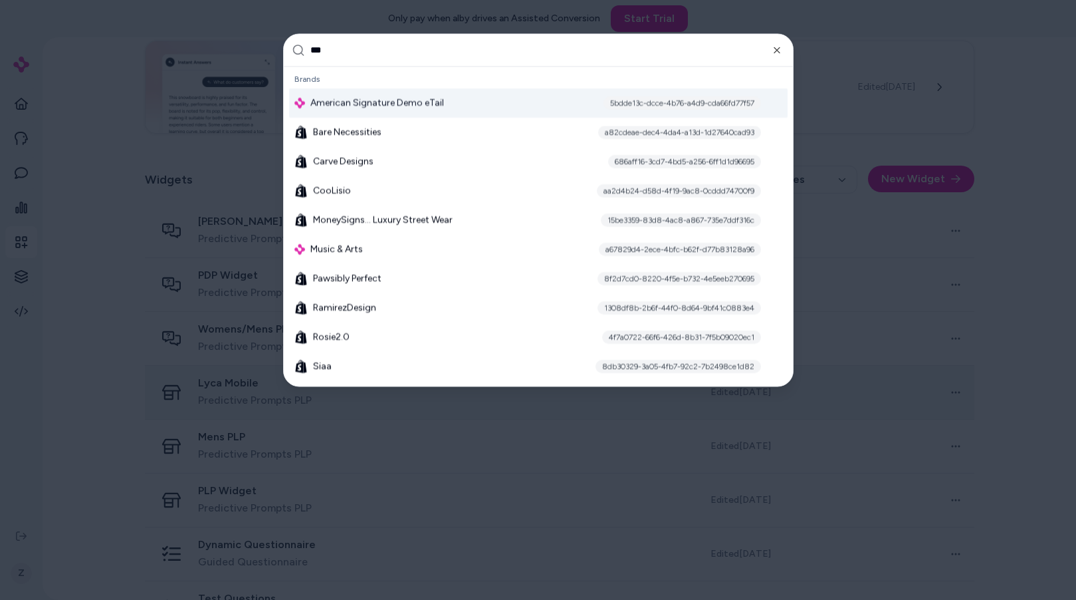
type input "****"
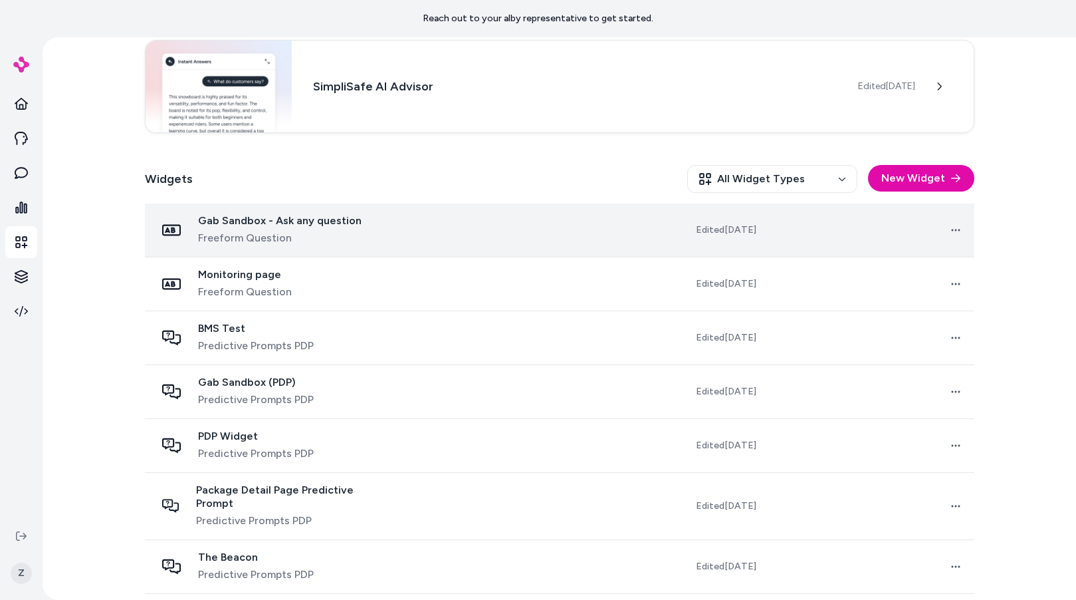
scroll to position [350, 0]
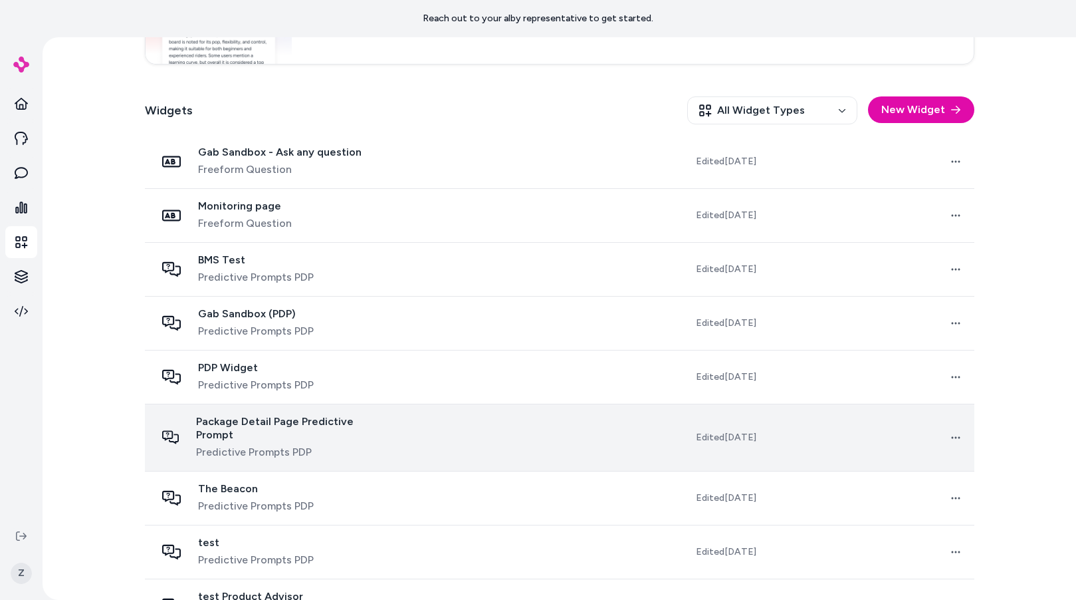
click at [241, 425] on span "Package Detail Page Predictive Prompt" at bounding box center [287, 428] width 183 height 27
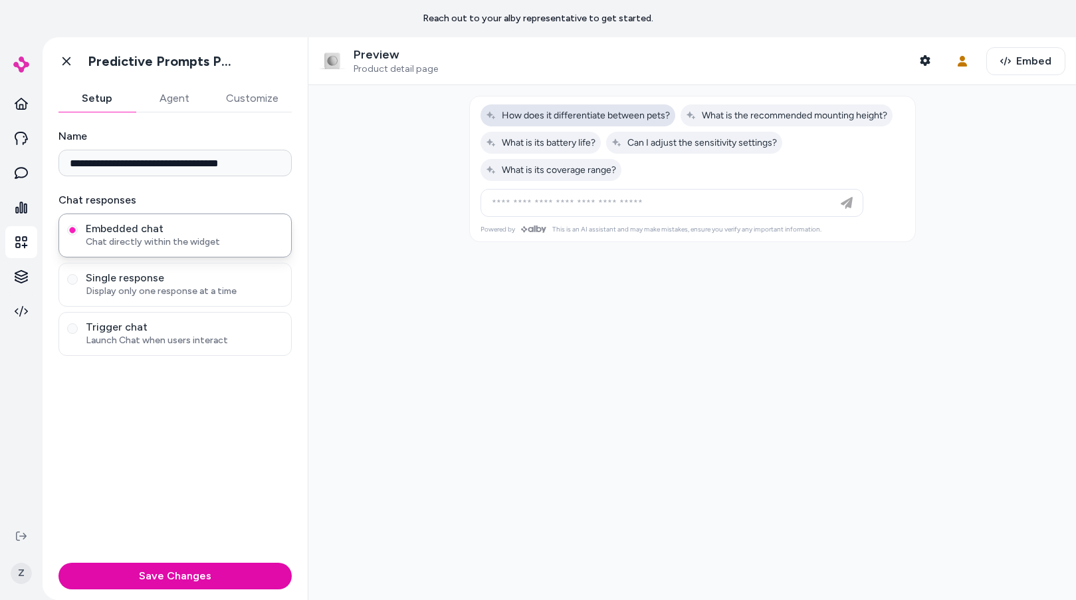
click at [615, 122] on button "How does it differentiate between pets?" at bounding box center [578, 115] width 195 height 22
type input "**********"
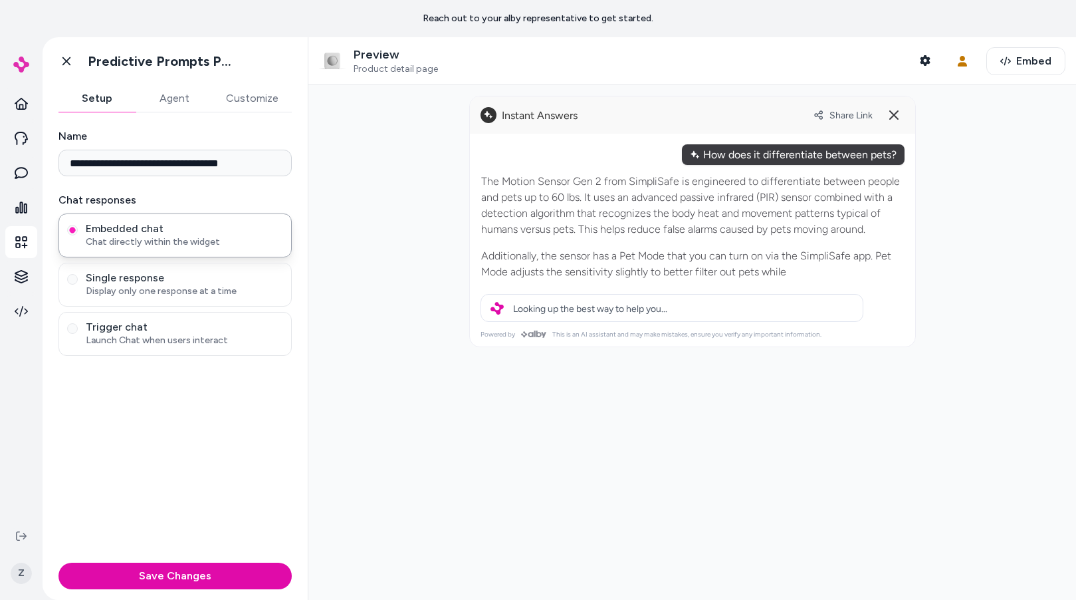
click at [160, 112] on div "Setup Agent Customize" at bounding box center [175, 98] width 233 height 27
click at [160, 106] on button "Agent" at bounding box center [174, 98] width 77 height 27
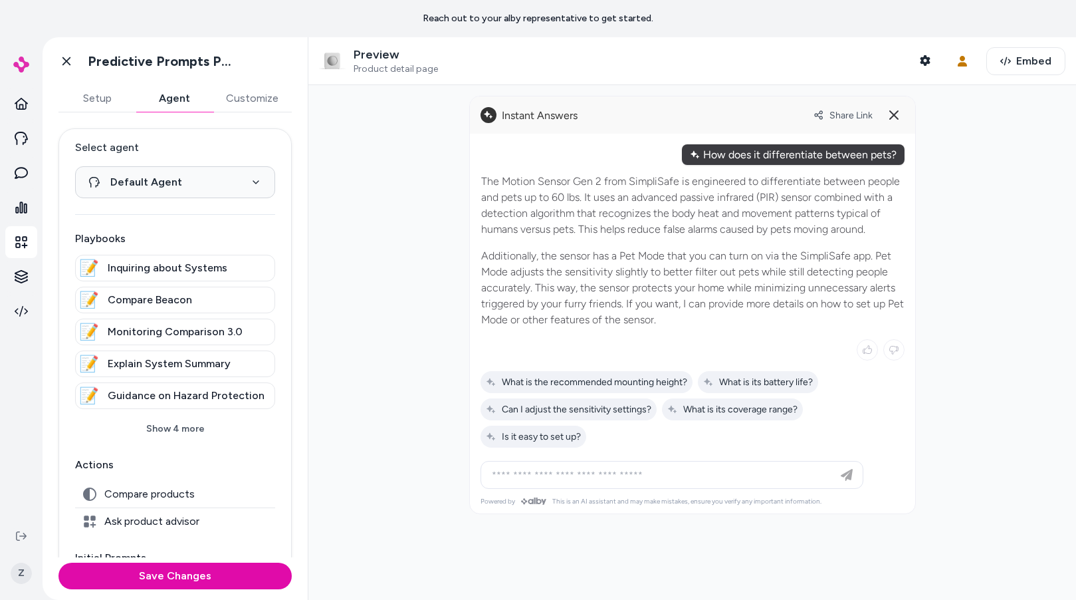
click at [188, 2] on div "Reach out to your alby representative to get started." at bounding box center [538, 18] width 1076 height 37
